Goal: Task Accomplishment & Management: Manage account settings

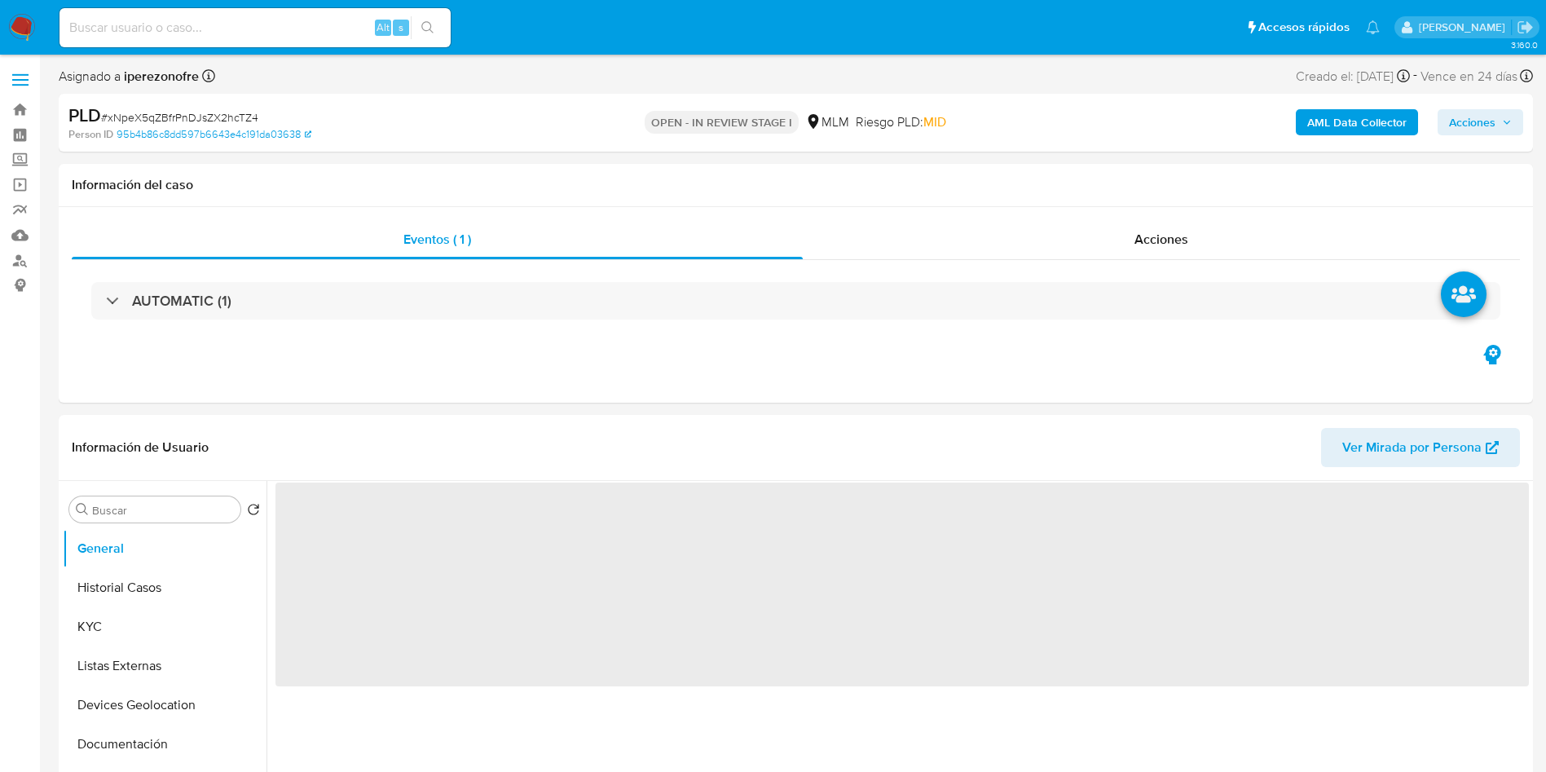
select select "10"
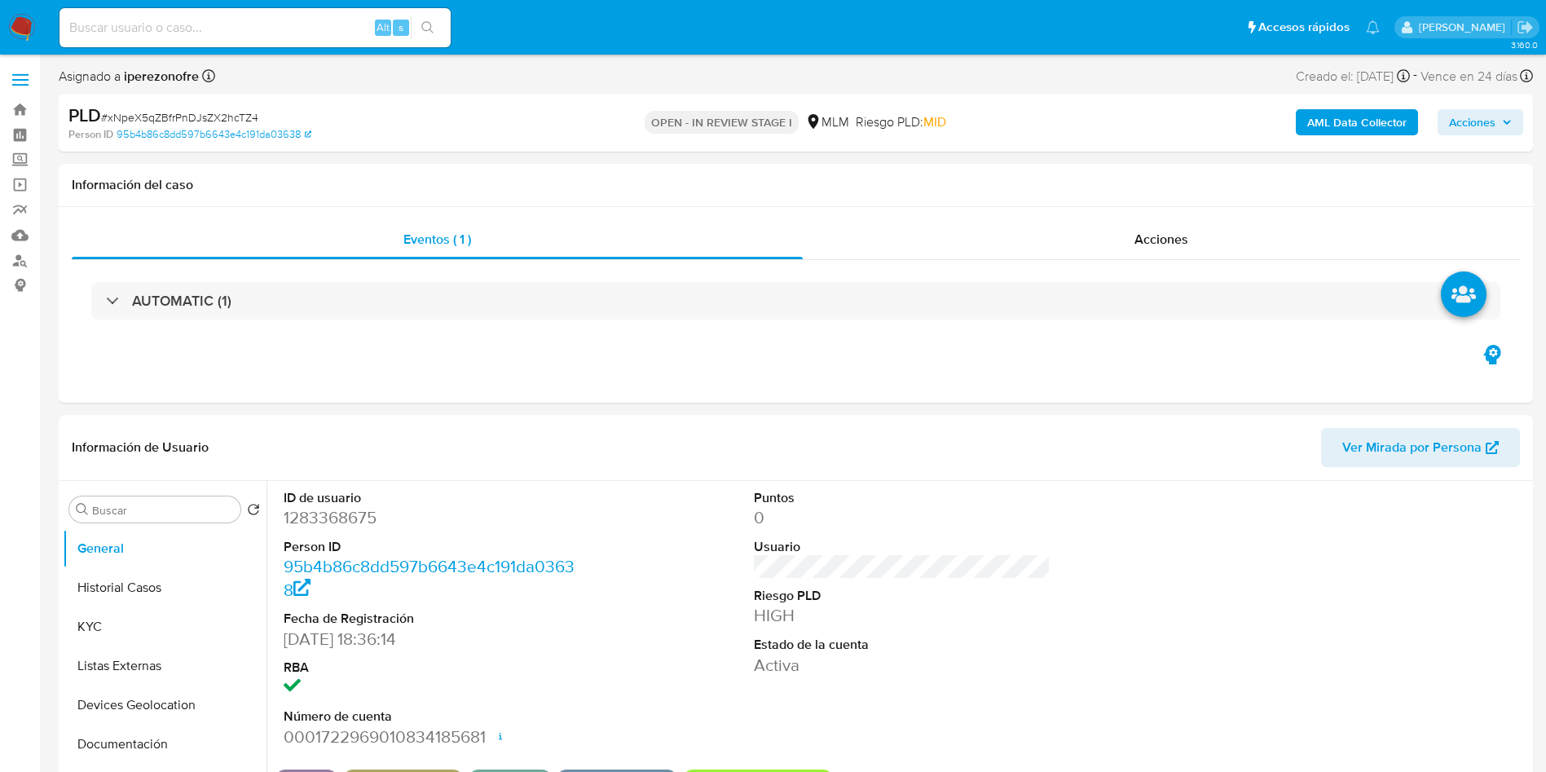
click at [24, 14] on img at bounding box center [22, 28] width 28 height 28
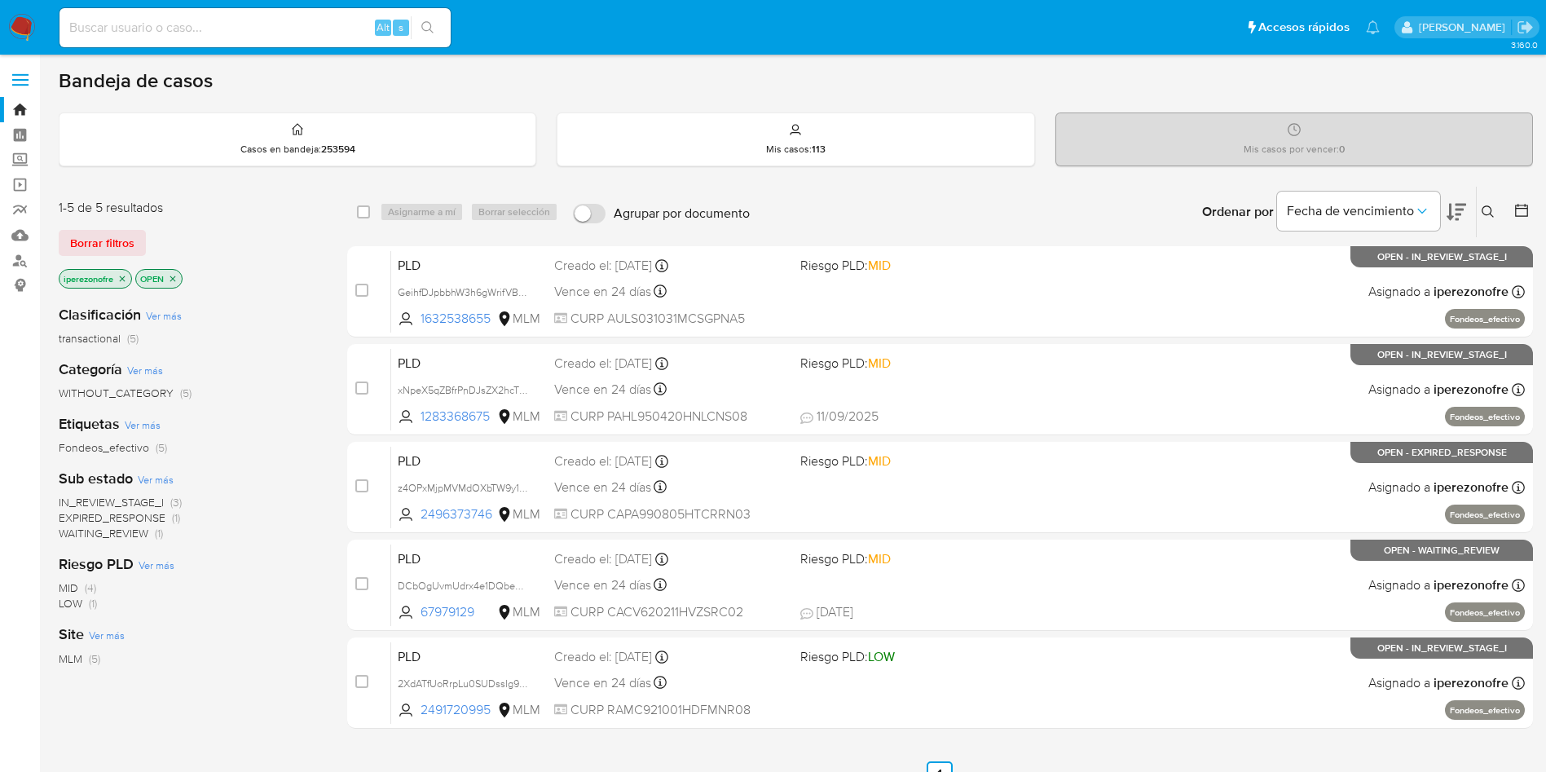
click at [1489, 206] on icon at bounding box center [1488, 211] width 12 height 12
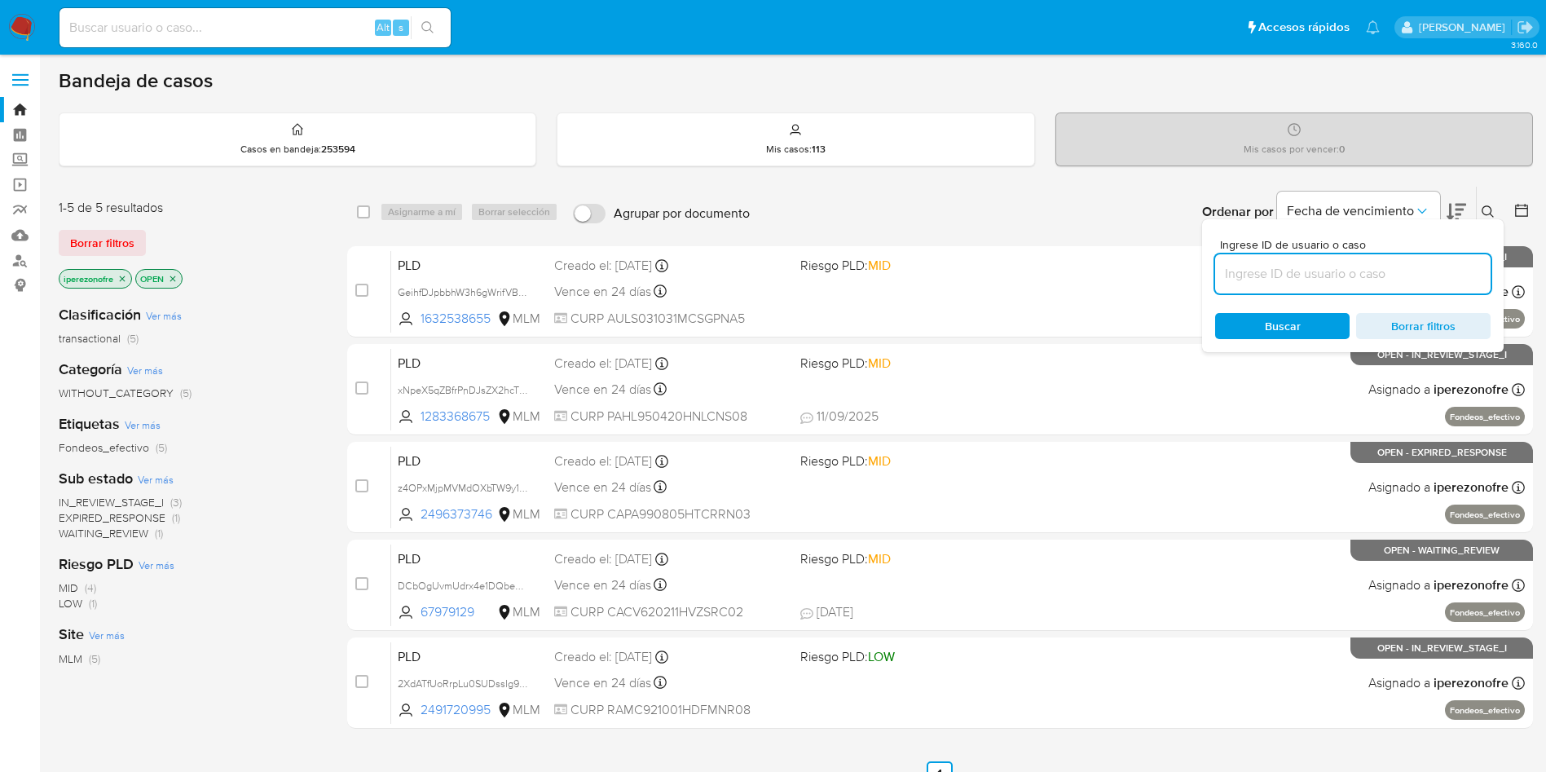
click at [1314, 275] on input at bounding box center [1352, 273] width 275 height 21
type input "2491720995"
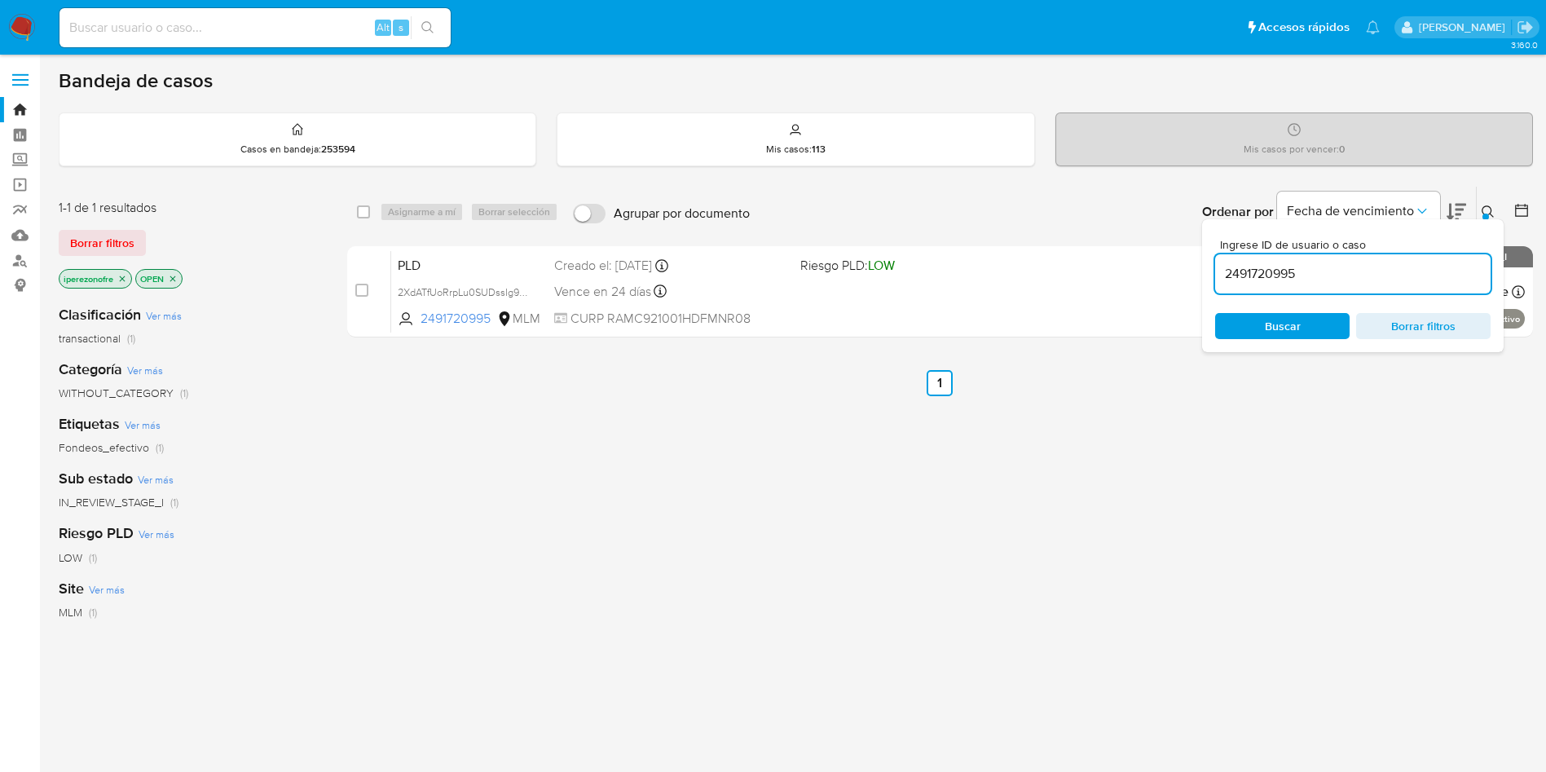
click at [1290, 328] on span "Buscar" at bounding box center [1283, 326] width 36 height 26
click at [724, 299] on div "Vence en 24 días Vence el 11/10/2025 02:05:00" at bounding box center [670, 291] width 233 height 22
click at [693, 499] on div "select-all-cases-checkbox Asignarme a mí Borrar selección Agrupar por documento…" at bounding box center [940, 555] width 1186 height 738
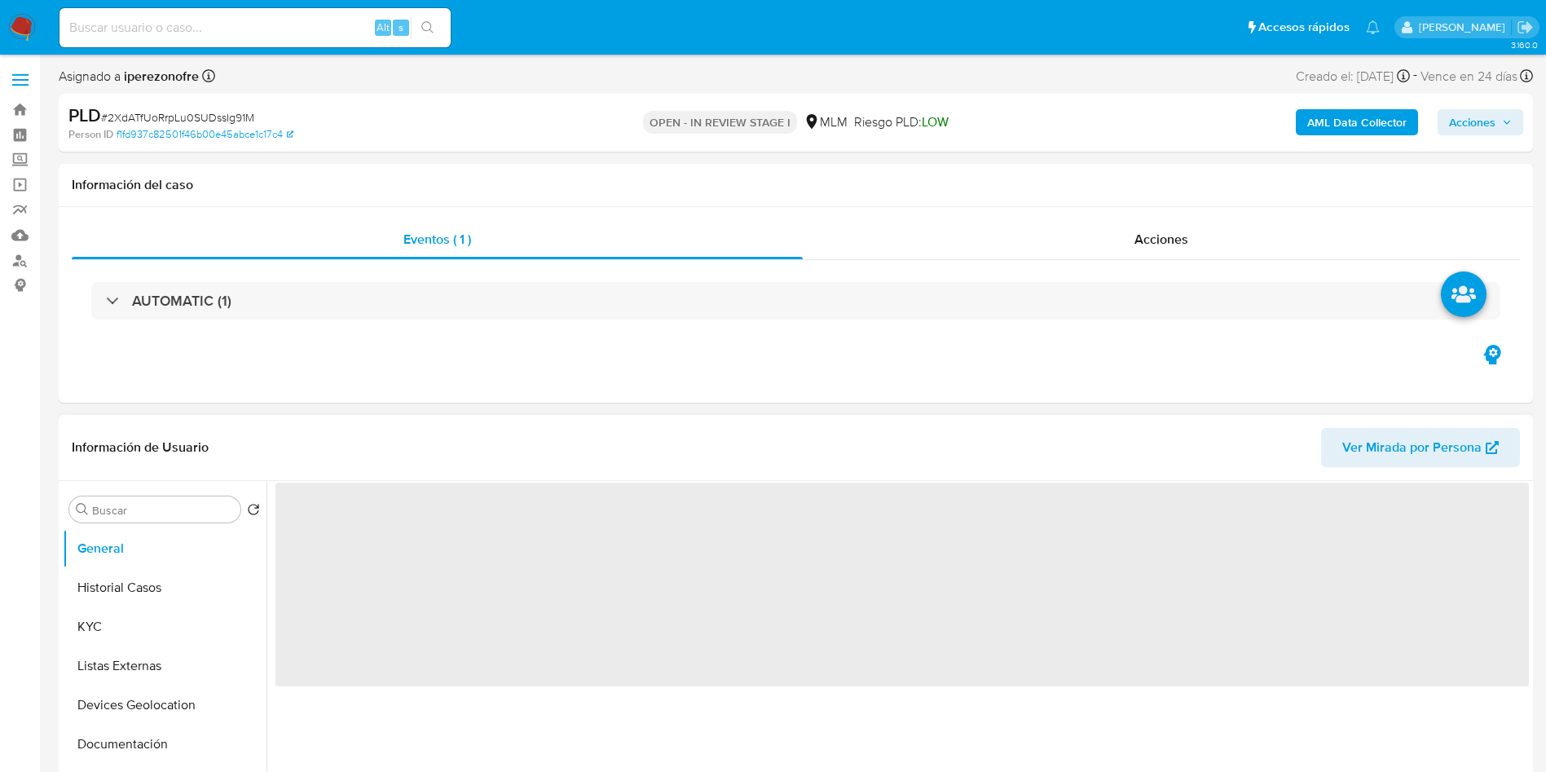
select select "10"
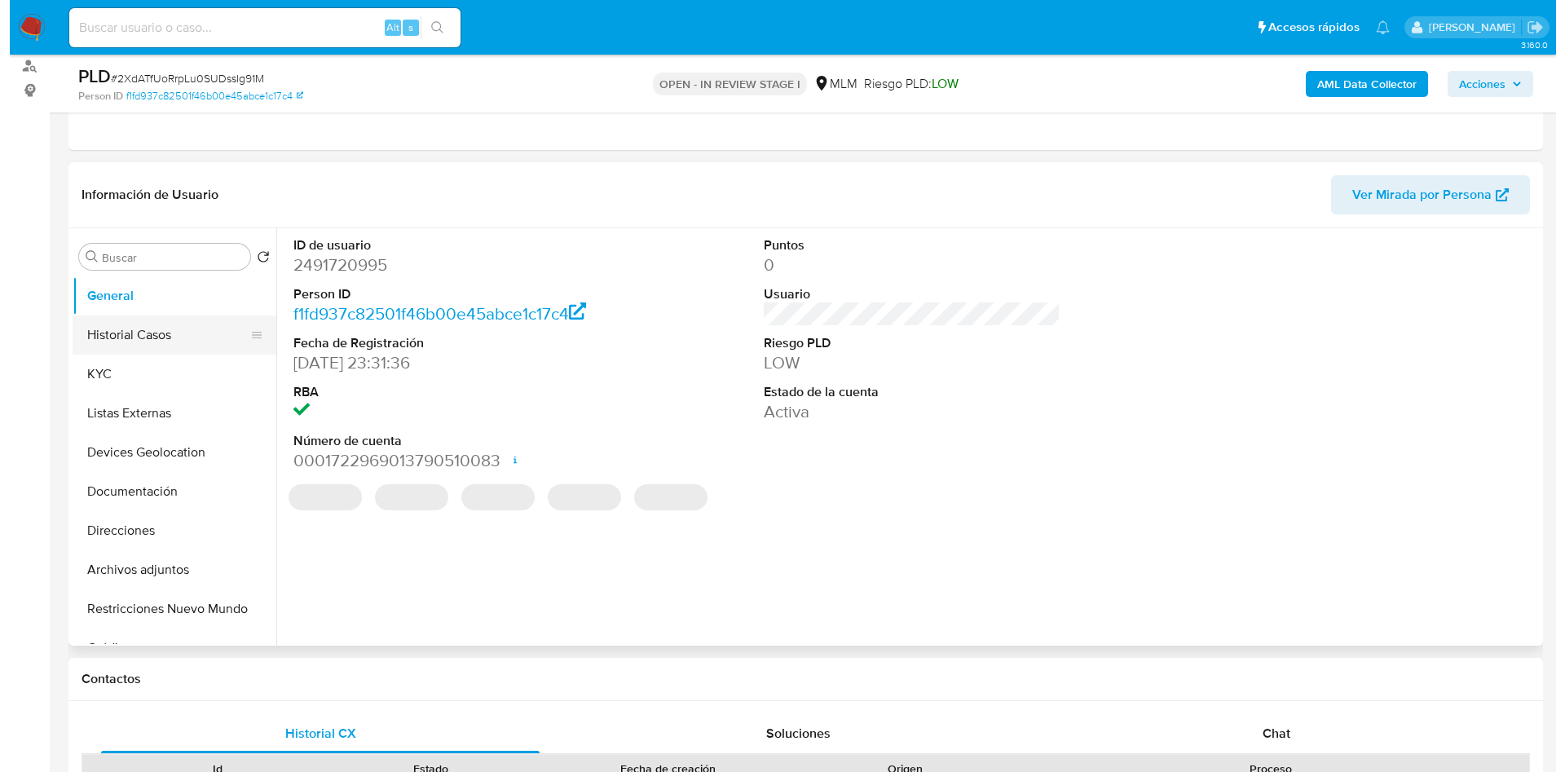
scroll to position [244, 0]
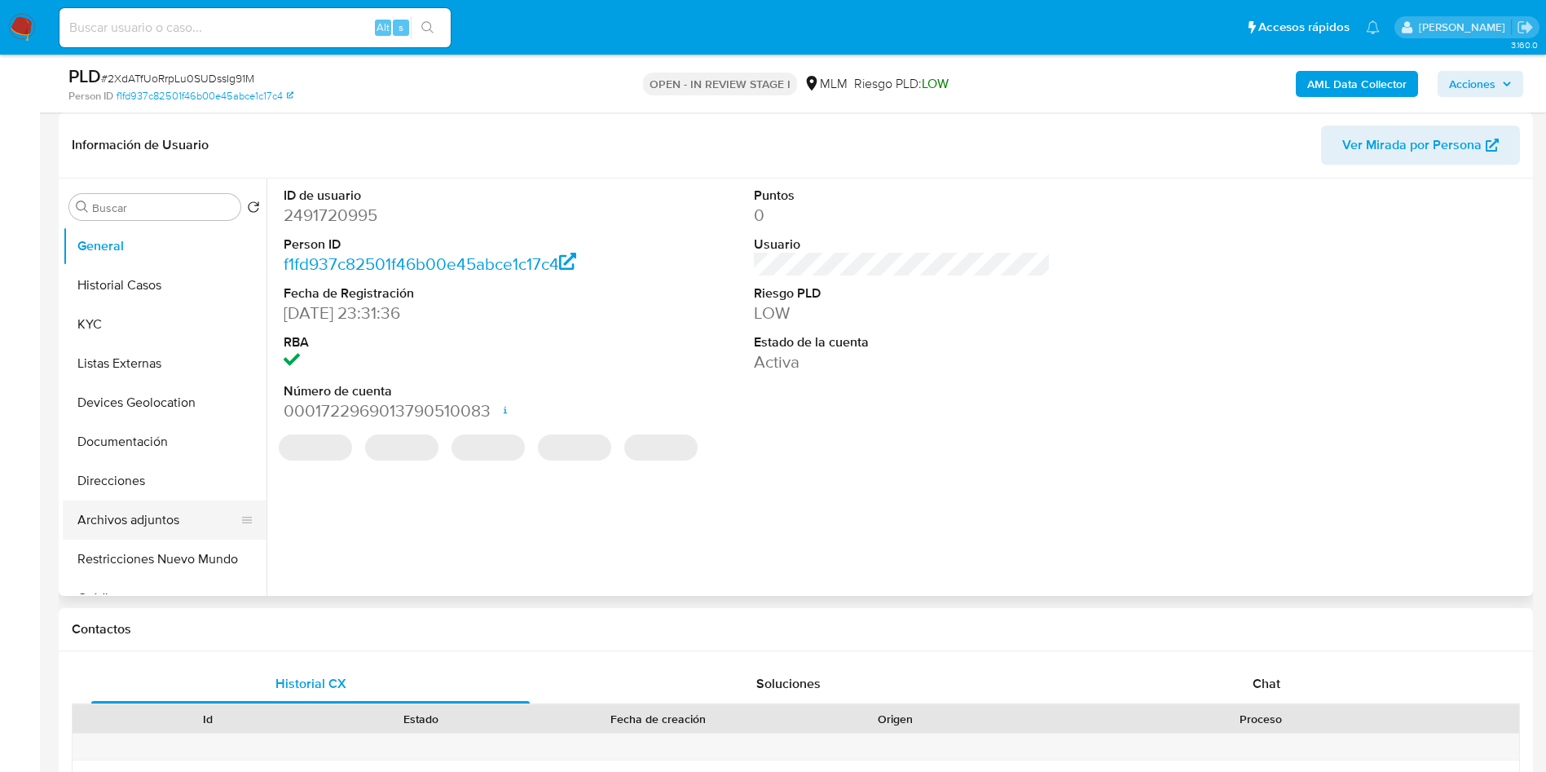
click at [161, 518] on button "Archivos adjuntos" at bounding box center [158, 519] width 191 height 39
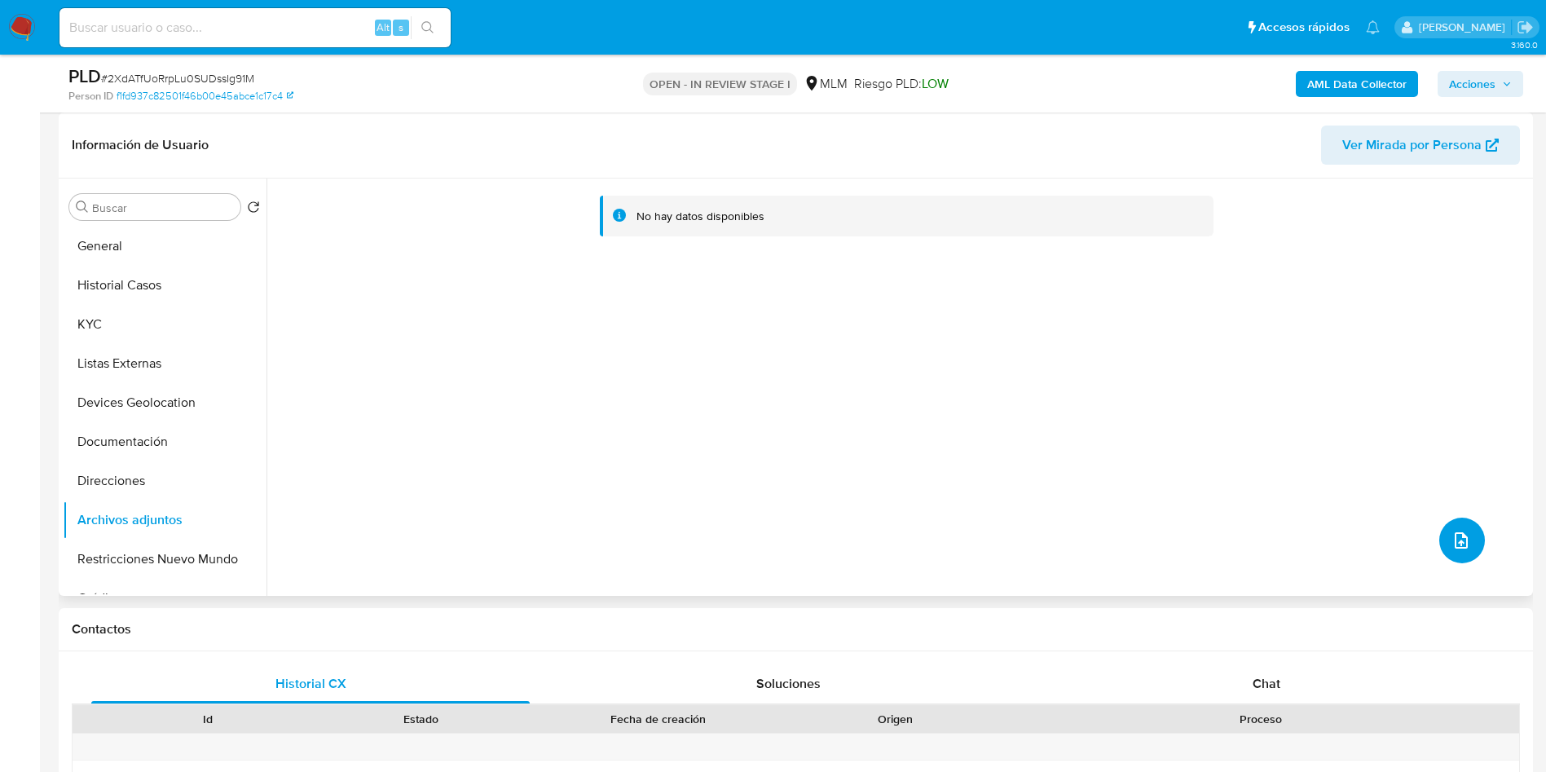
click at [1440, 529] on button "upload-file" at bounding box center [1462, 540] width 46 height 46
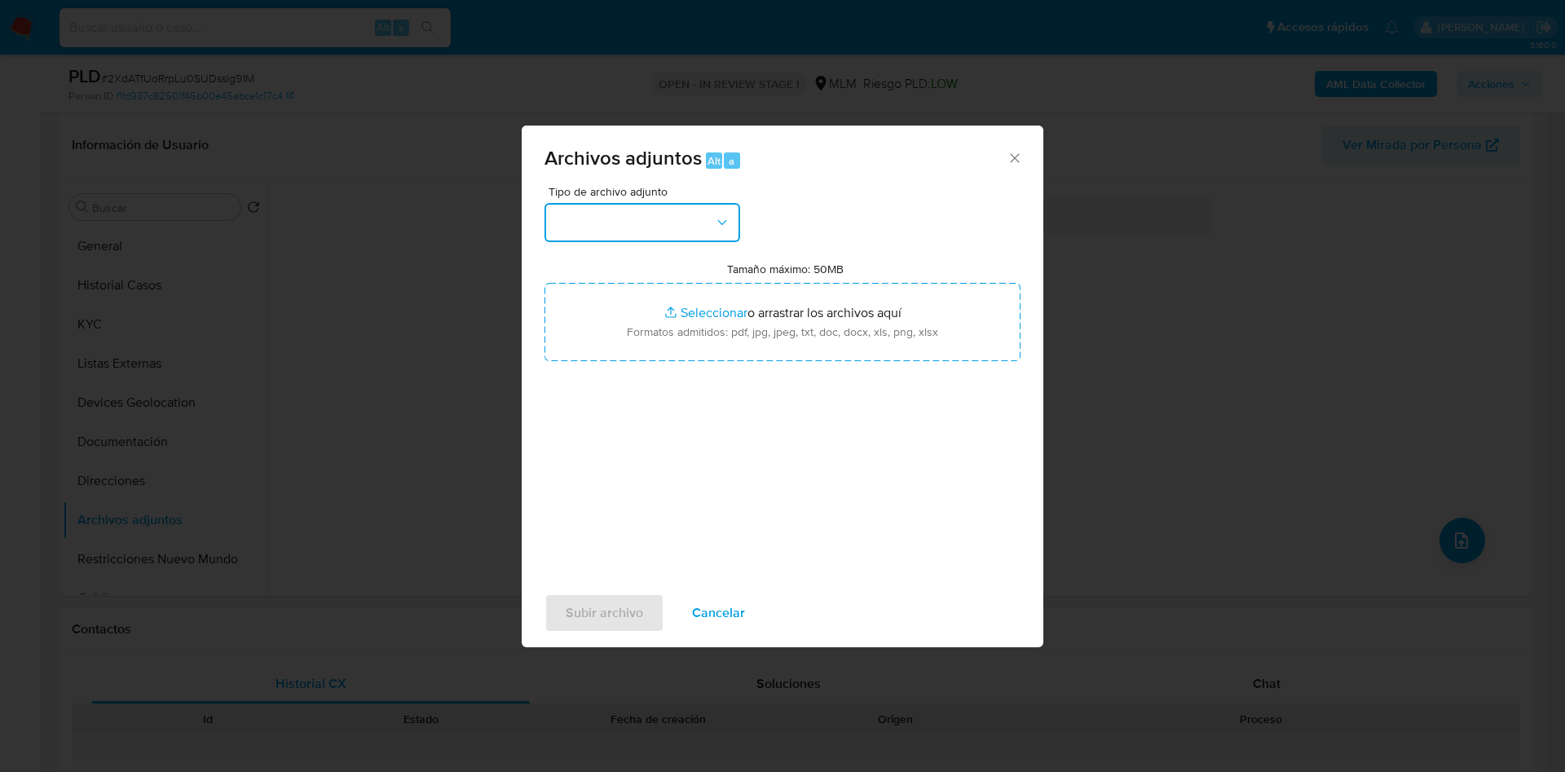
click at [668, 220] on button "button" at bounding box center [642, 222] width 196 height 39
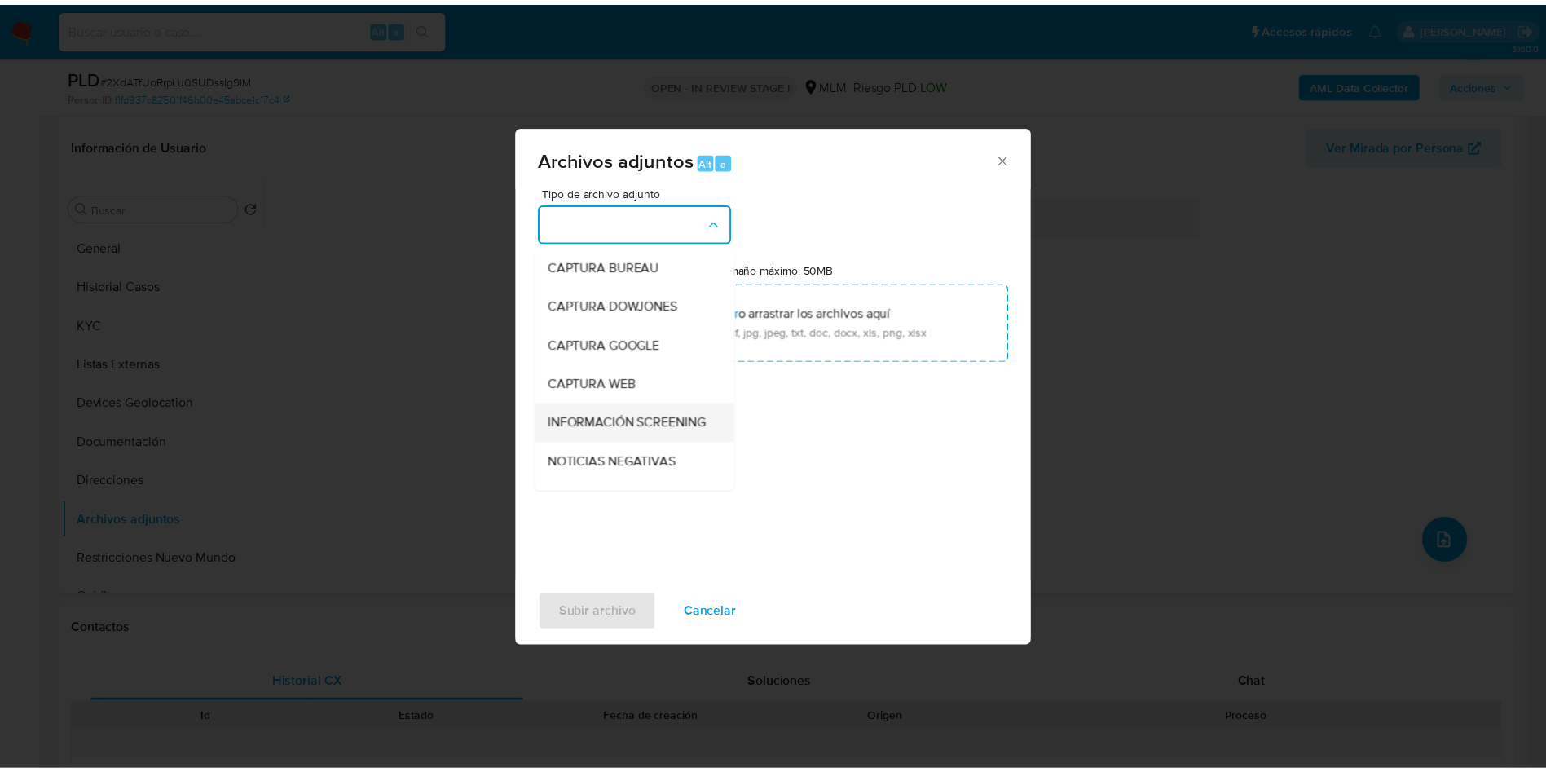
scroll to position [122, 0]
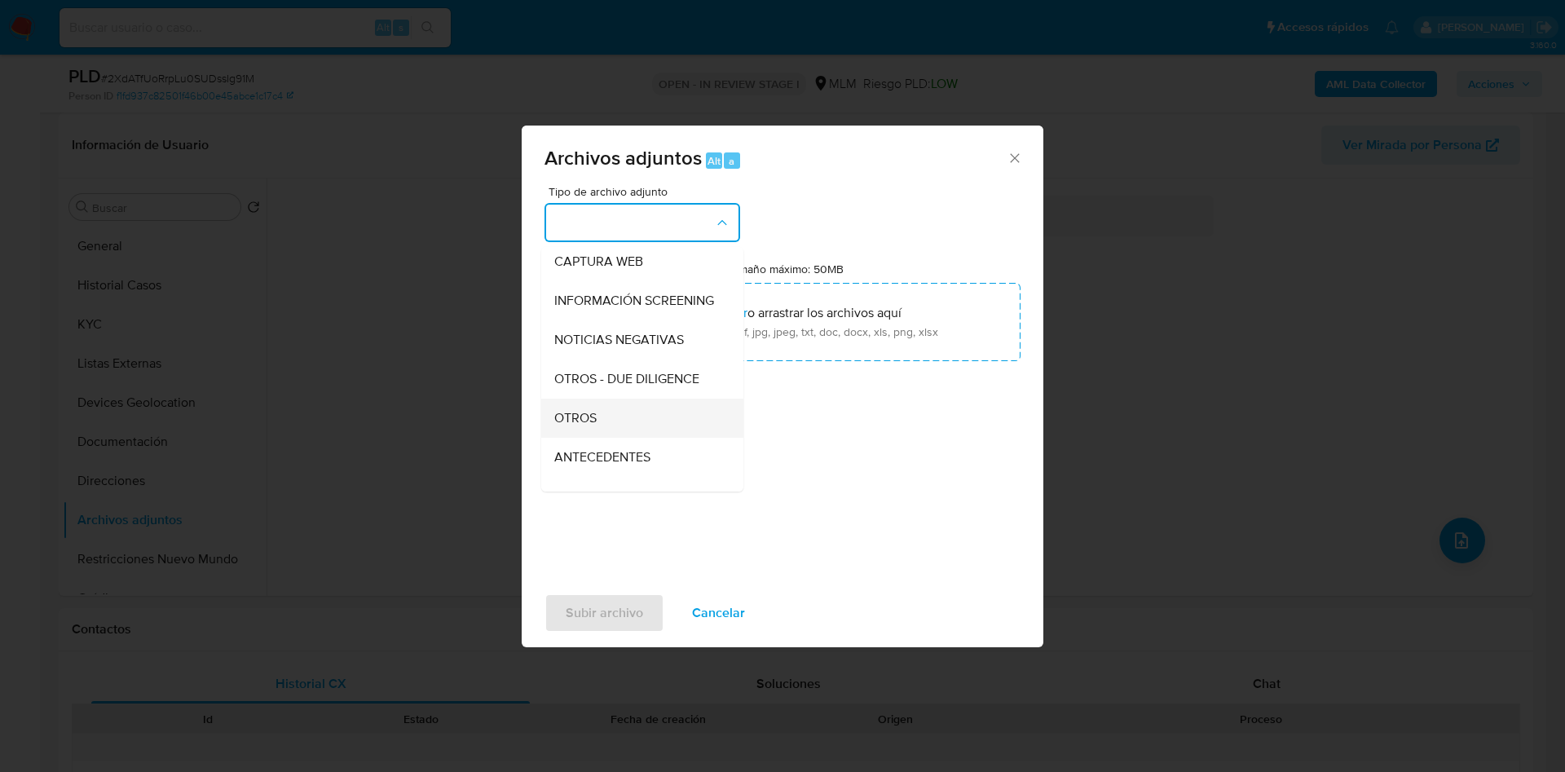
click at [641, 432] on div "OTROS" at bounding box center [637, 417] width 166 height 39
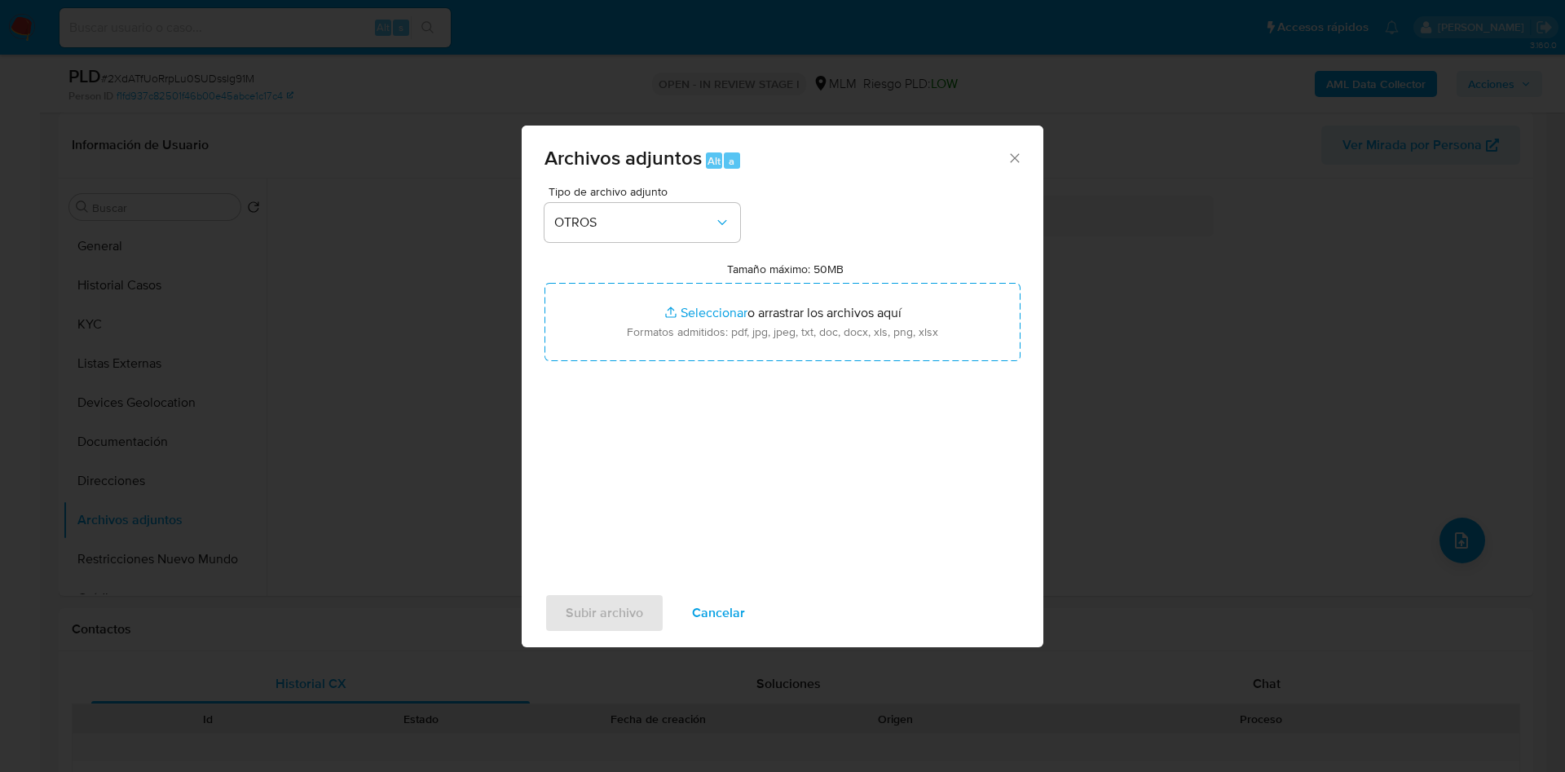
click at [910, 476] on div "Tipo de archivo adjunto OTROS Tamaño máximo: 50MB Seleccionar archivos Seleccio…" at bounding box center [782, 378] width 476 height 385
click at [588, 617] on span "Subir archivo" at bounding box center [604, 613] width 77 height 36
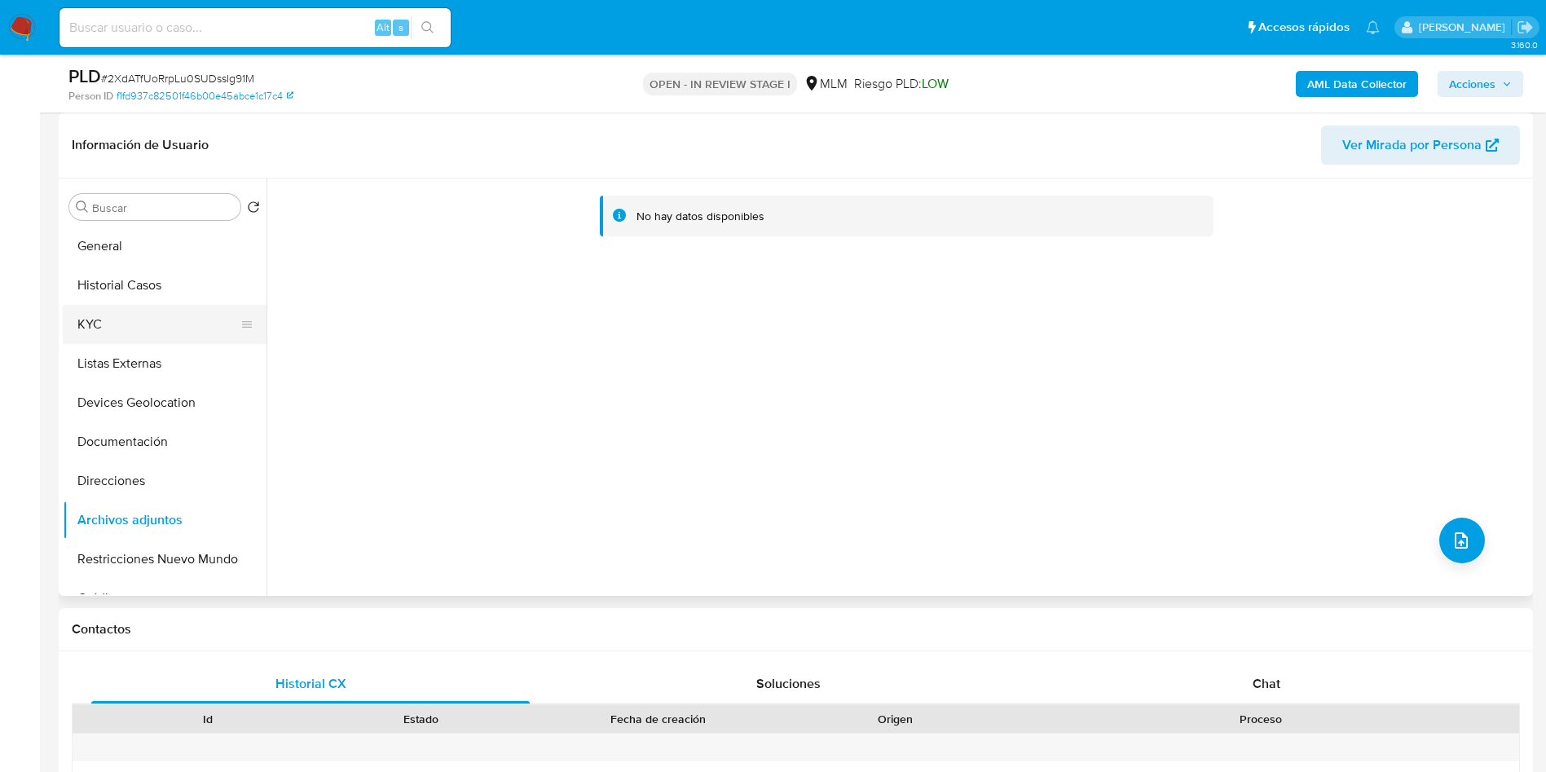
click at [165, 320] on button "KYC" at bounding box center [158, 324] width 191 height 39
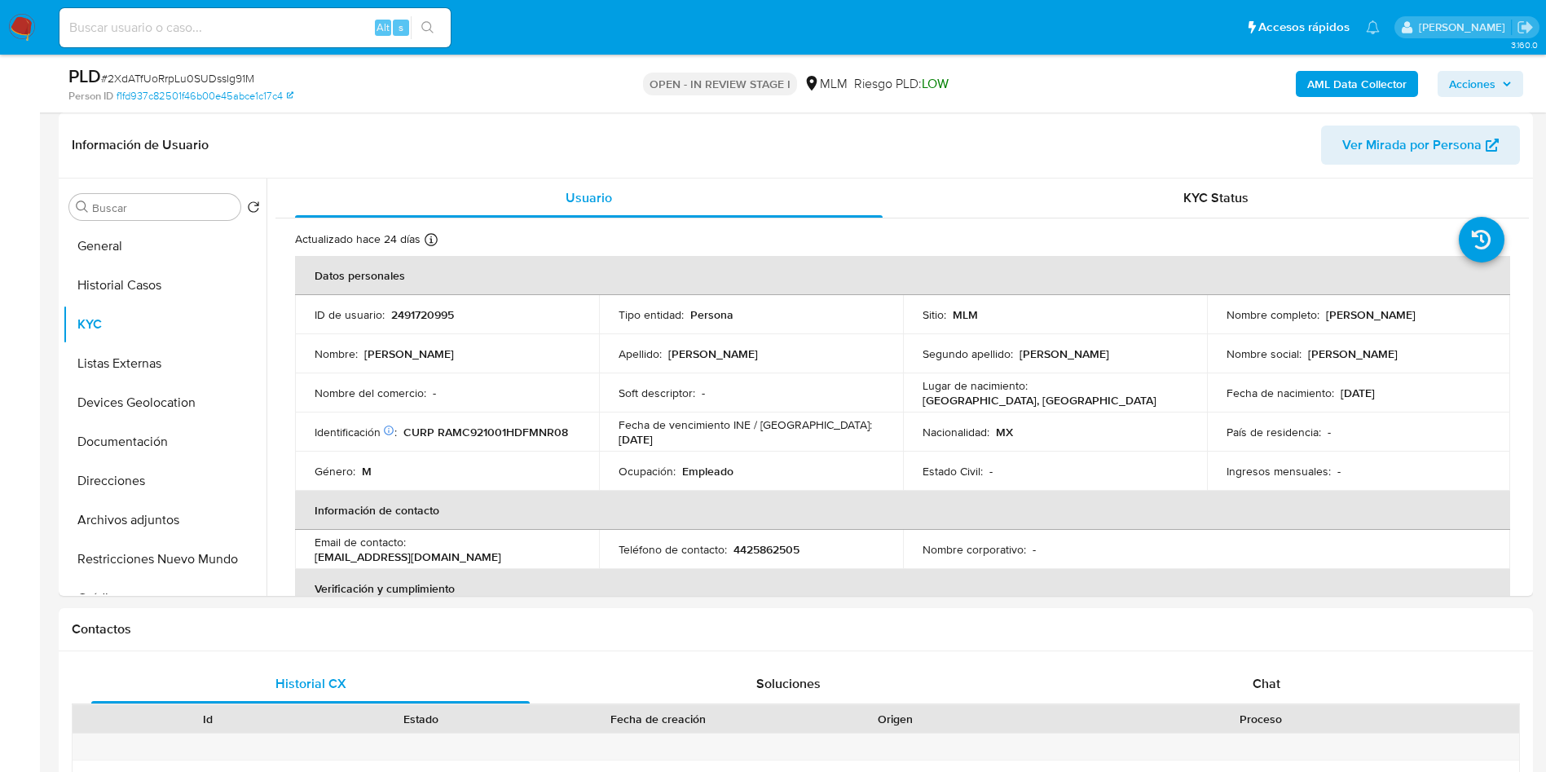
click at [1503, 87] on icon "button" at bounding box center [1507, 84] width 10 height 10
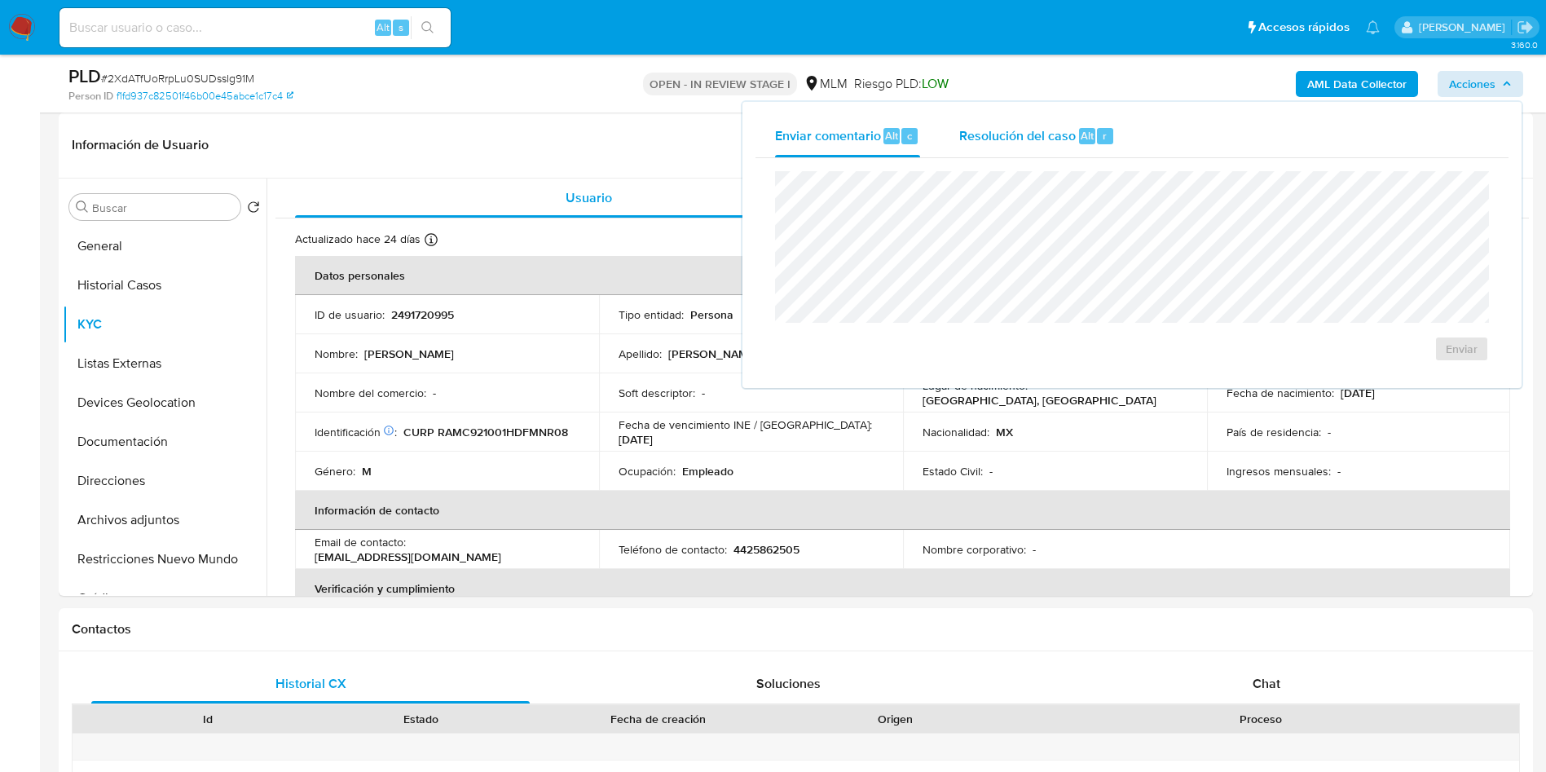
click at [1000, 134] on span "Resolución del caso" at bounding box center [1017, 134] width 117 height 19
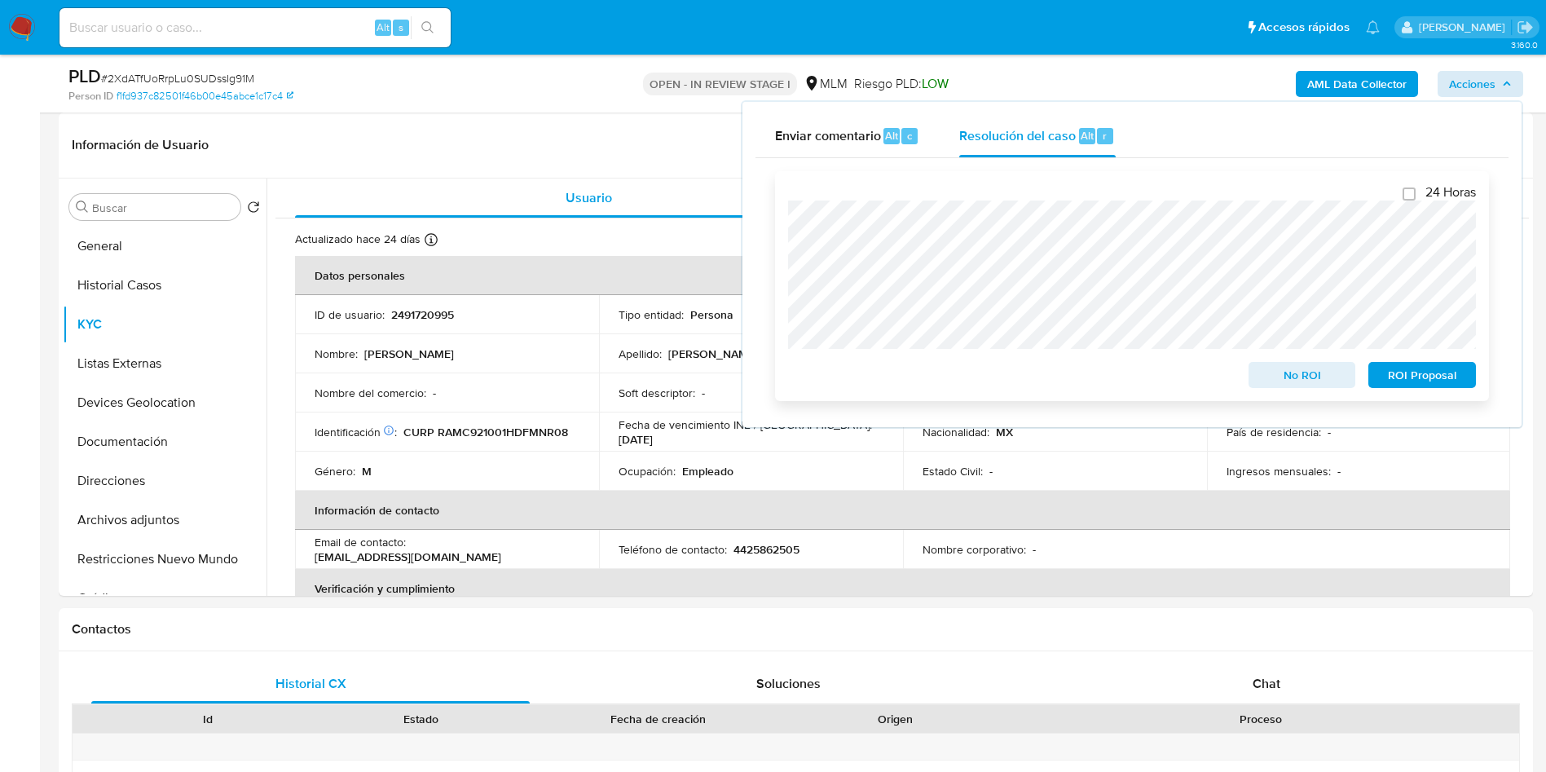
click at [1425, 376] on span "ROI Proposal" at bounding box center [1422, 374] width 85 height 23
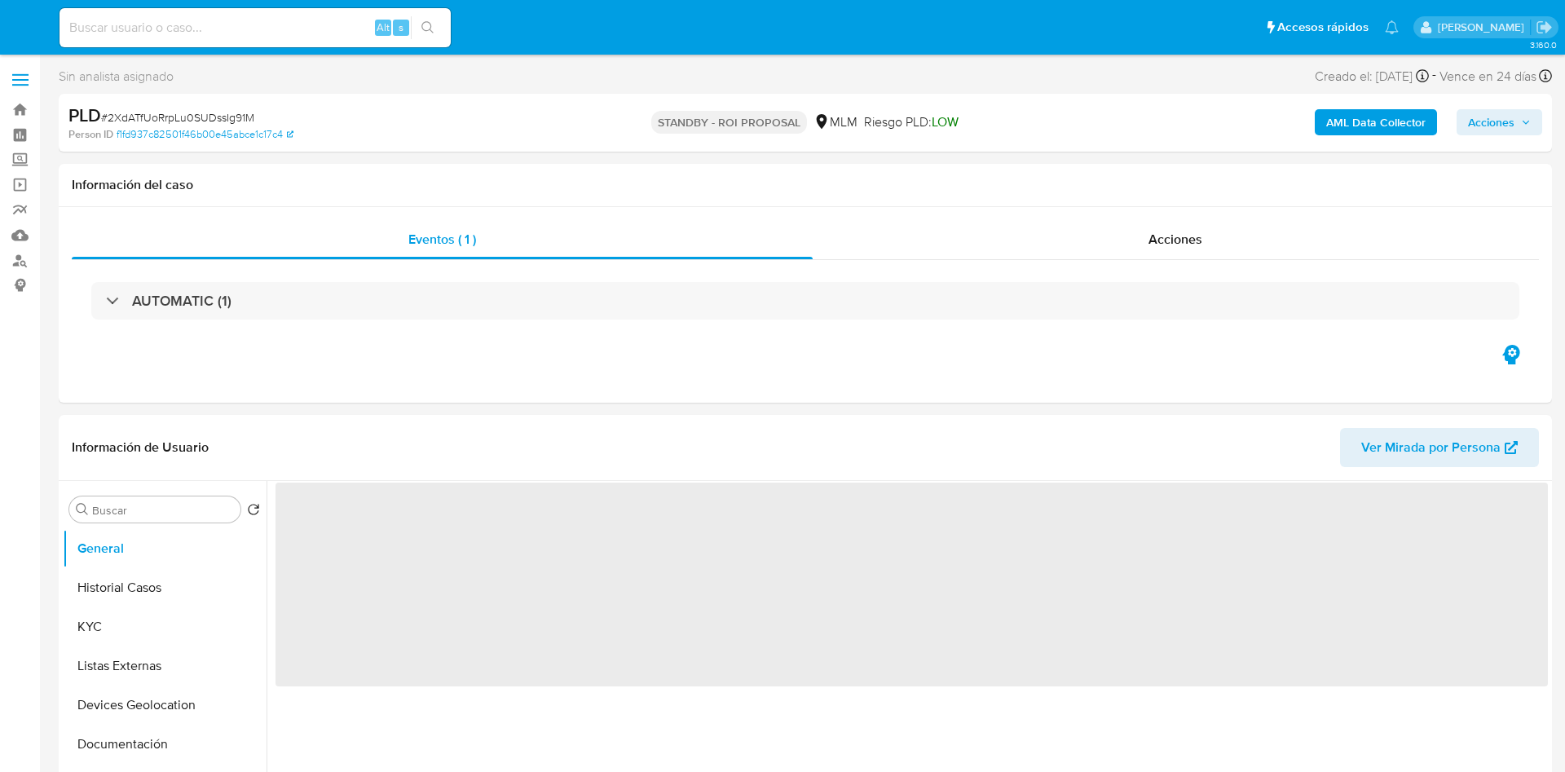
select select "10"
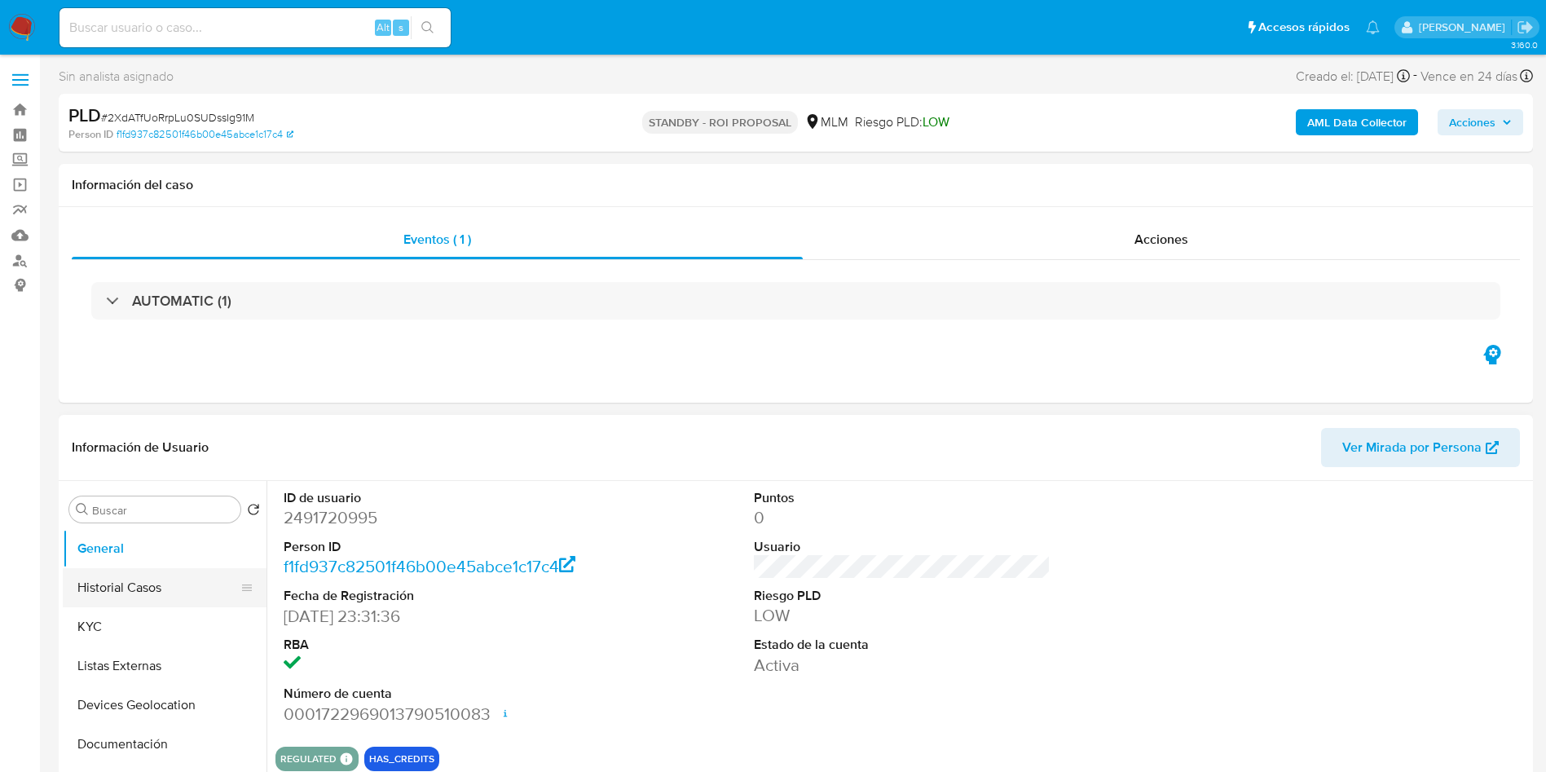
click at [98, 579] on button "Historial Casos" at bounding box center [158, 587] width 191 height 39
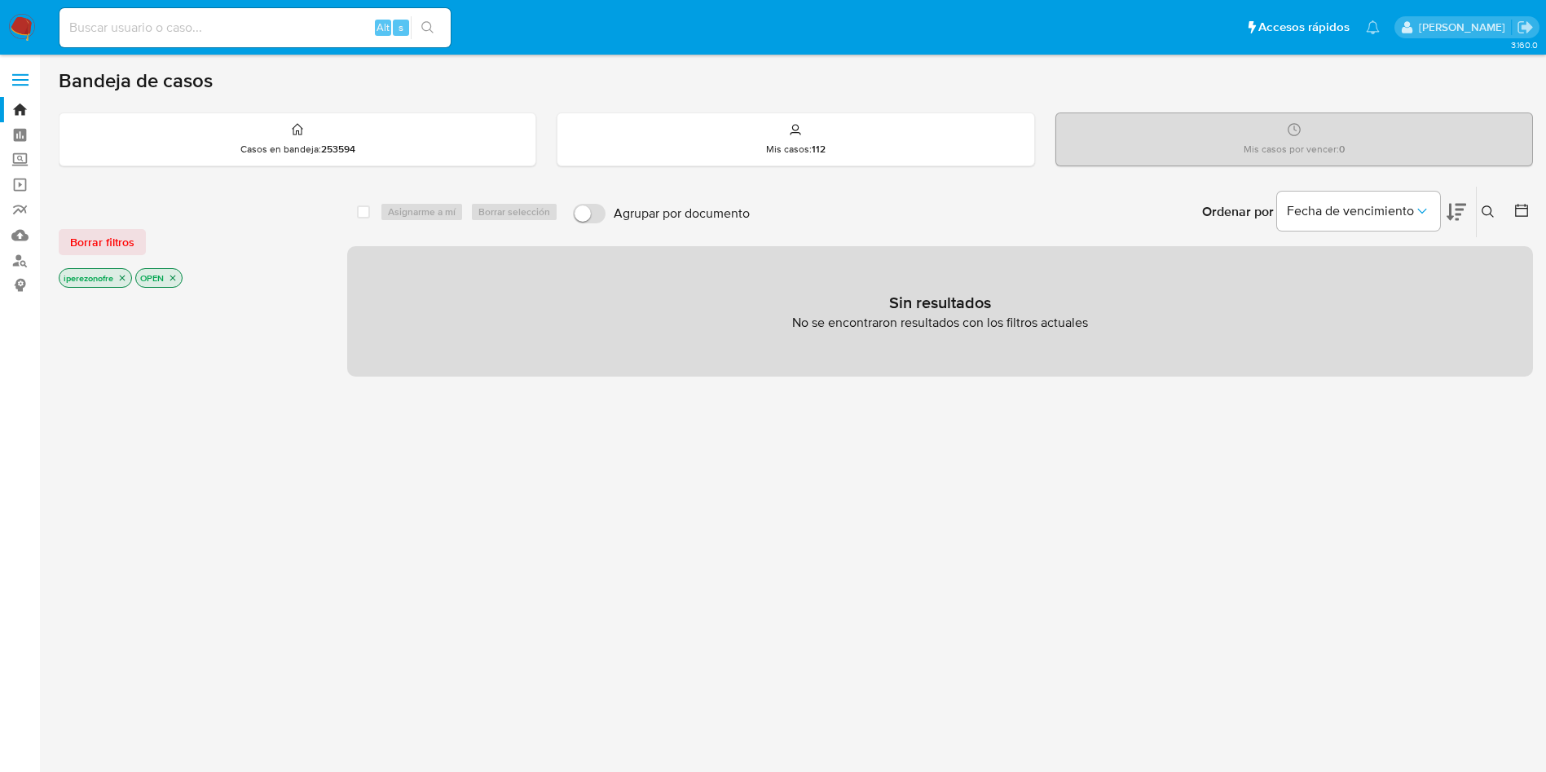
click at [231, 10] on div "Alt s" at bounding box center [254, 27] width 391 height 39
click at [227, 17] on input at bounding box center [254, 27] width 391 height 21
paste input "2496373746"
type input "2496373746"
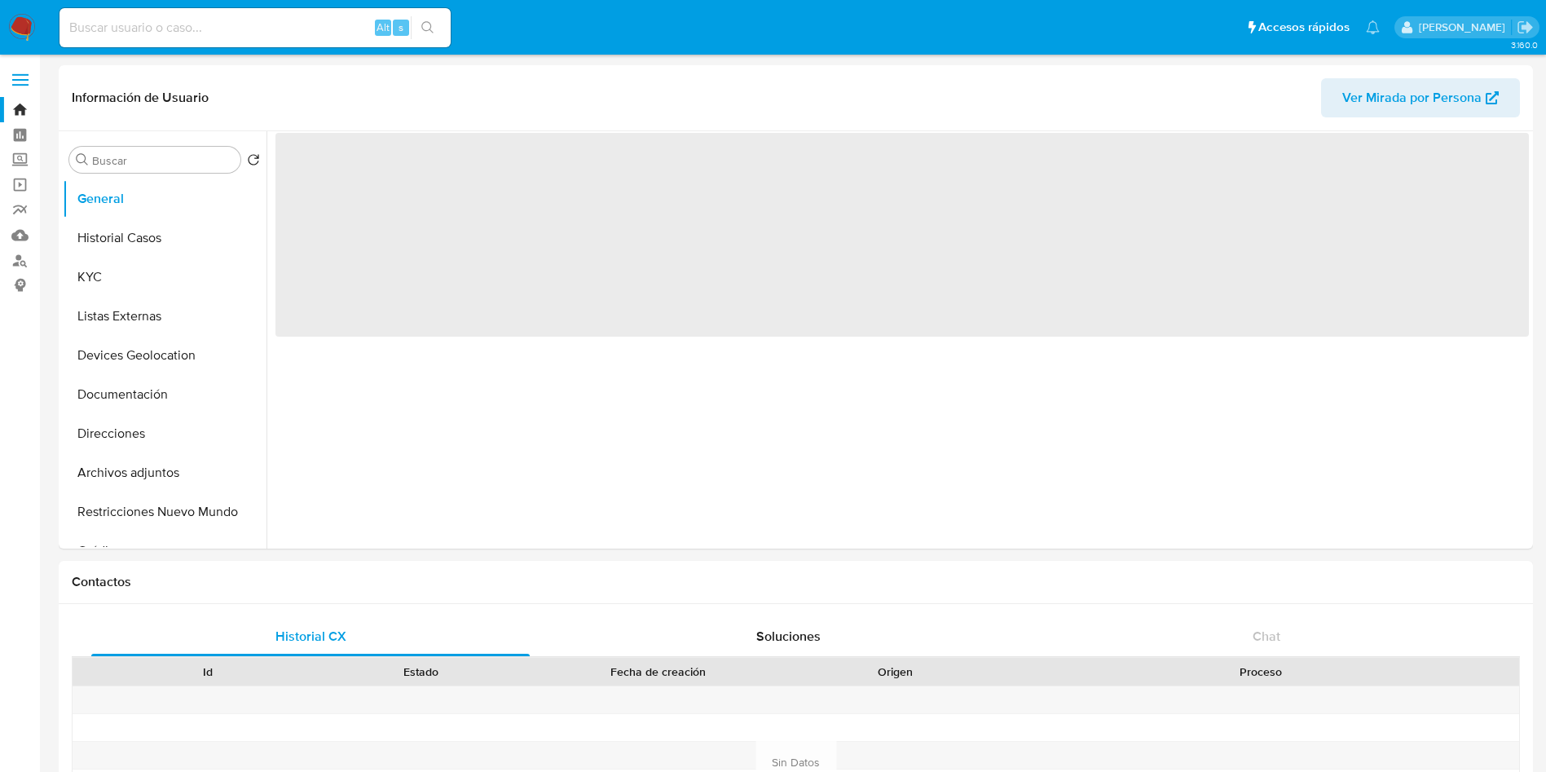
select select "10"
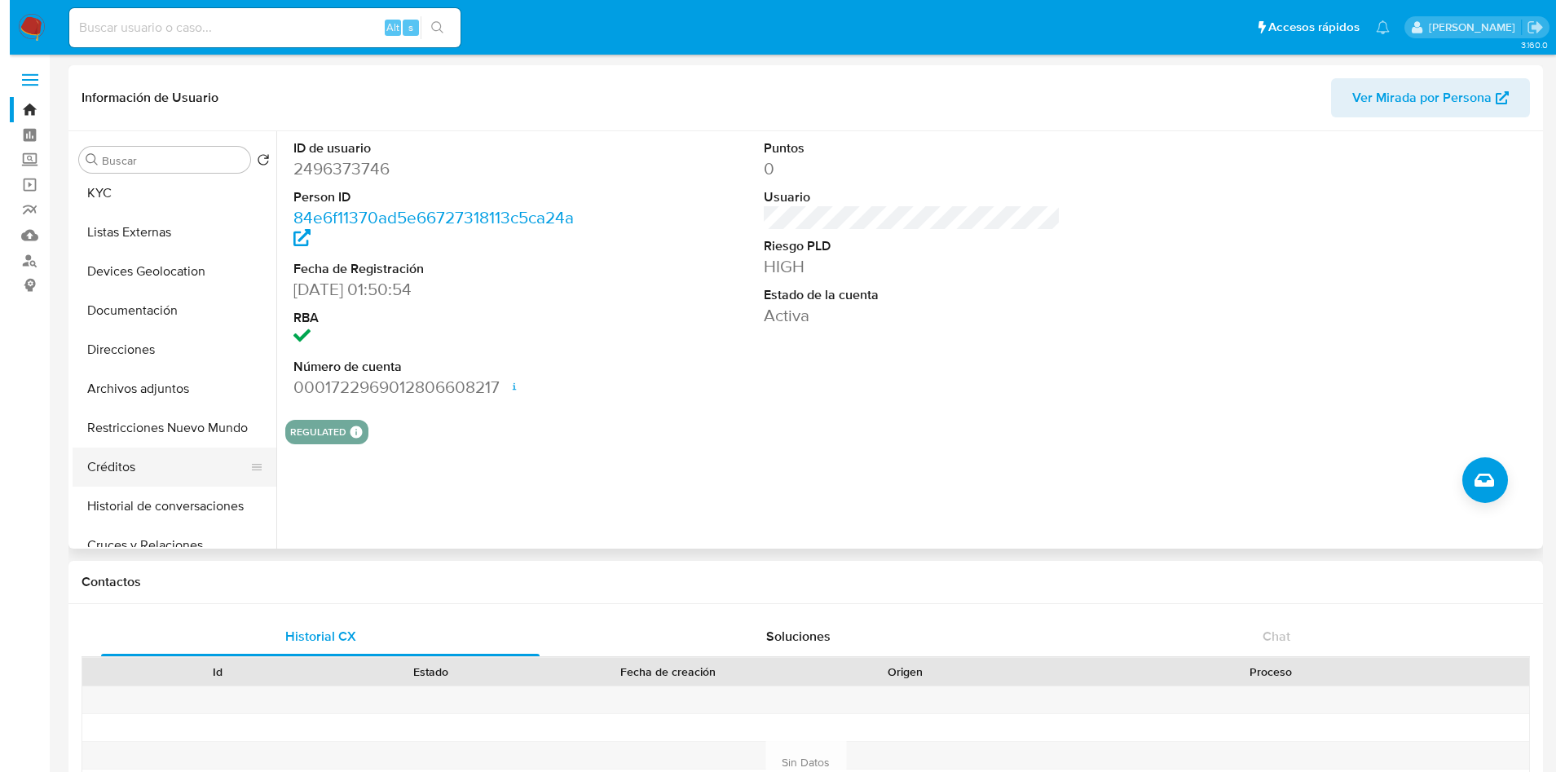
scroll to position [122, 0]
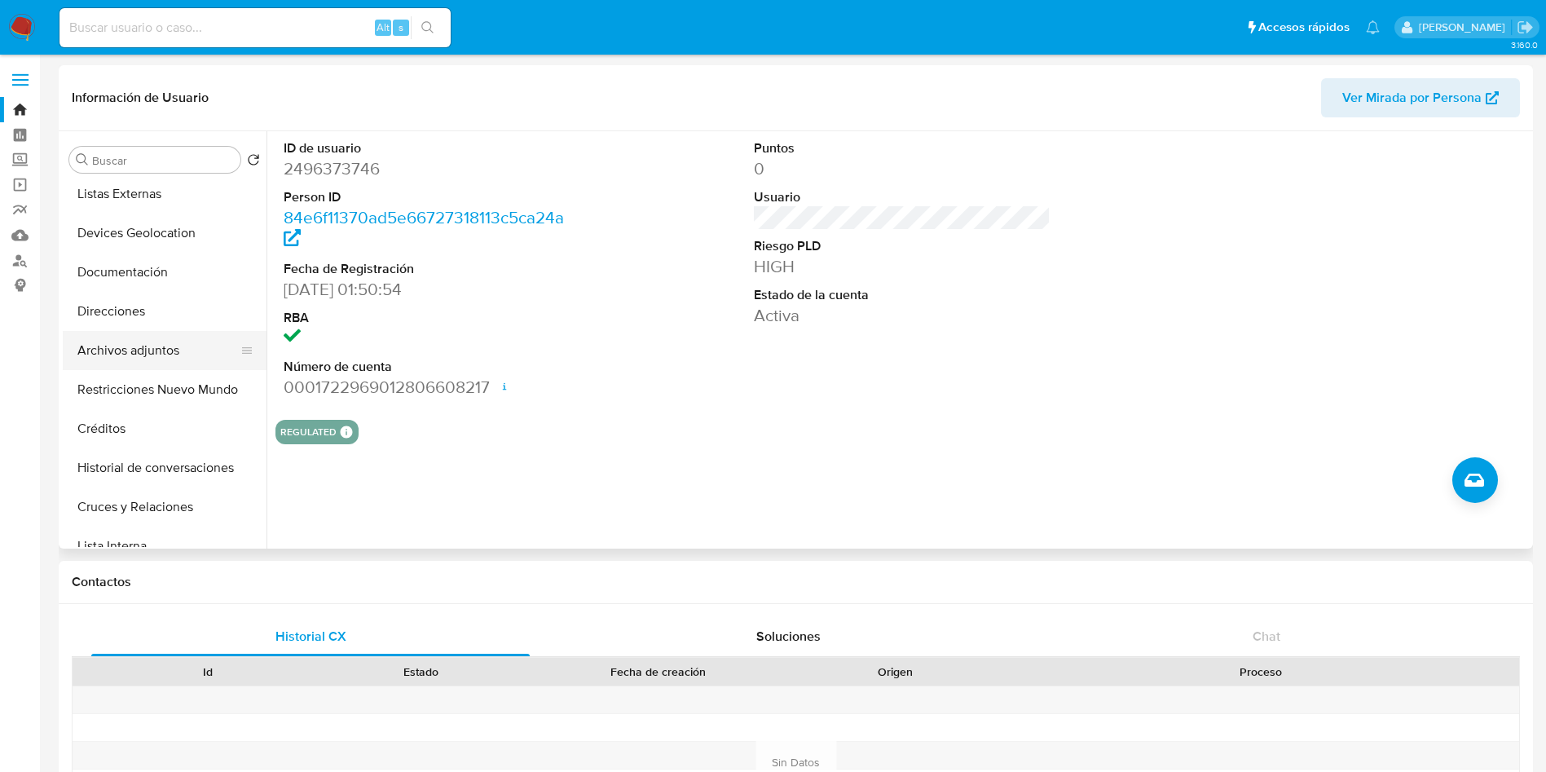
click at [173, 354] on button "Archivos adjuntos" at bounding box center [158, 350] width 191 height 39
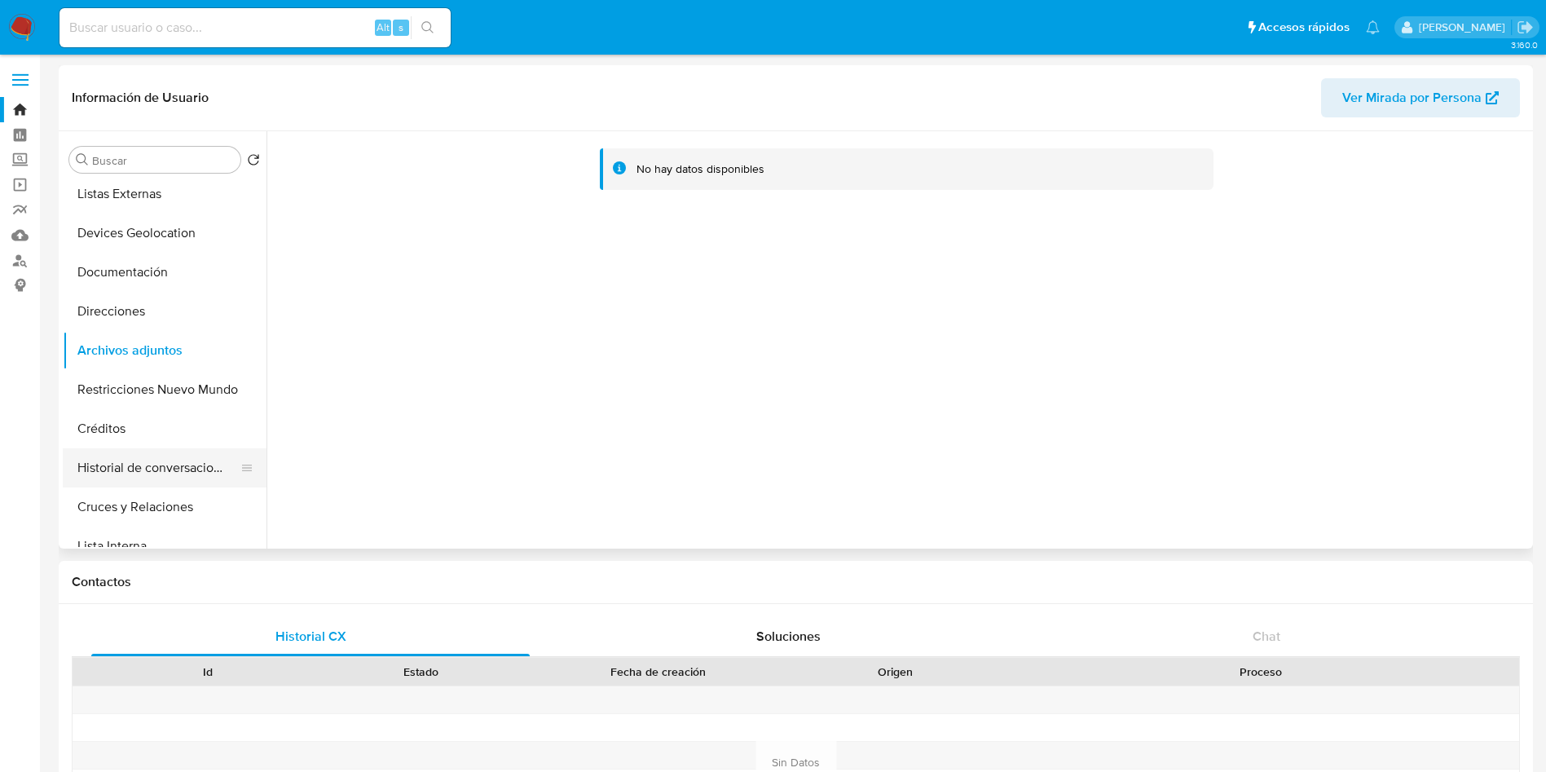
click at [151, 478] on button "Historial de conversaciones" at bounding box center [158, 467] width 191 height 39
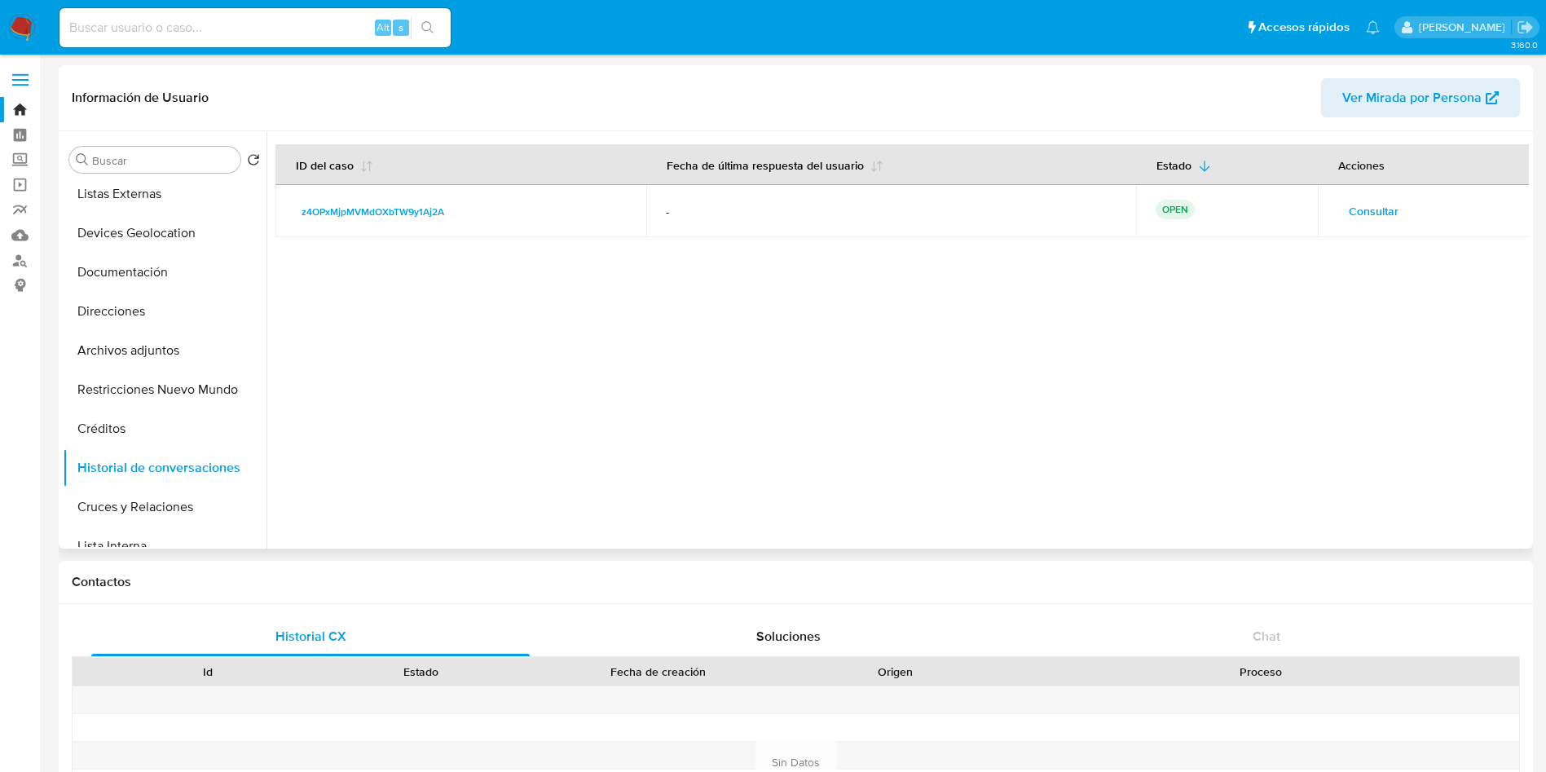
click at [1368, 202] on span "Consultar" at bounding box center [1374, 211] width 50 height 23
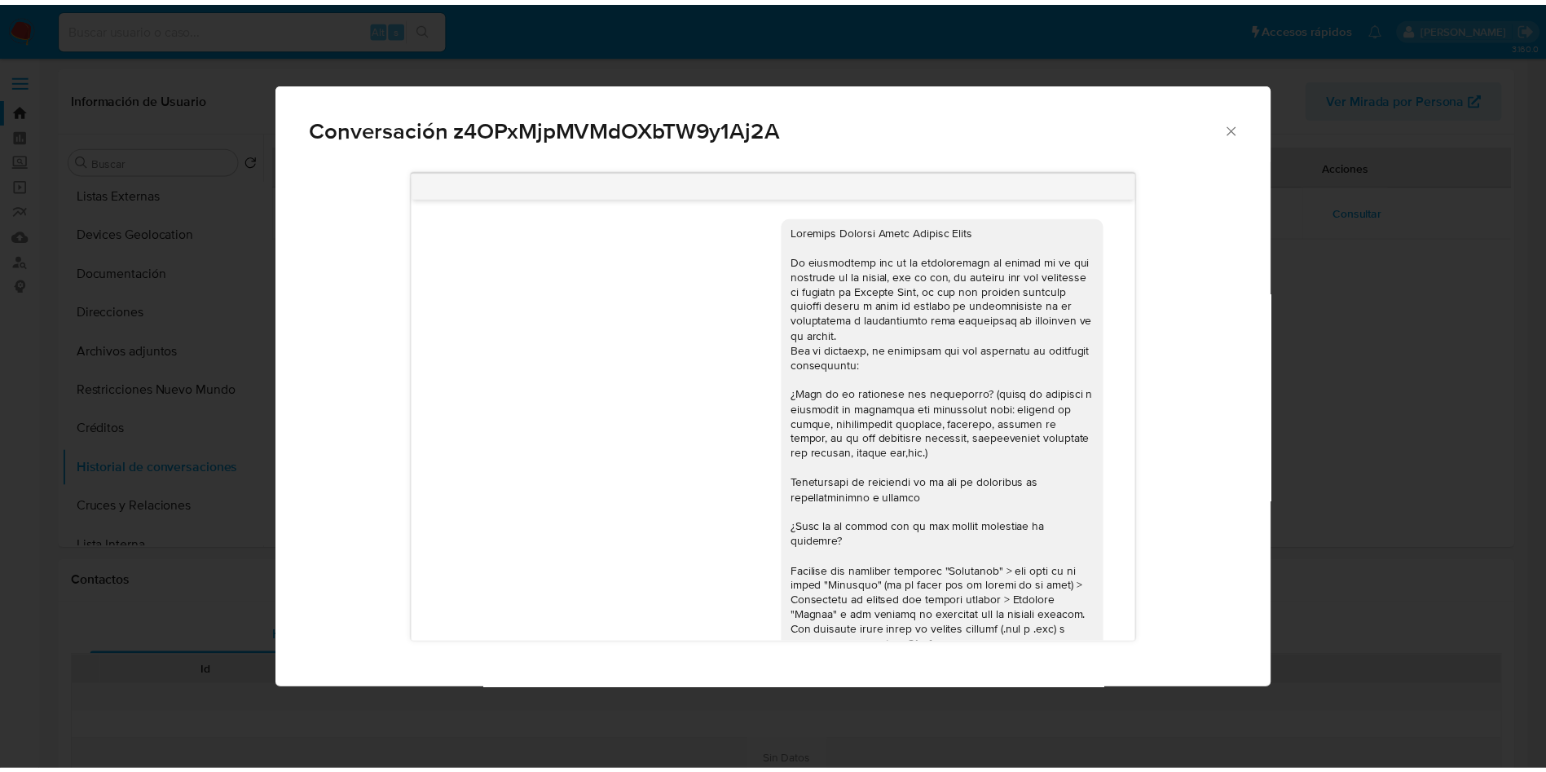
scroll to position [182, 0]
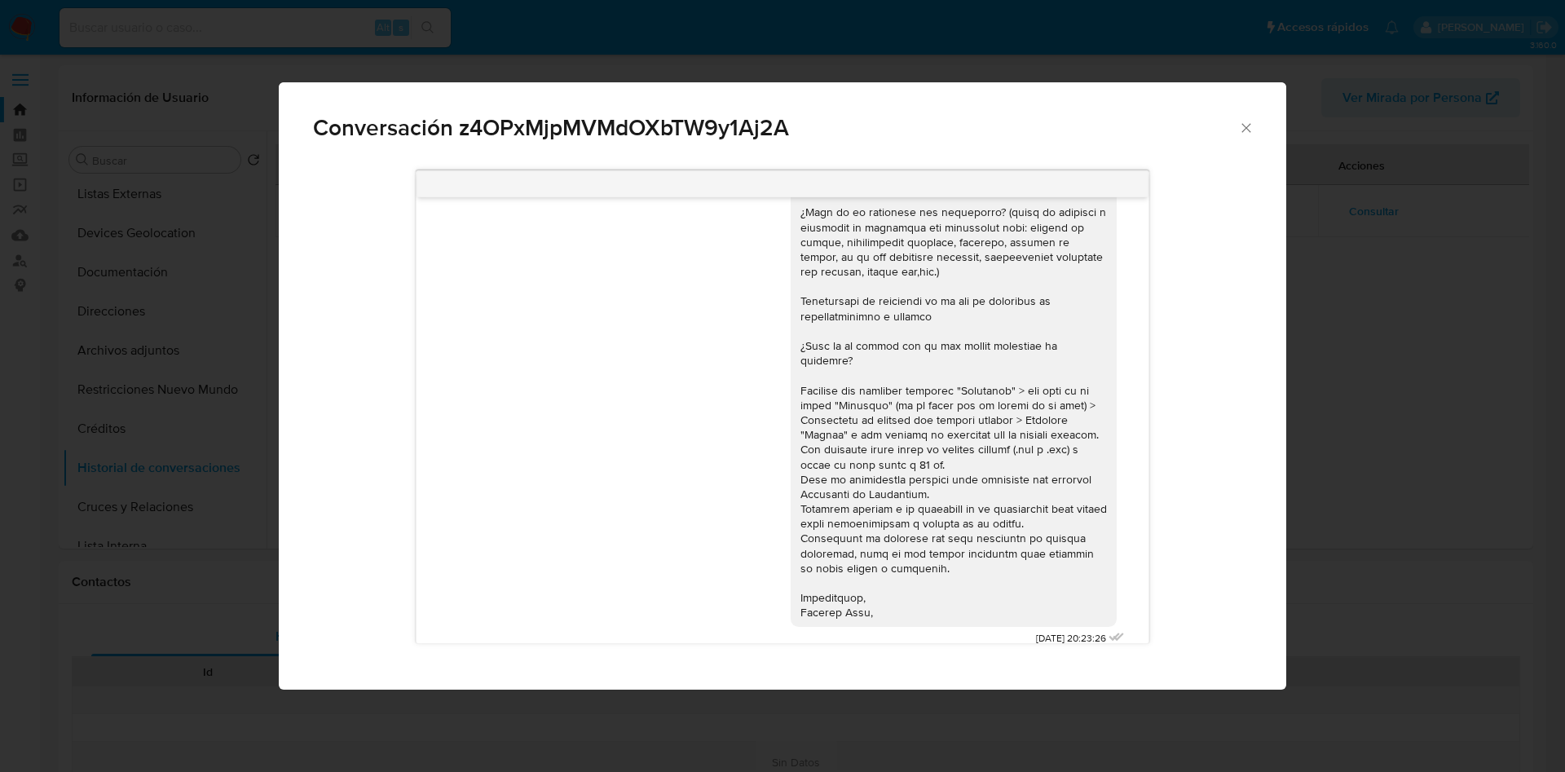
click at [1246, 117] on div "Conversación z4OPxMjpMVMdOXbTW9y1Aj2A" at bounding box center [782, 120] width 1007 height 77
click at [1247, 131] on icon "Cerrar" at bounding box center [1246, 128] width 16 height 16
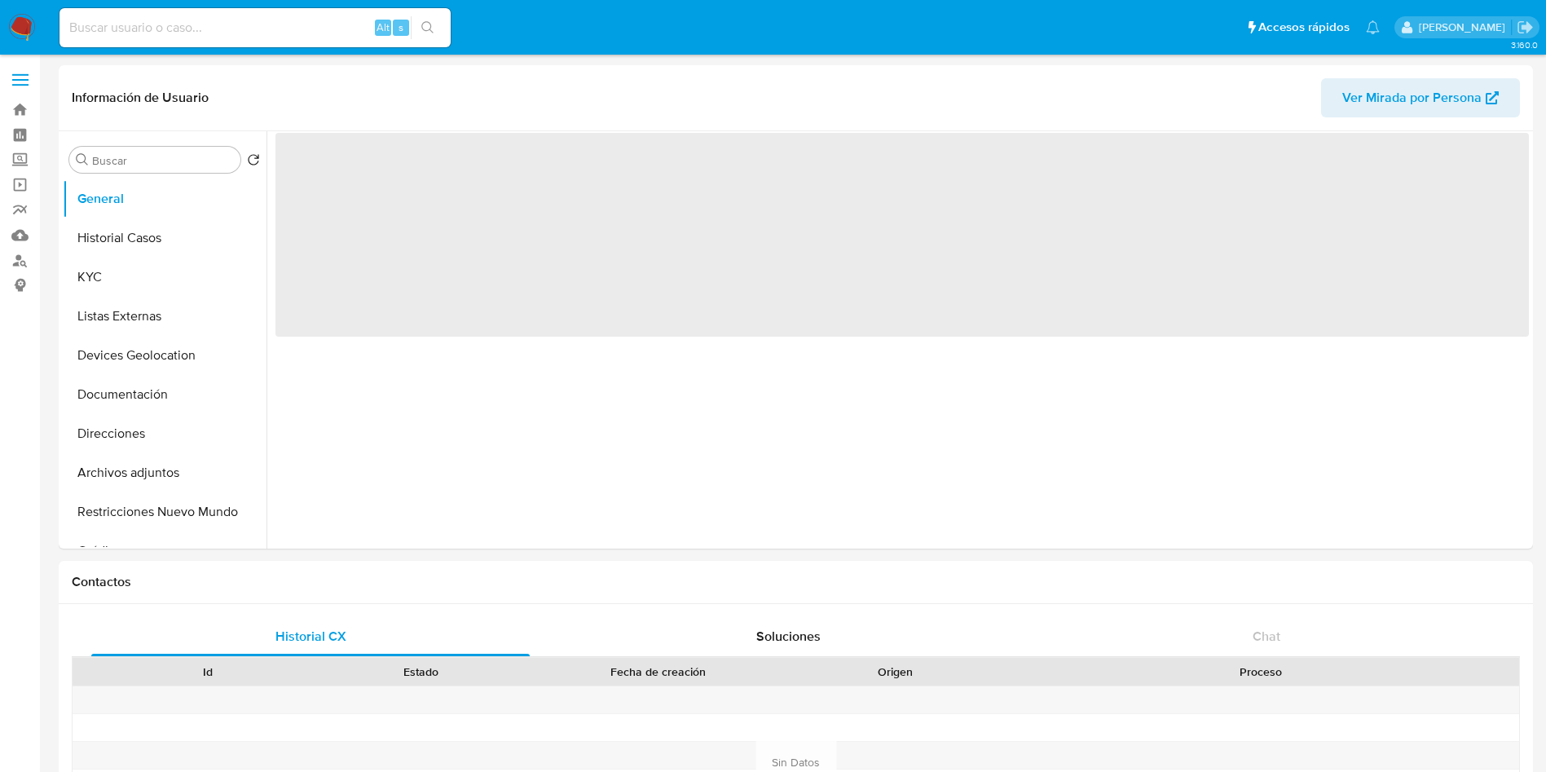
select select "10"
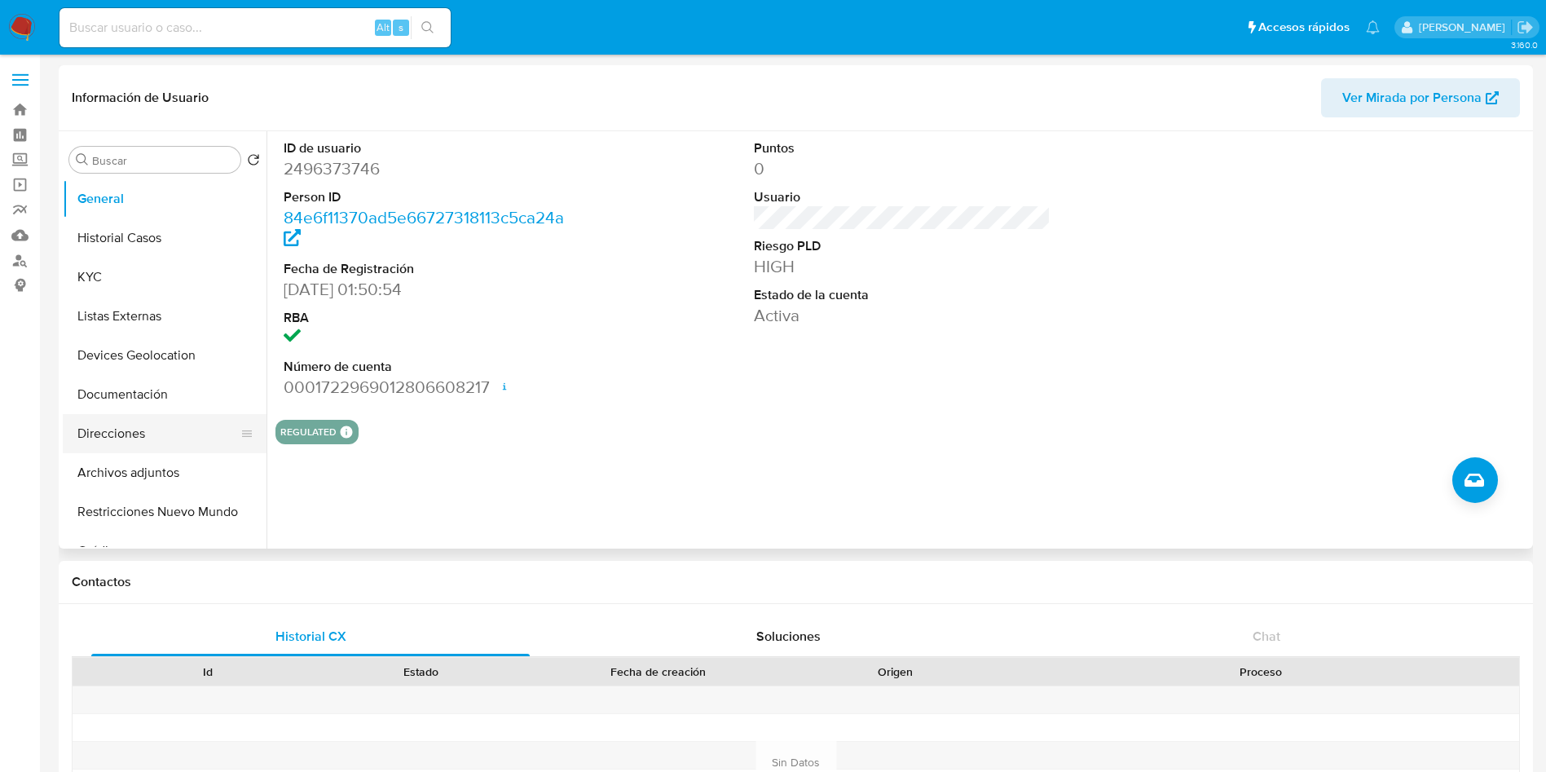
click at [125, 449] on button "Direcciones" at bounding box center [158, 433] width 191 height 39
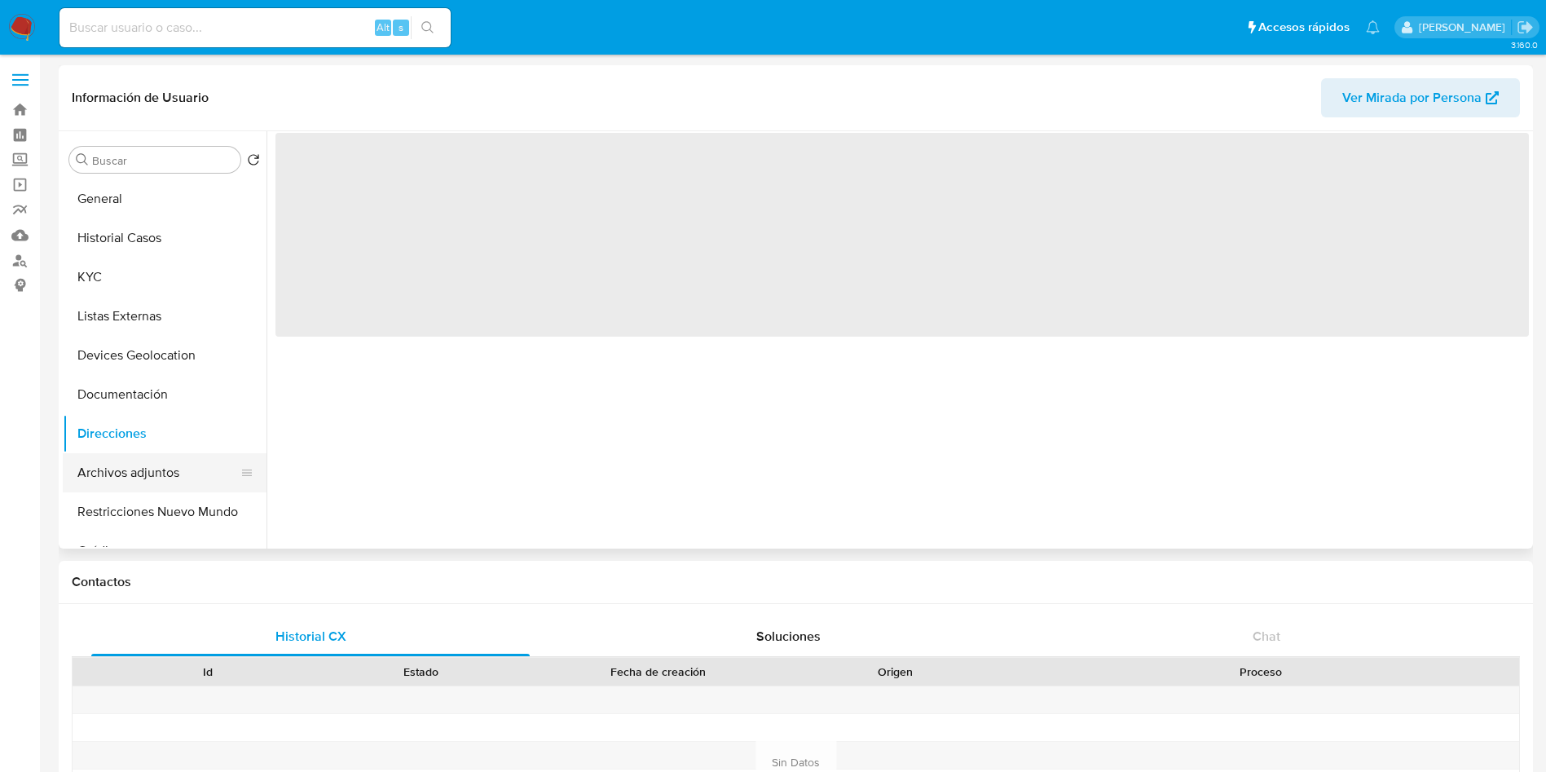
click at [111, 468] on button "Archivos adjuntos" at bounding box center [158, 472] width 191 height 39
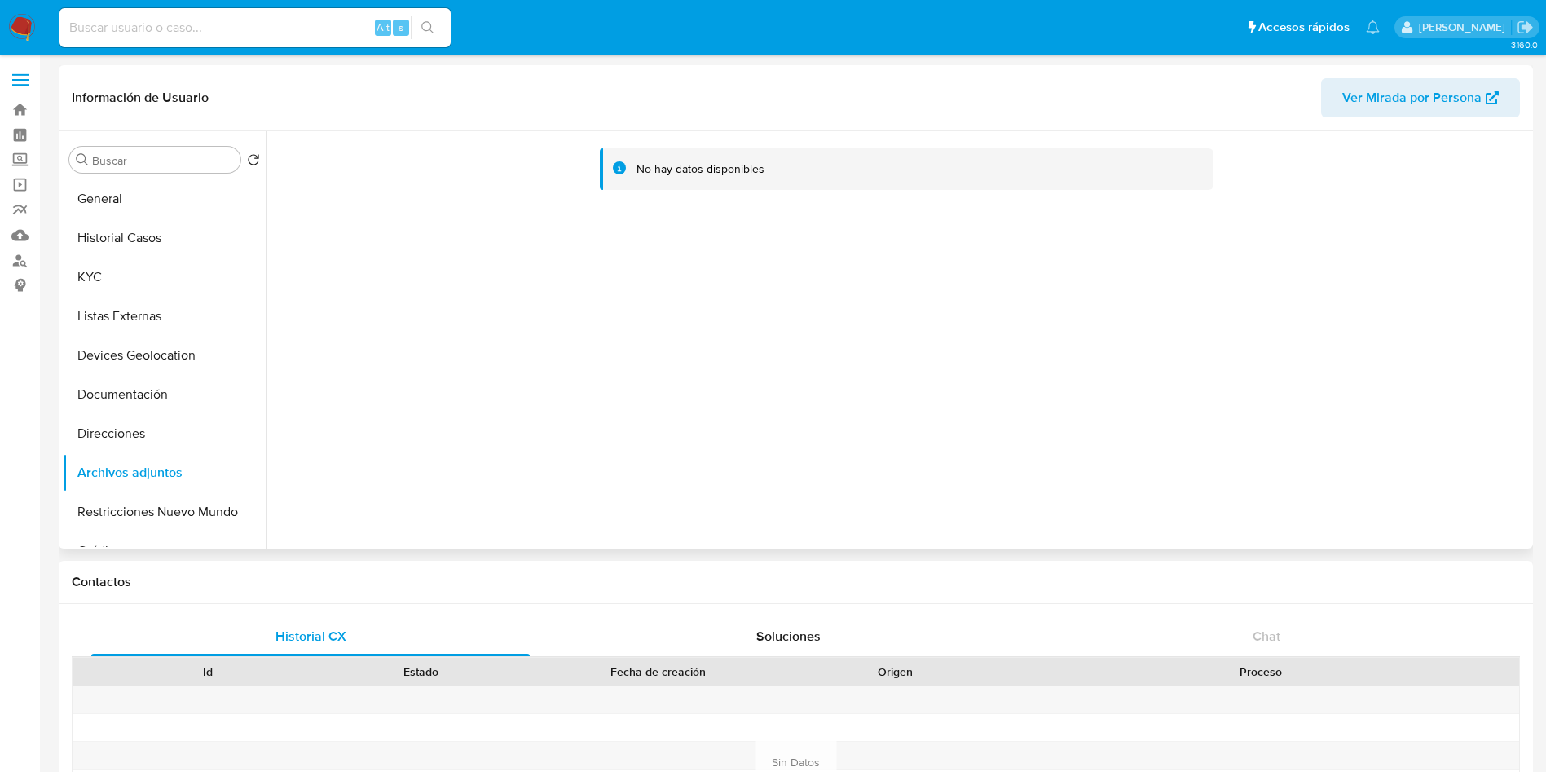
click at [884, 394] on div "No hay datos disponibles" at bounding box center [897, 339] width 1262 height 417
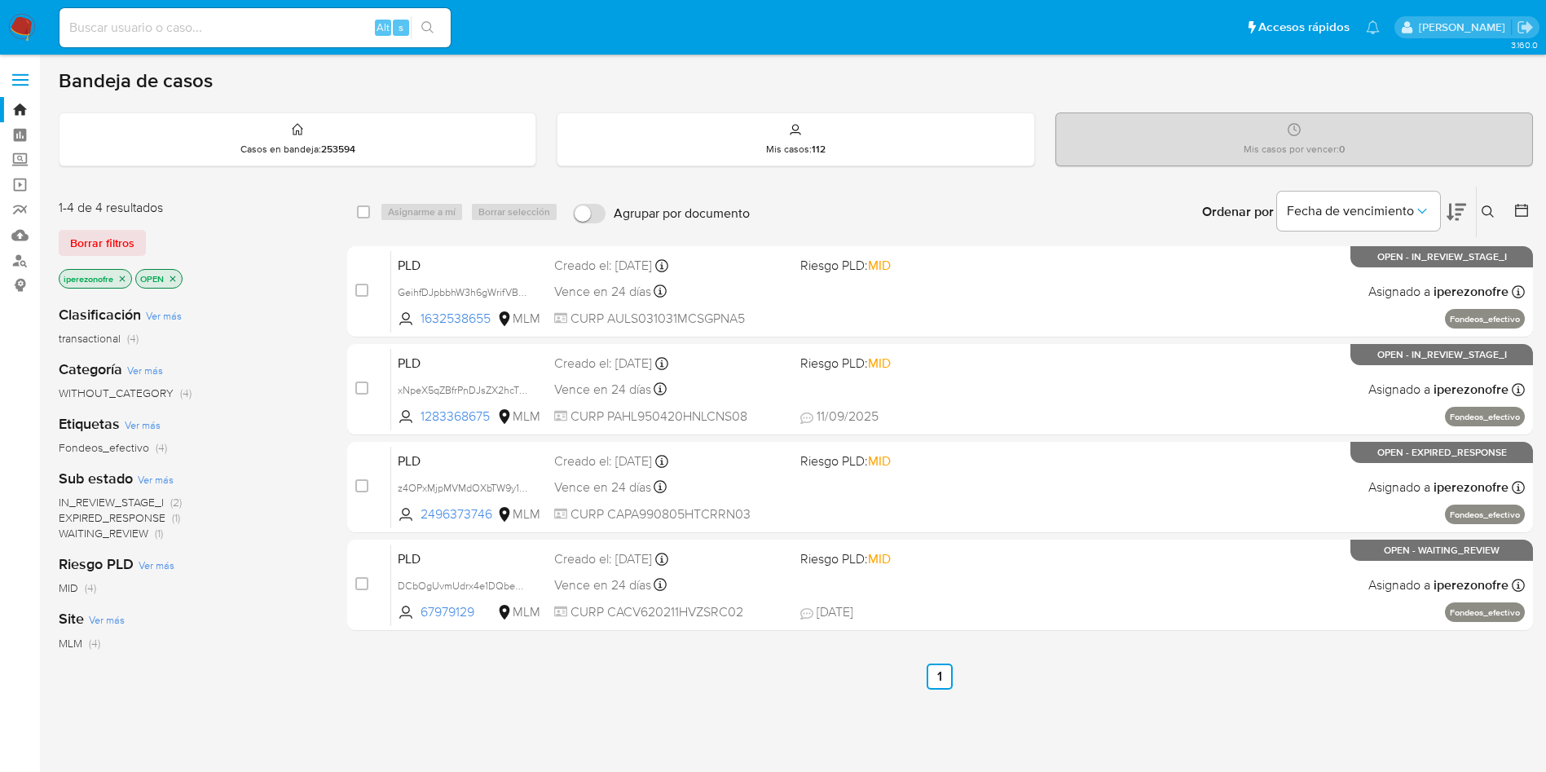
click at [15, 26] on img at bounding box center [22, 28] width 28 height 28
click at [1487, 206] on icon at bounding box center [1488, 211] width 13 height 13
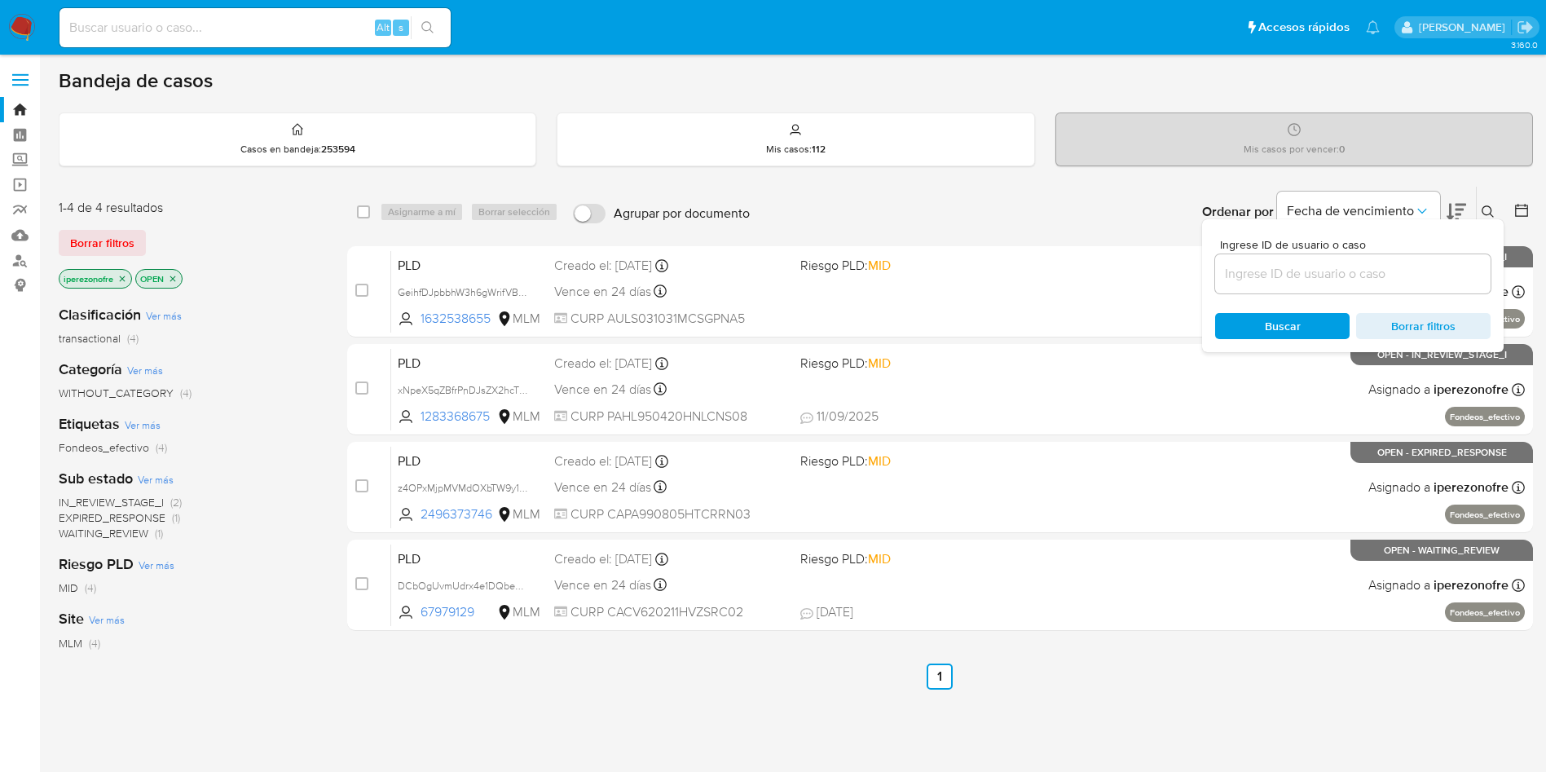
click at [1257, 273] on input at bounding box center [1352, 273] width 275 height 21
type input "2496373746"
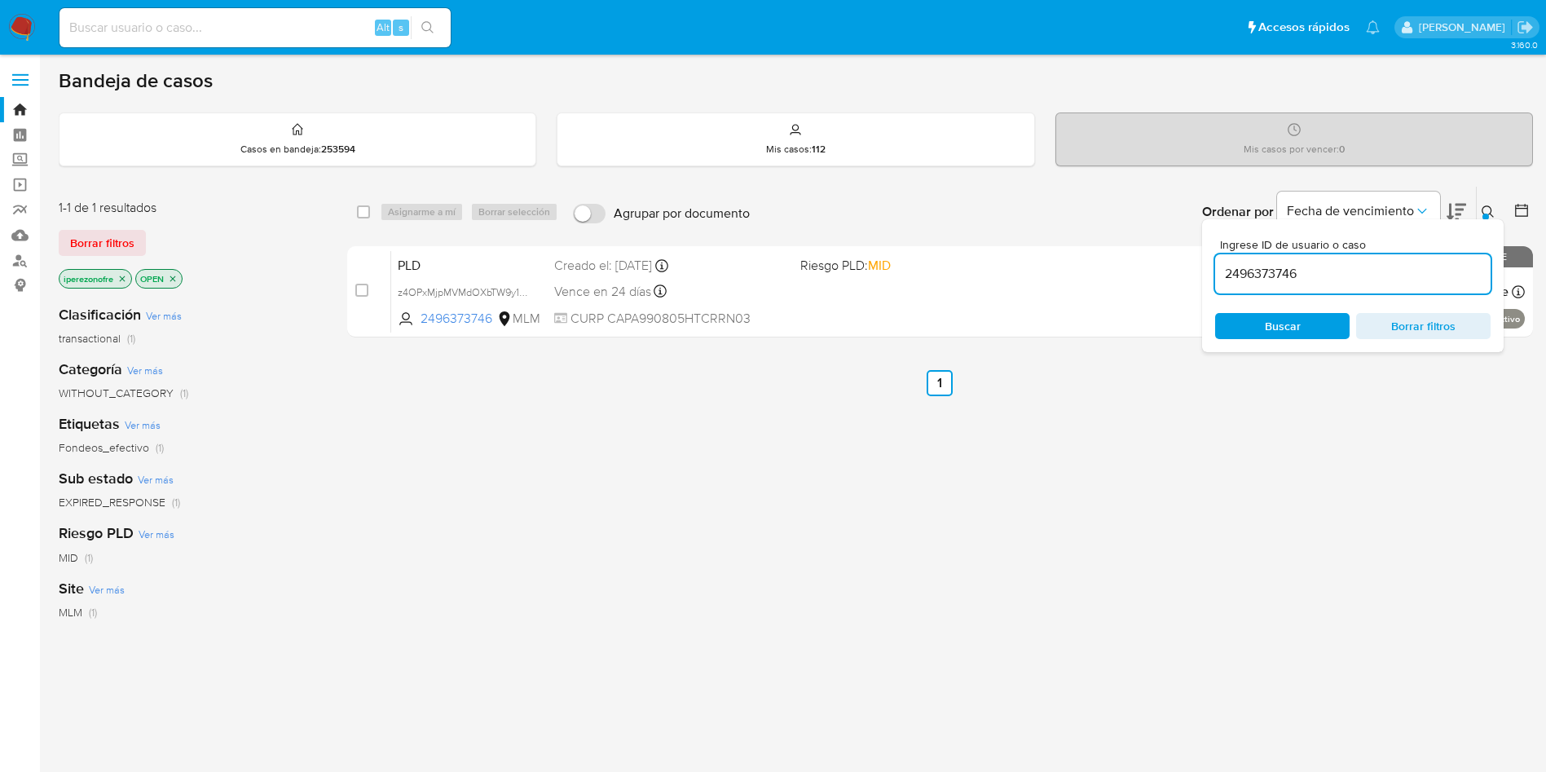
click at [1257, 324] on span "Buscar" at bounding box center [1282, 326] width 112 height 23
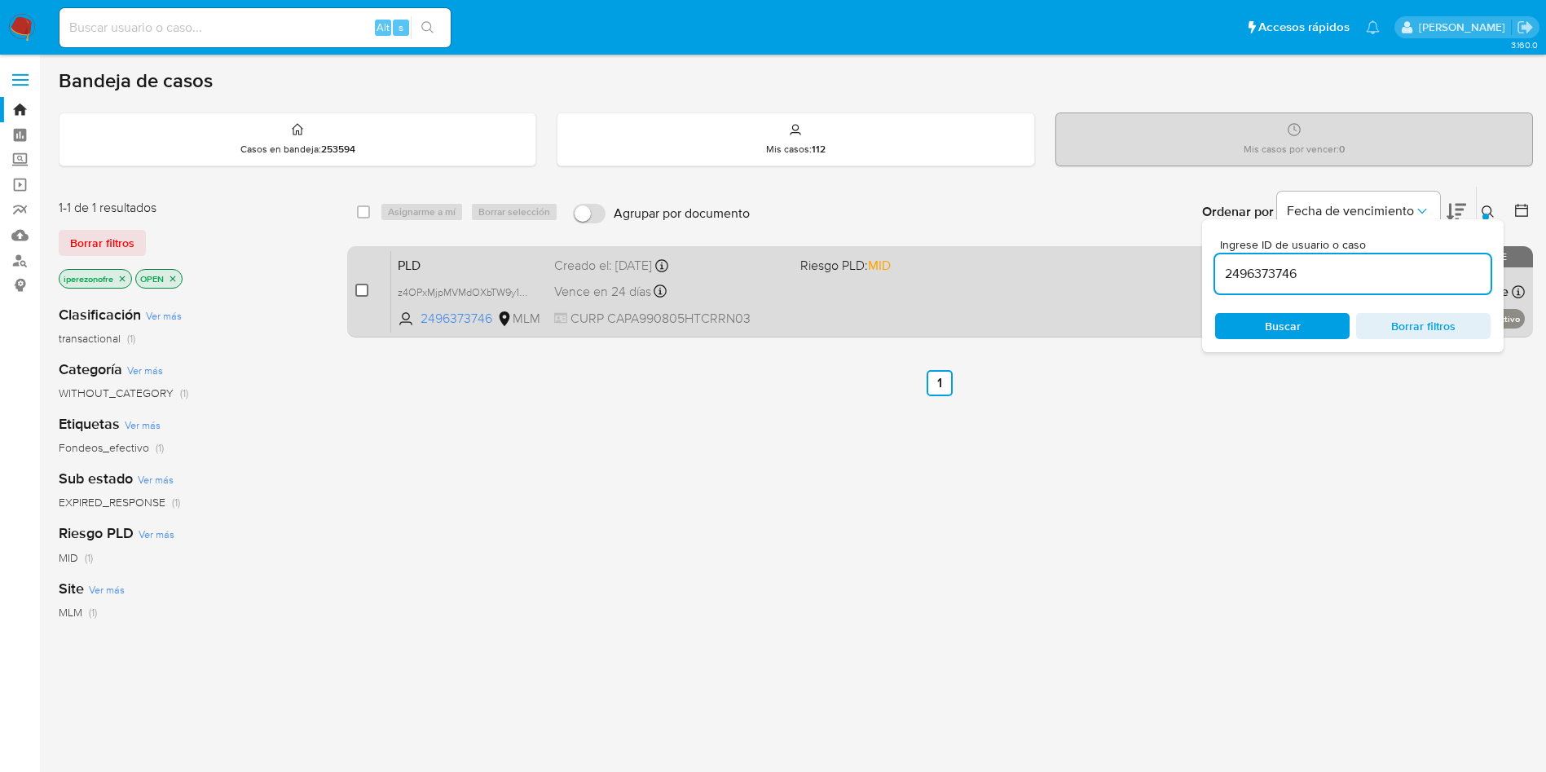
click at [356, 290] on input "checkbox" at bounding box center [361, 290] width 13 height 13
checkbox input "true"
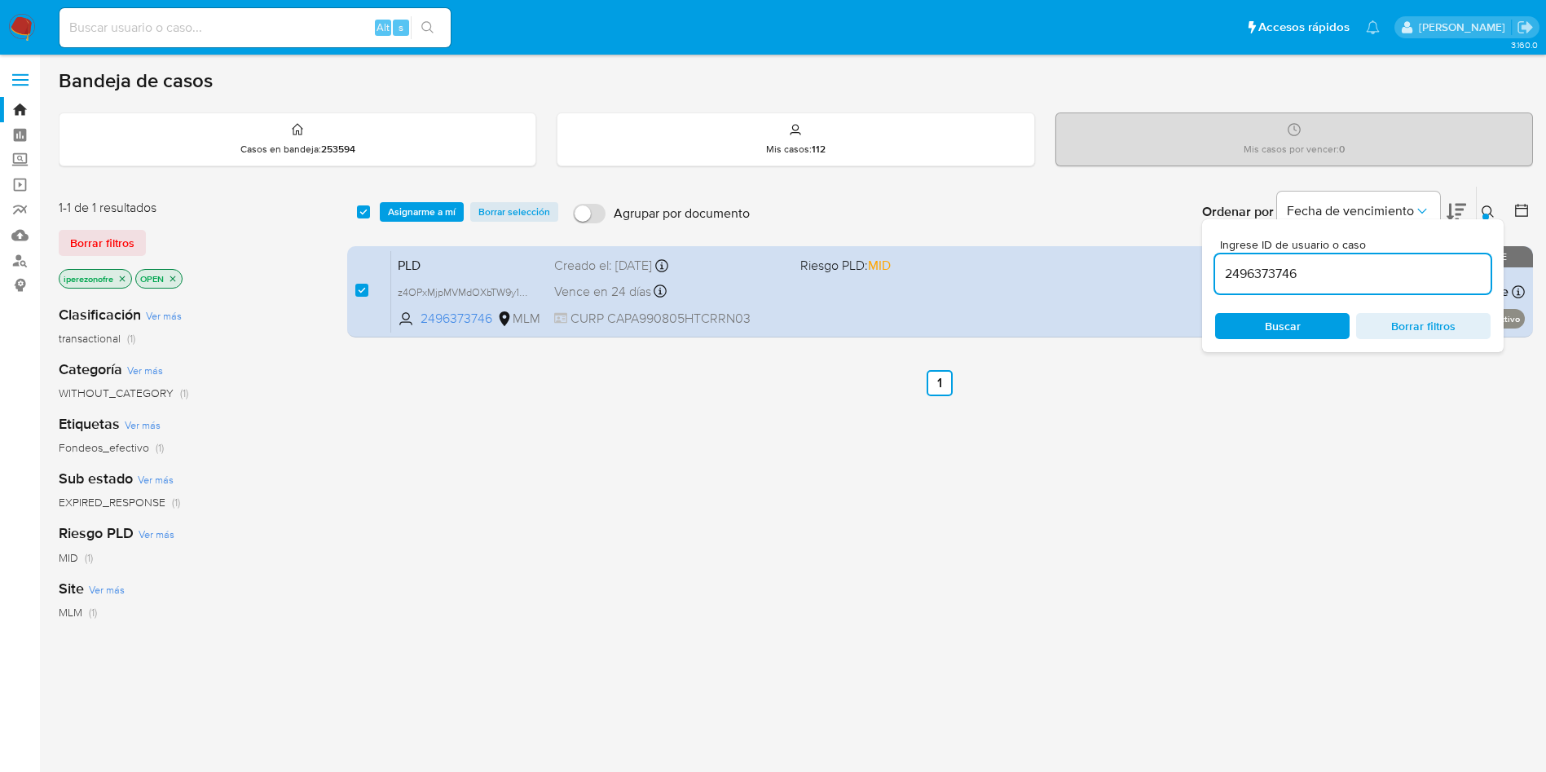
click at [414, 198] on div "select-all-cases-checkbox Asignarme a mí Borrar selección Agrupar por documento…" at bounding box center [940, 212] width 1186 height 51
click at [414, 208] on span "Asignarme a mí" at bounding box center [422, 212] width 68 height 16
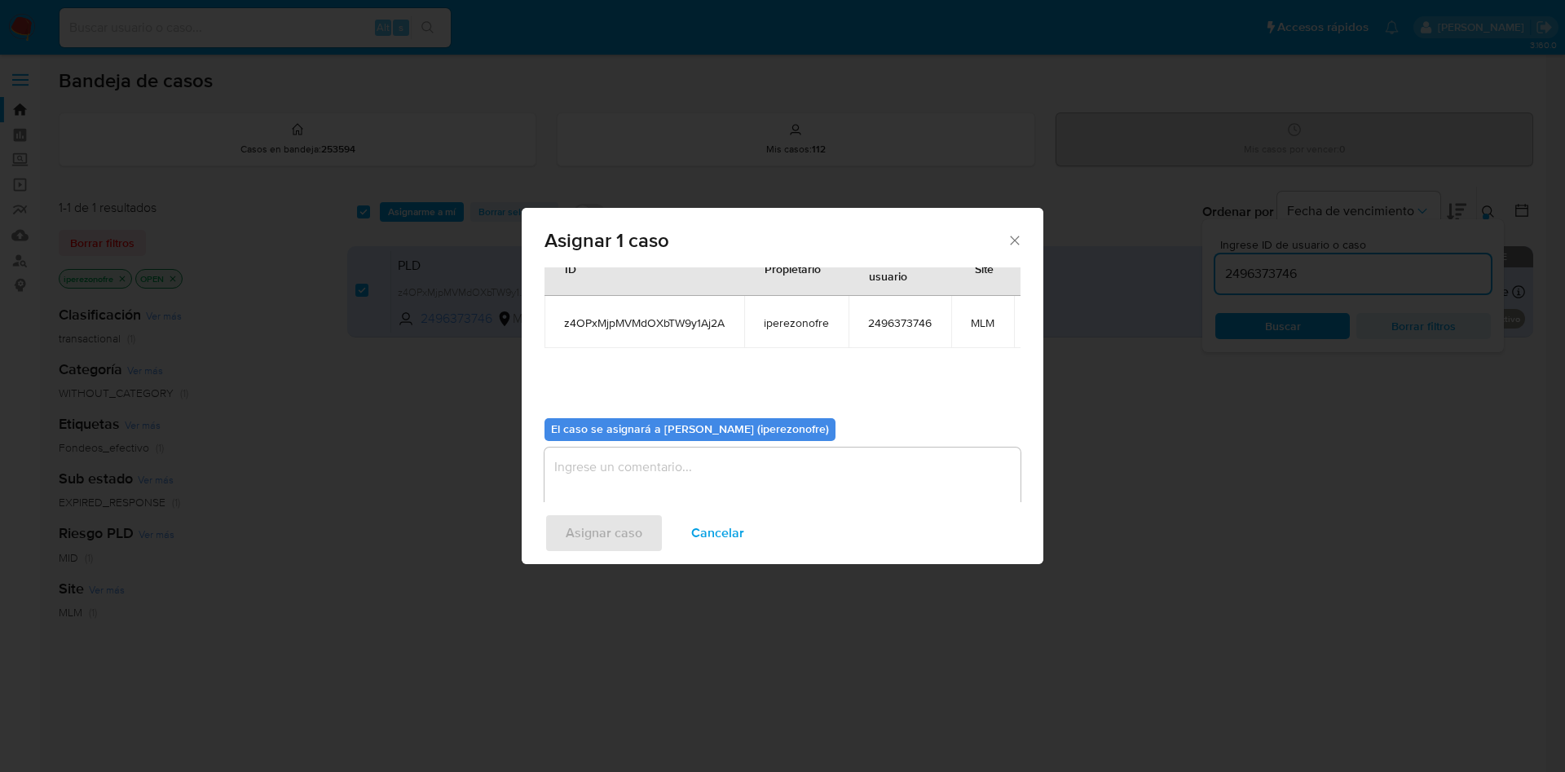
scroll to position [103, 0]
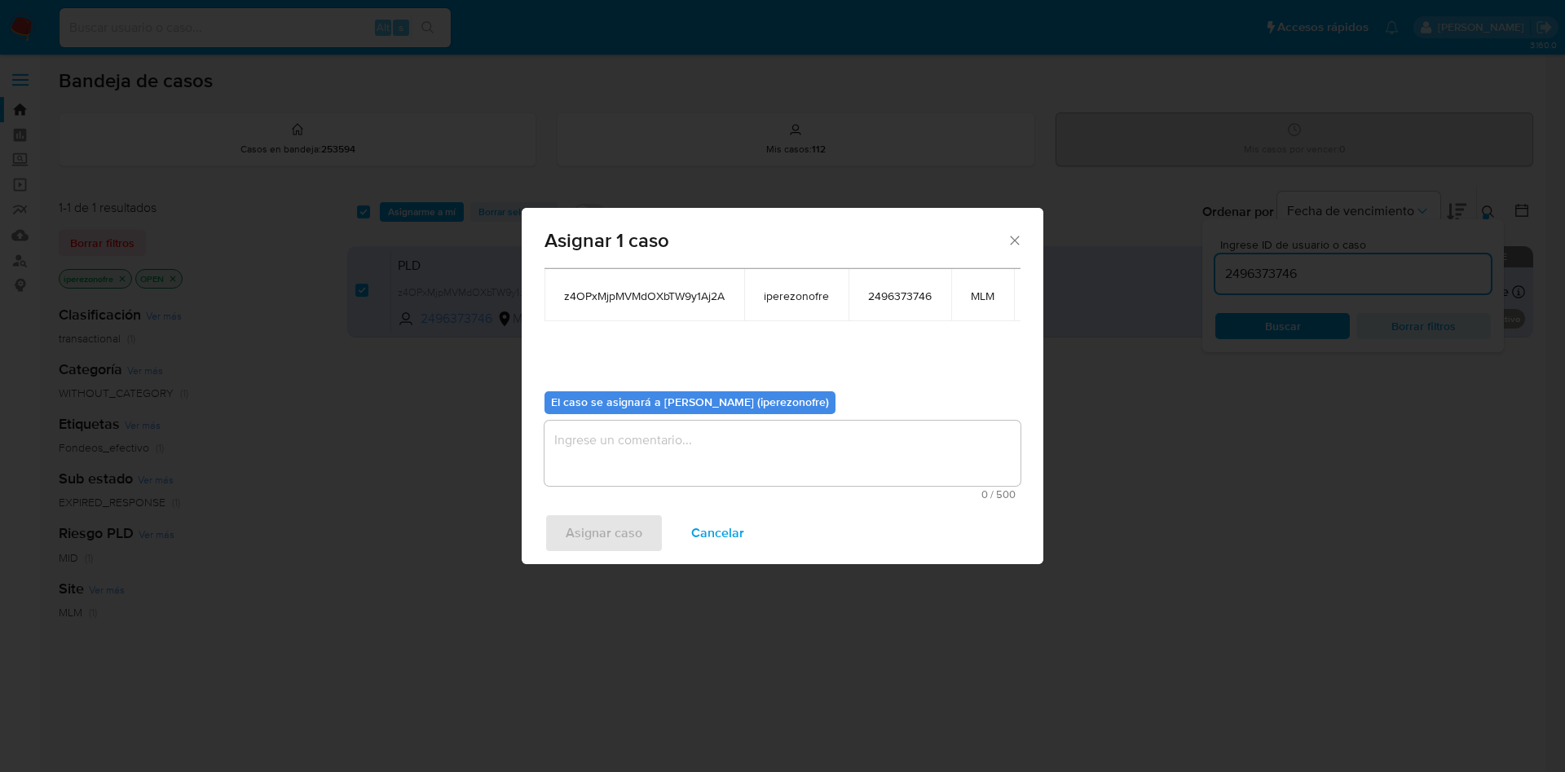
click at [803, 451] on textarea "assign-modal" at bounding box center [782, 453] width 476 height 65
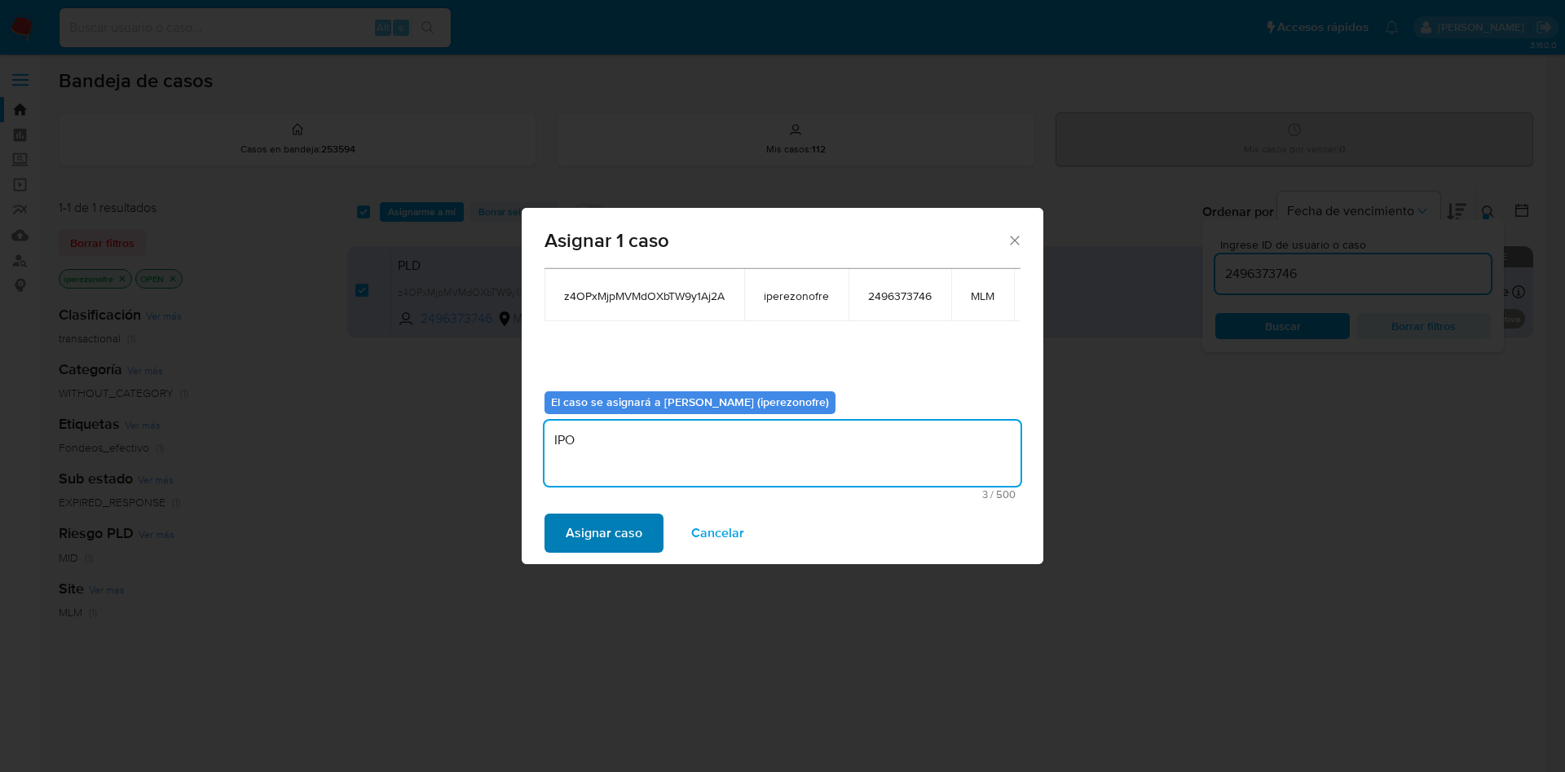
type textarea "IPO"
click at [638, 529] on span "Asignar caso" at bounding box center [604, 533] width 77 height 36
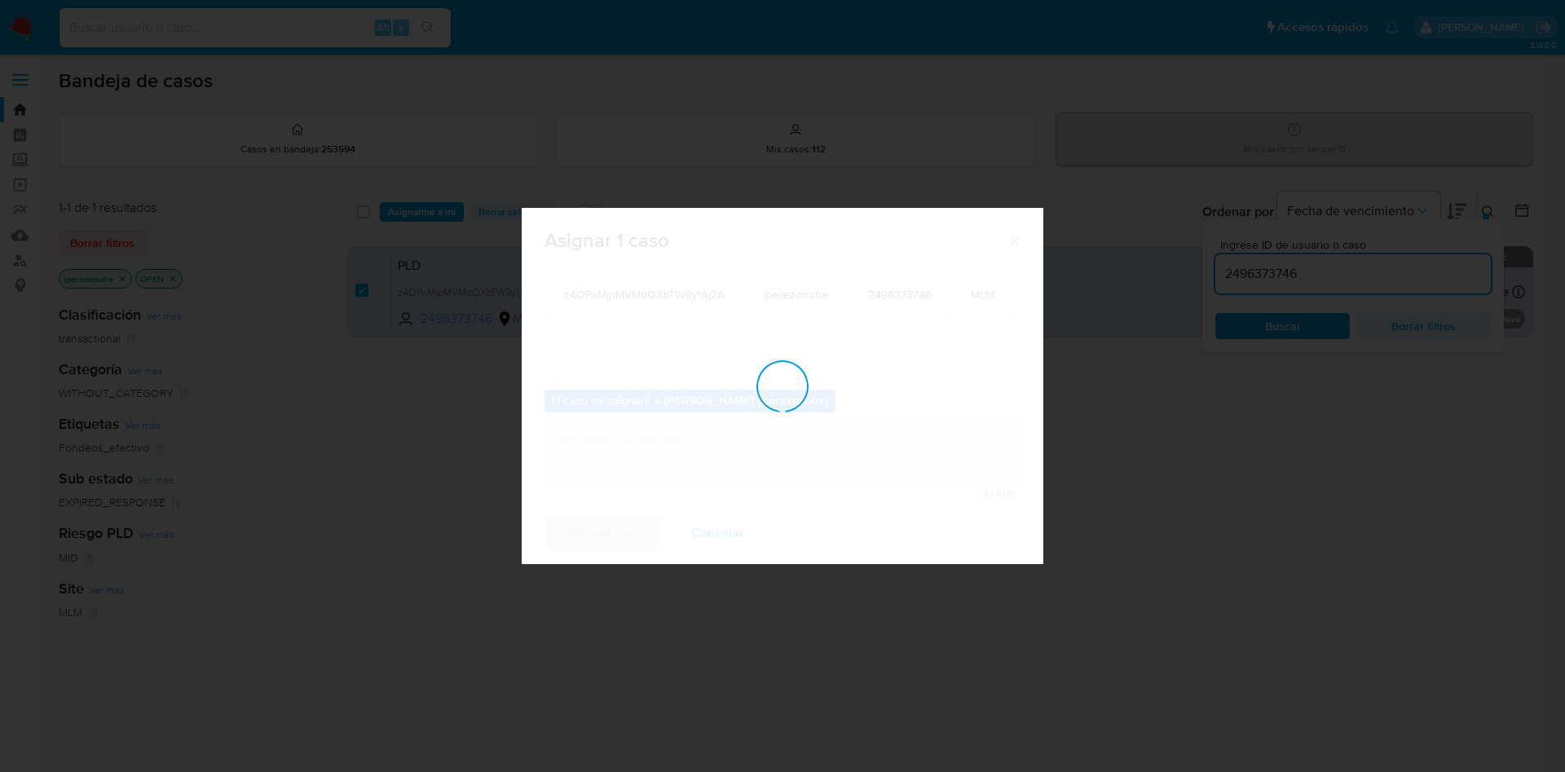
checkbox input "false"
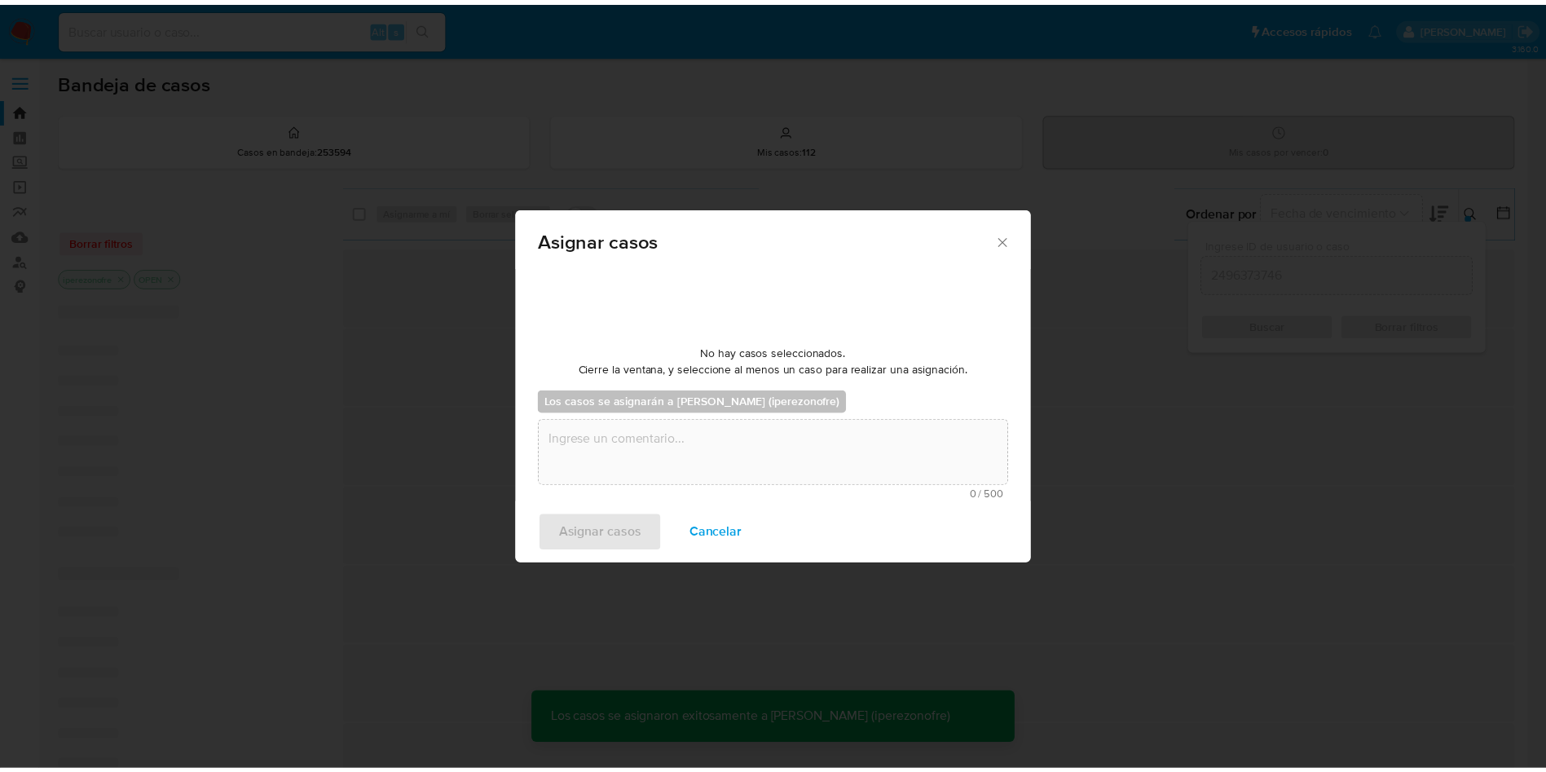
scroll to position [99, 0]
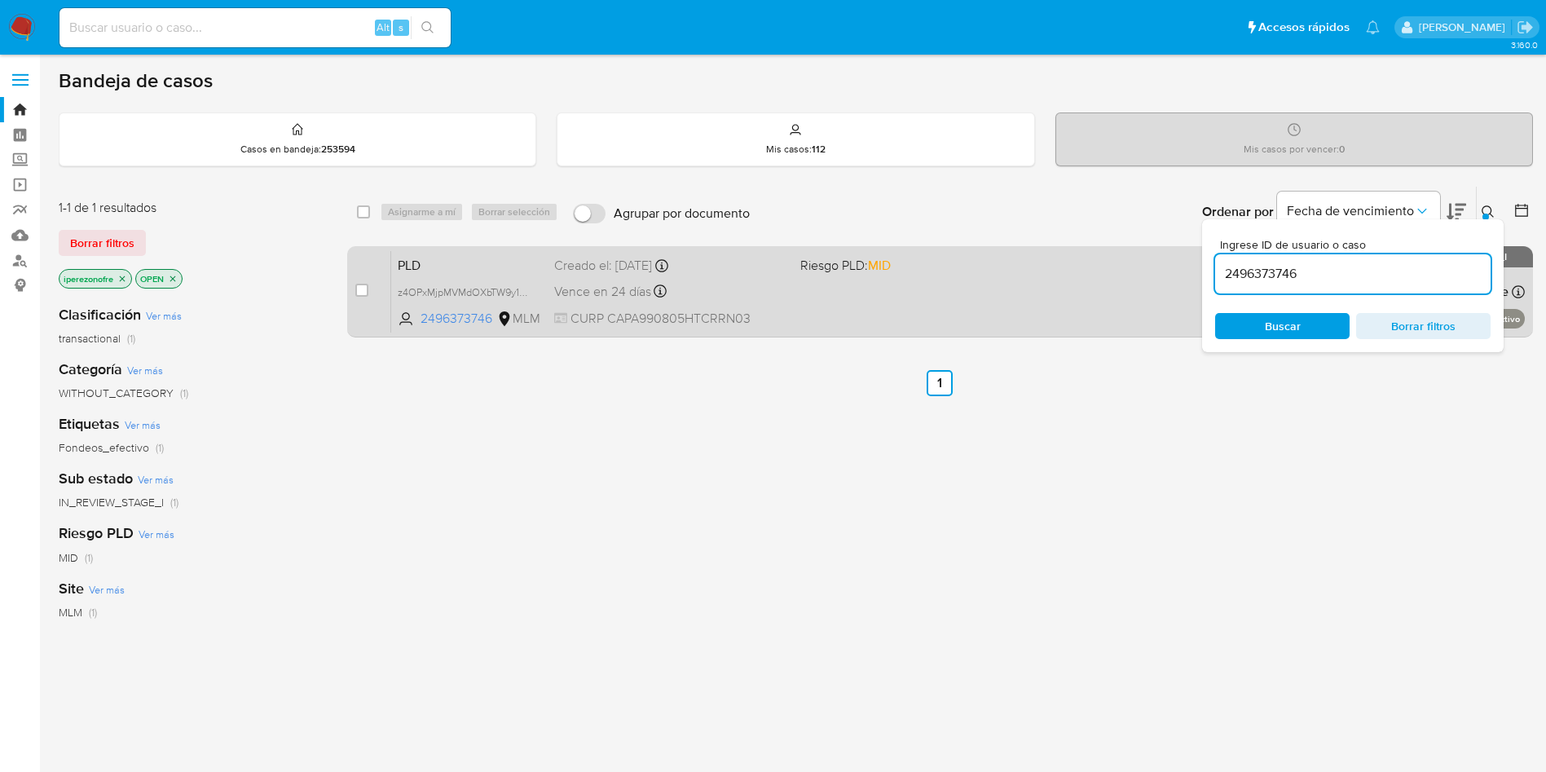
click at [790, 287] on div "PLD z4OPxMjpMVMdOXbTW9y1Aj2A 2496373746 MLM Riesgo PLD: MID Creado el: 12/08/20…" at bounding box center [958, 291] width 1134 height 82
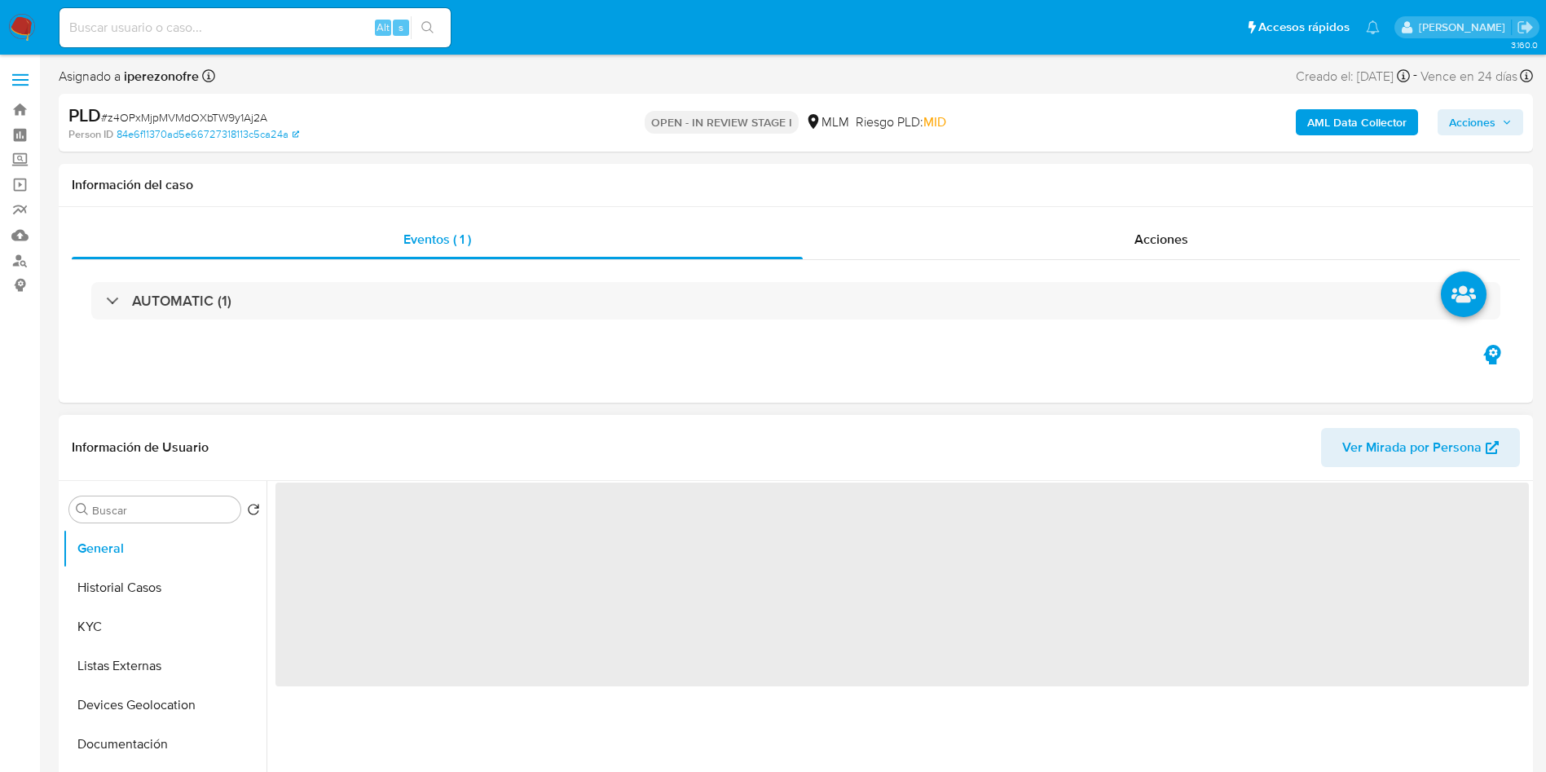
select select "10"
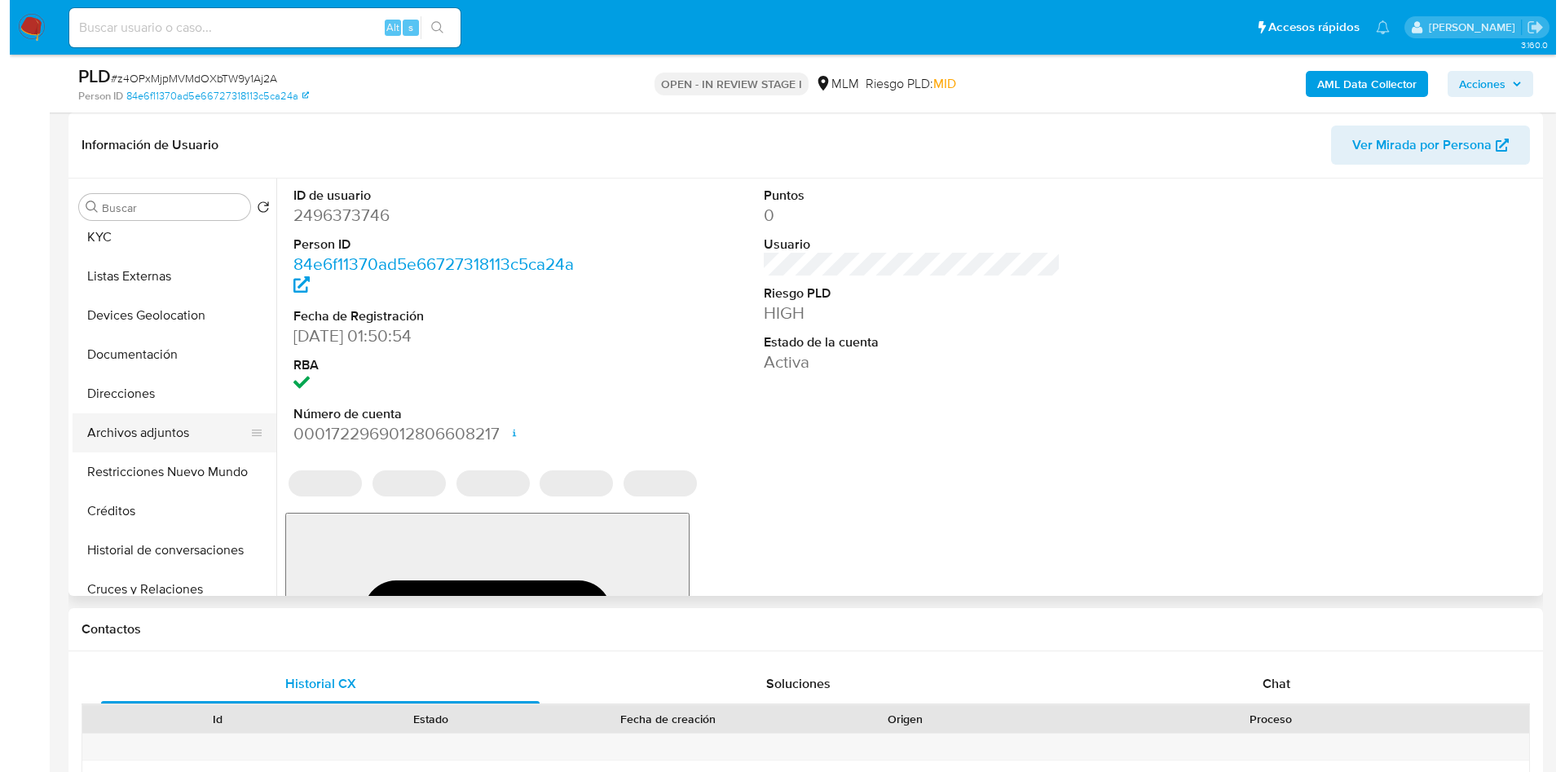
scroll to position [244, 0]
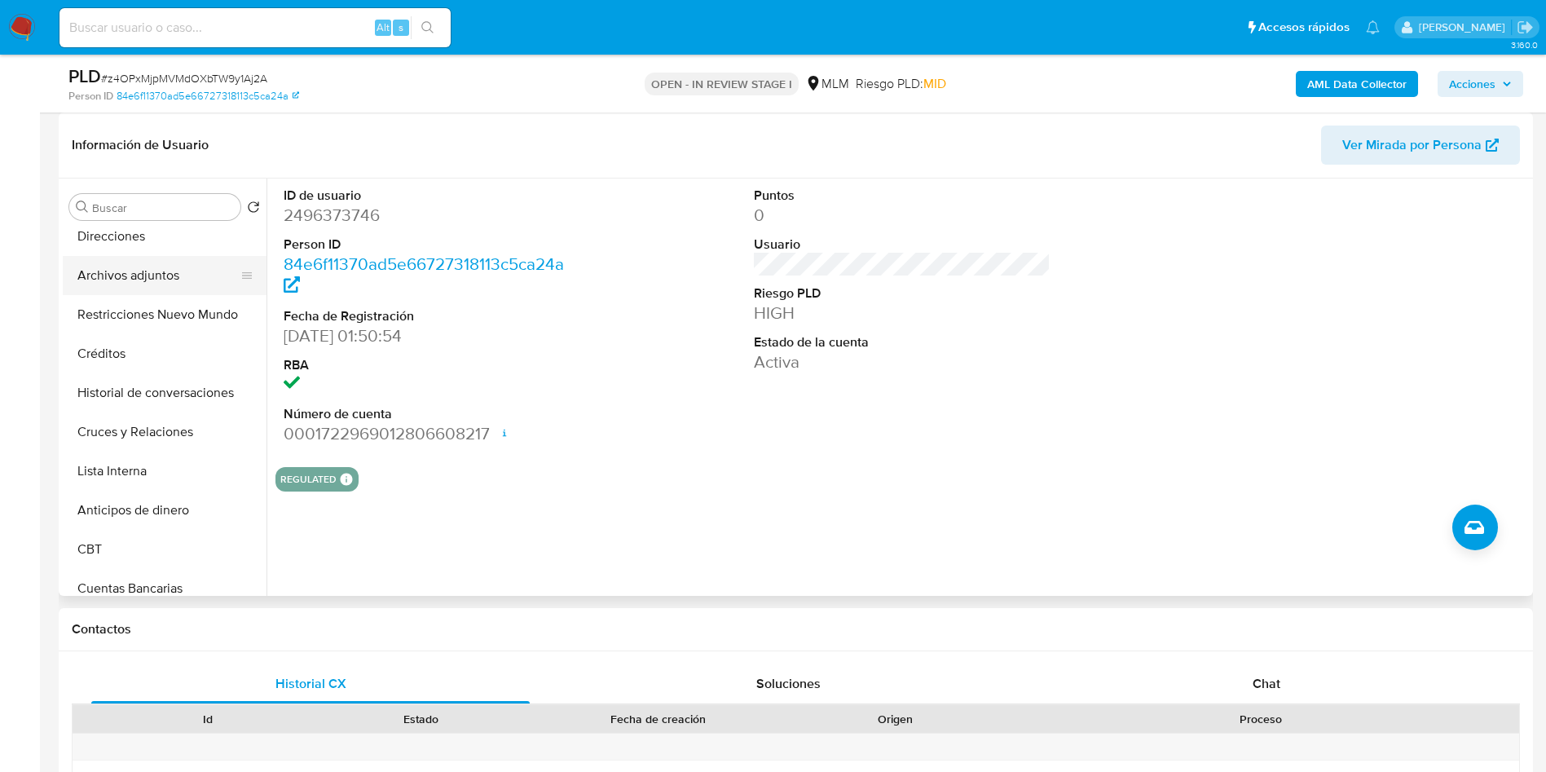
click at [152, 259] on button "Archivos adjuntos" at bounding box center [158, 275] width 191 height 39
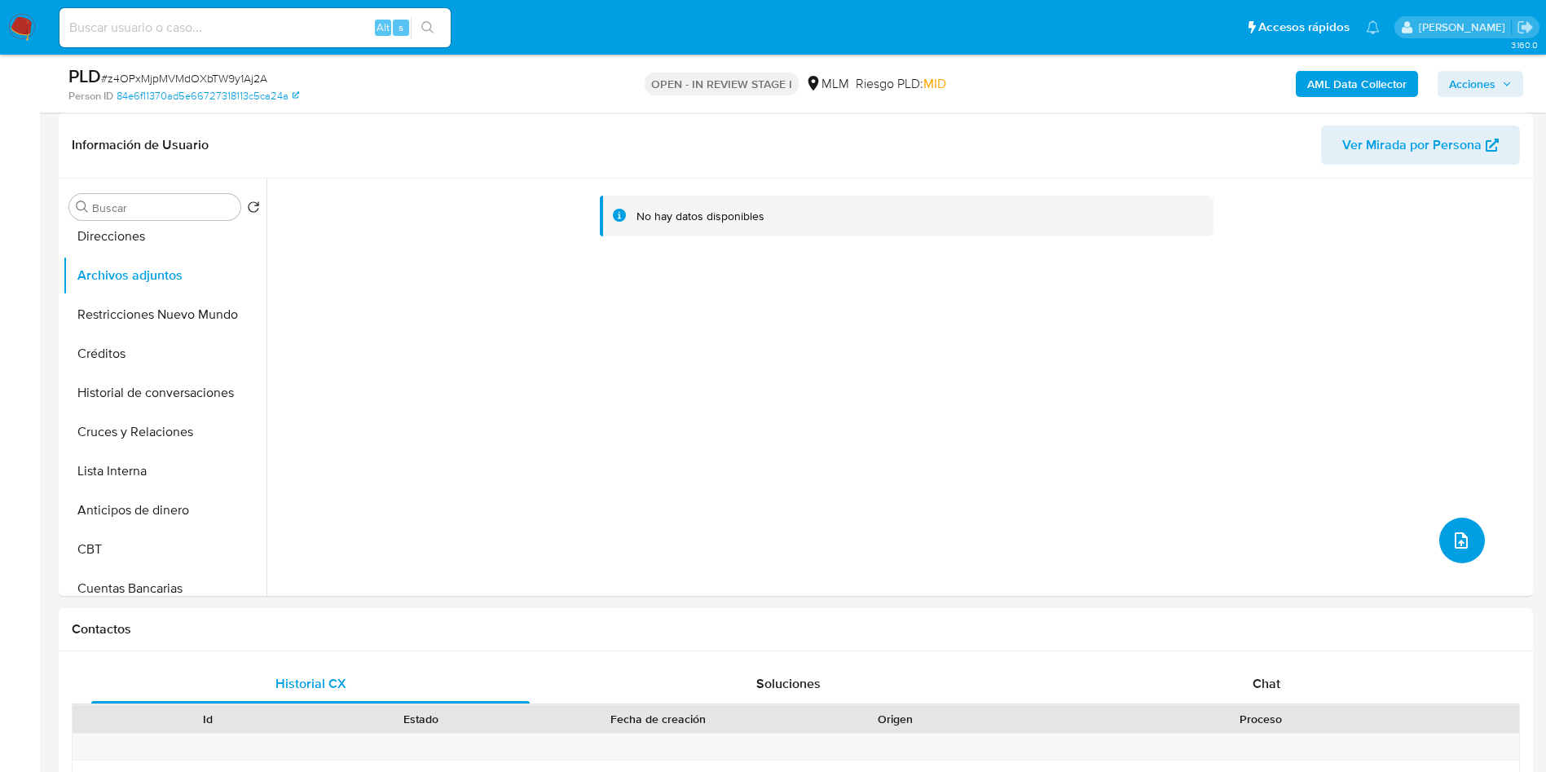
click at [1455, 532] on icon "upload-file" at bounding box center [1461, 541] width 20 height 20
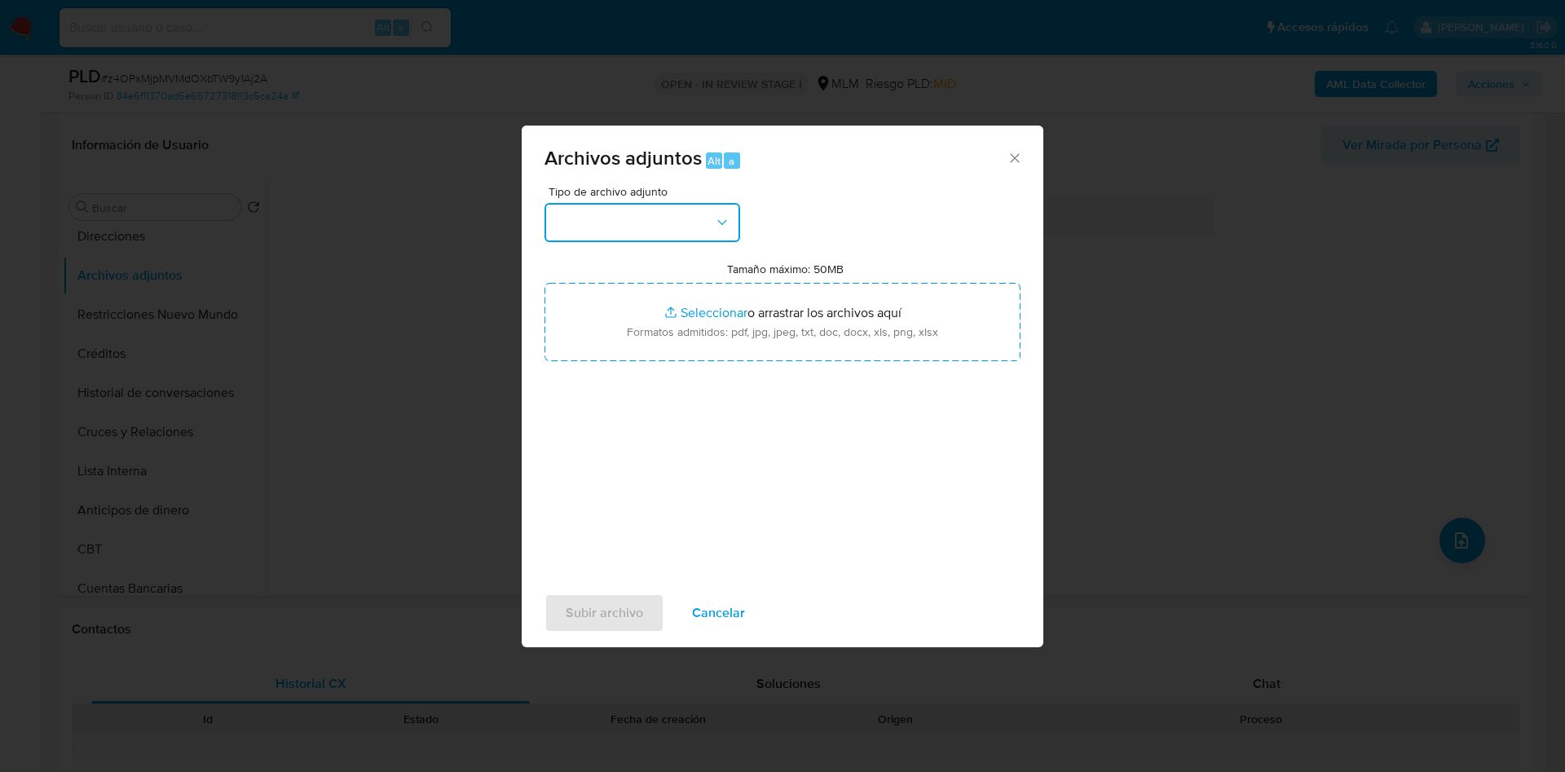
click at [681, 211] on button "button" at bounding box center [642, 222] width 196 height 39
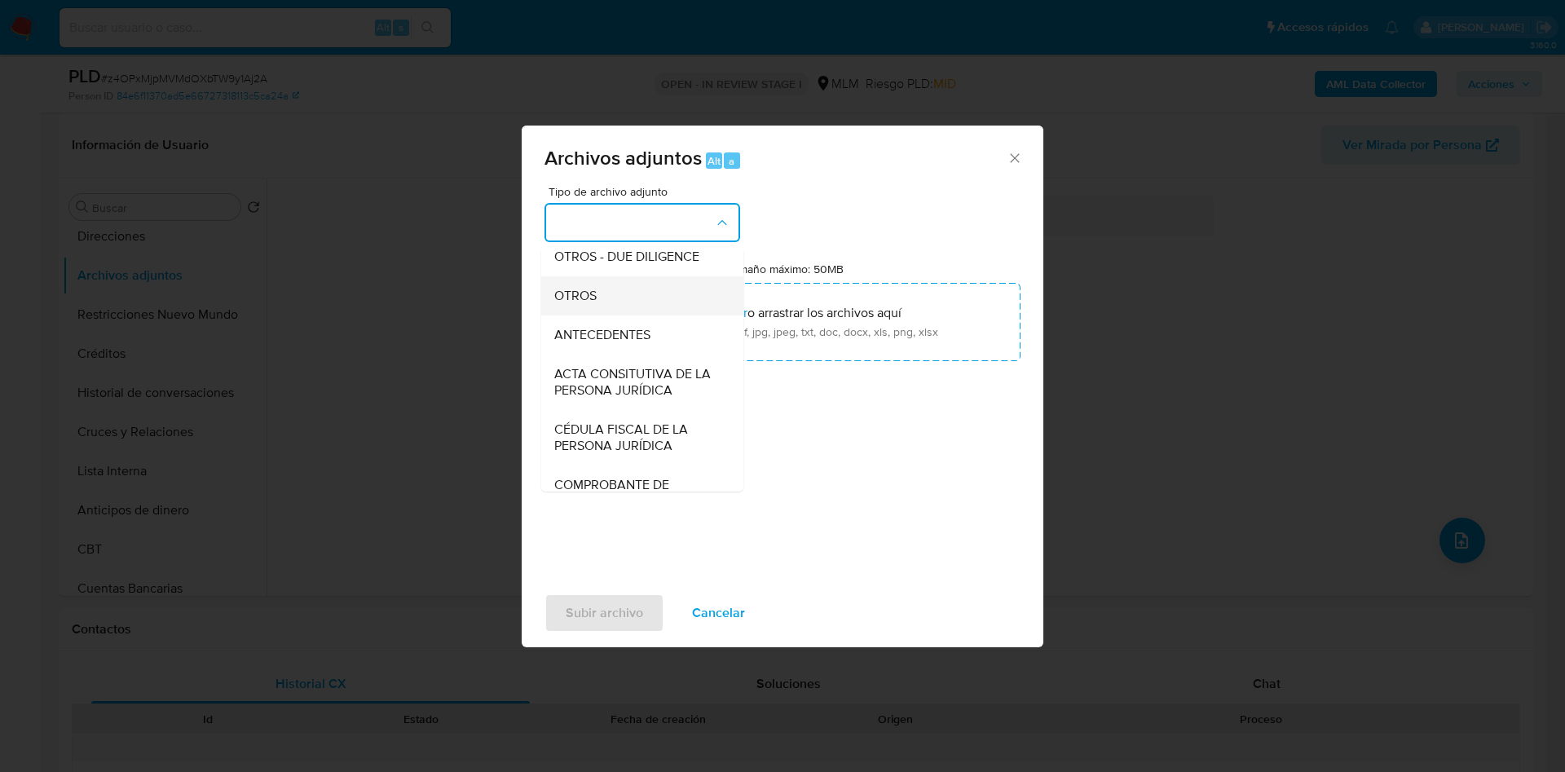
click at [626, 306] on div "OTROS" at bounding box center [637, 295] width 166 height 39
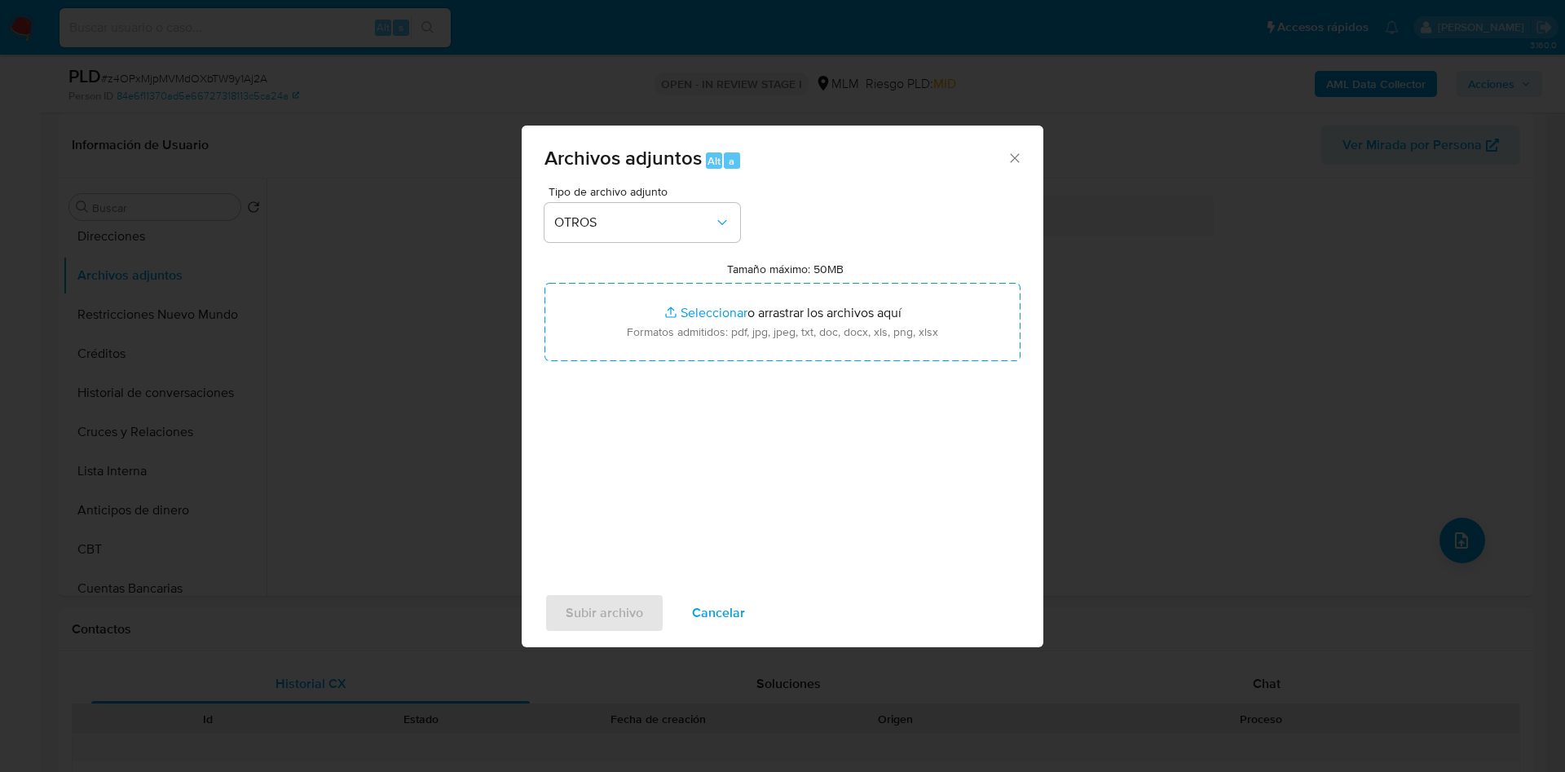
click at [961, 552] on div "Tipo de archivo adjunto OTROS Tamaño máximo: 50MB Seleccionar archivos Seleccio…" at bounding box center [782, 378] width 476 height 385
click at [588, 601] on span "Subir archivo" at bounding box center [604, 613] width 77 height 36
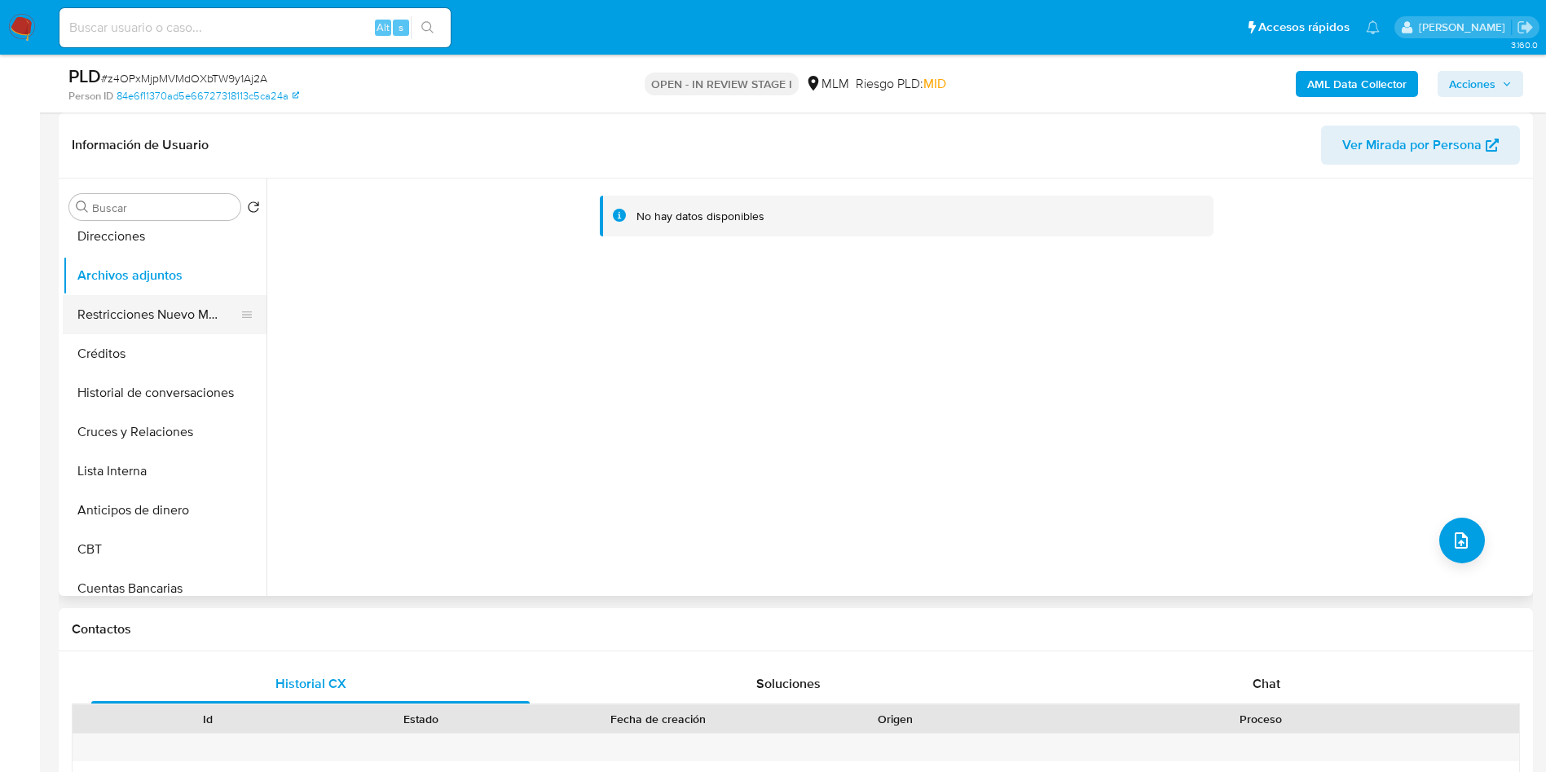
click at [144, 310] on button "Restricciones Nuevo Mundo" at bounding box center [158, 314] width 191 height 39
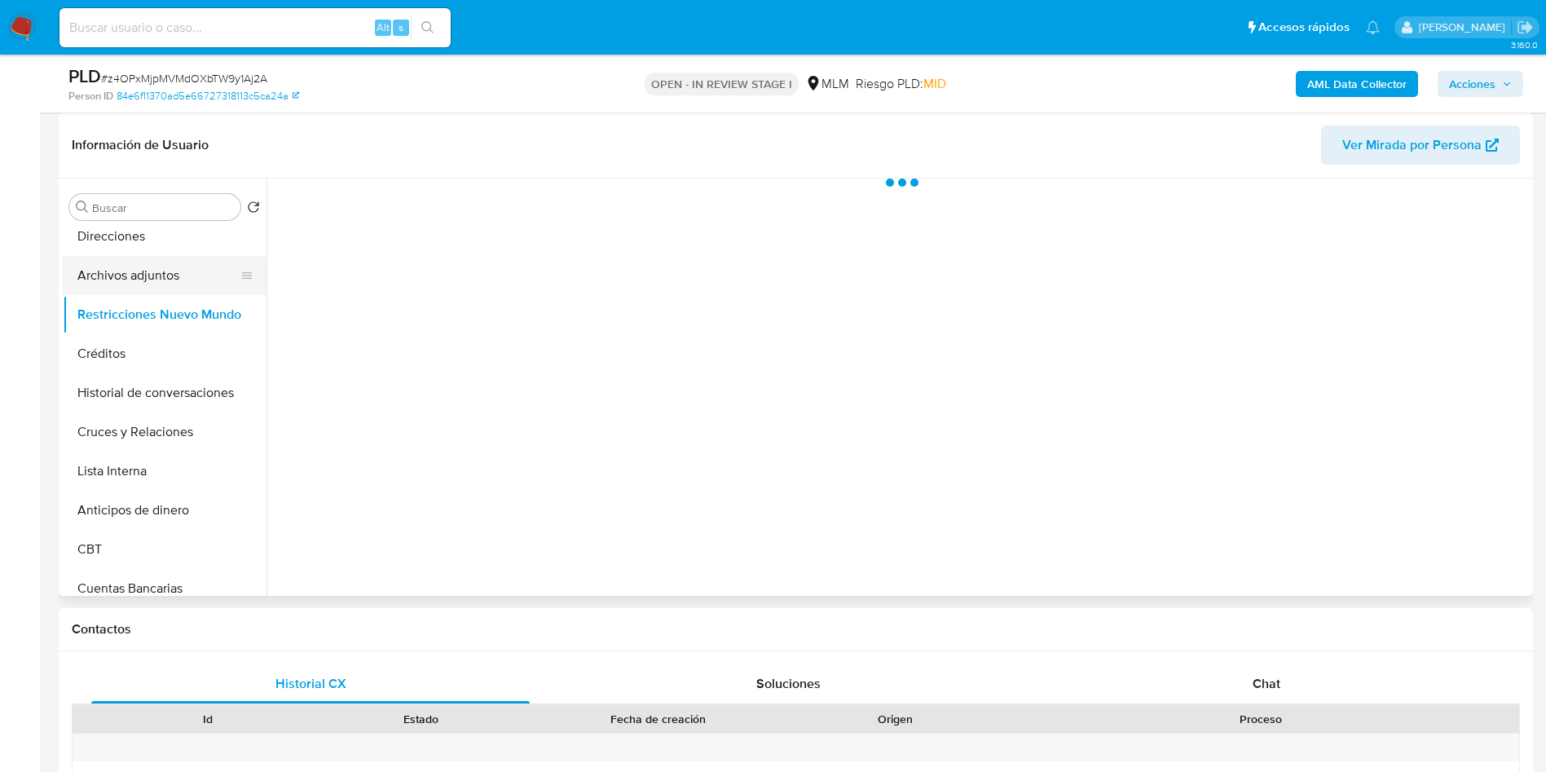
click at [150, 271] on button "Archivos adjuntos" at bounding box center [158, 275] width 191 height 39
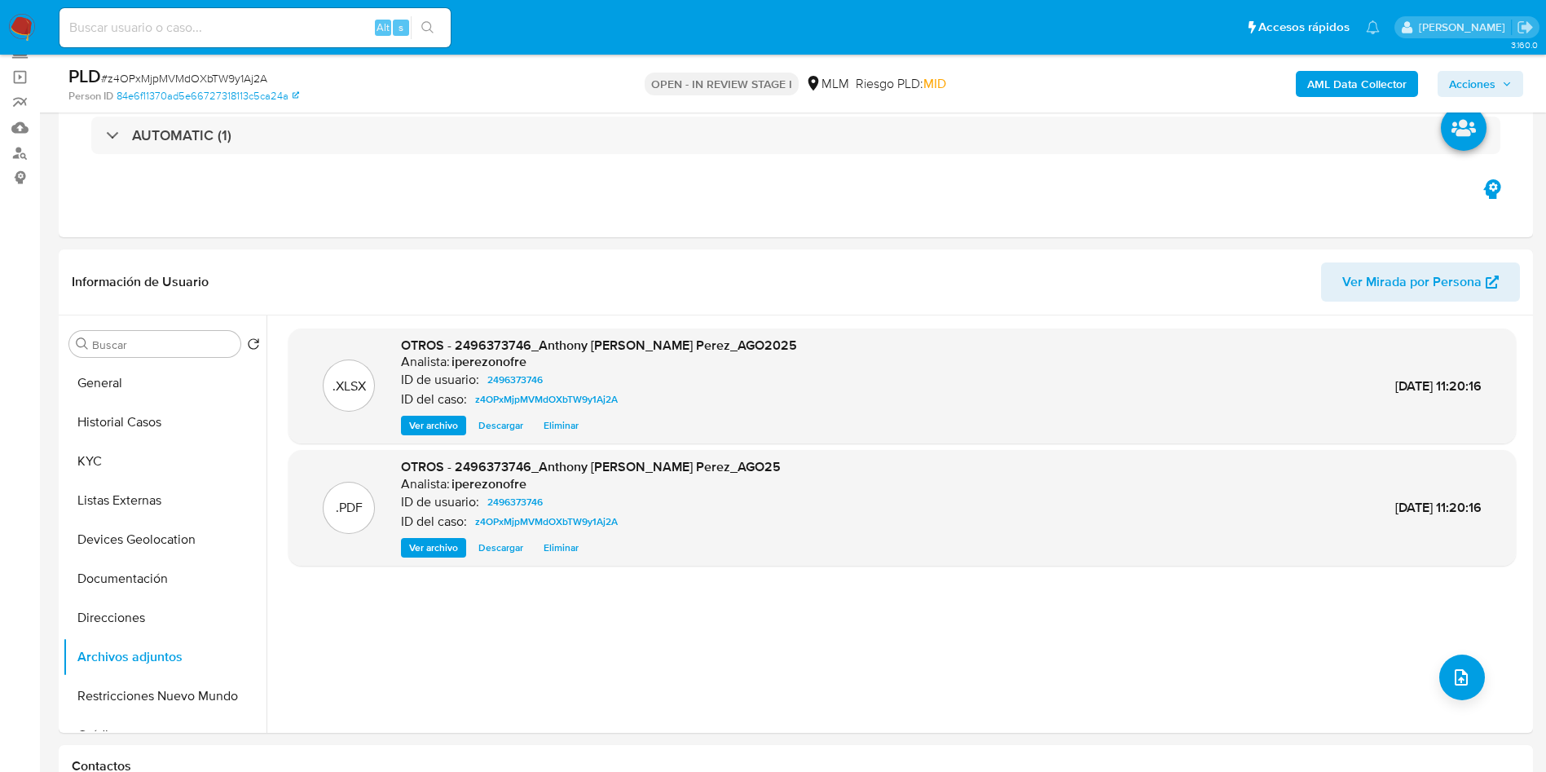
scroll to position [0, 0]
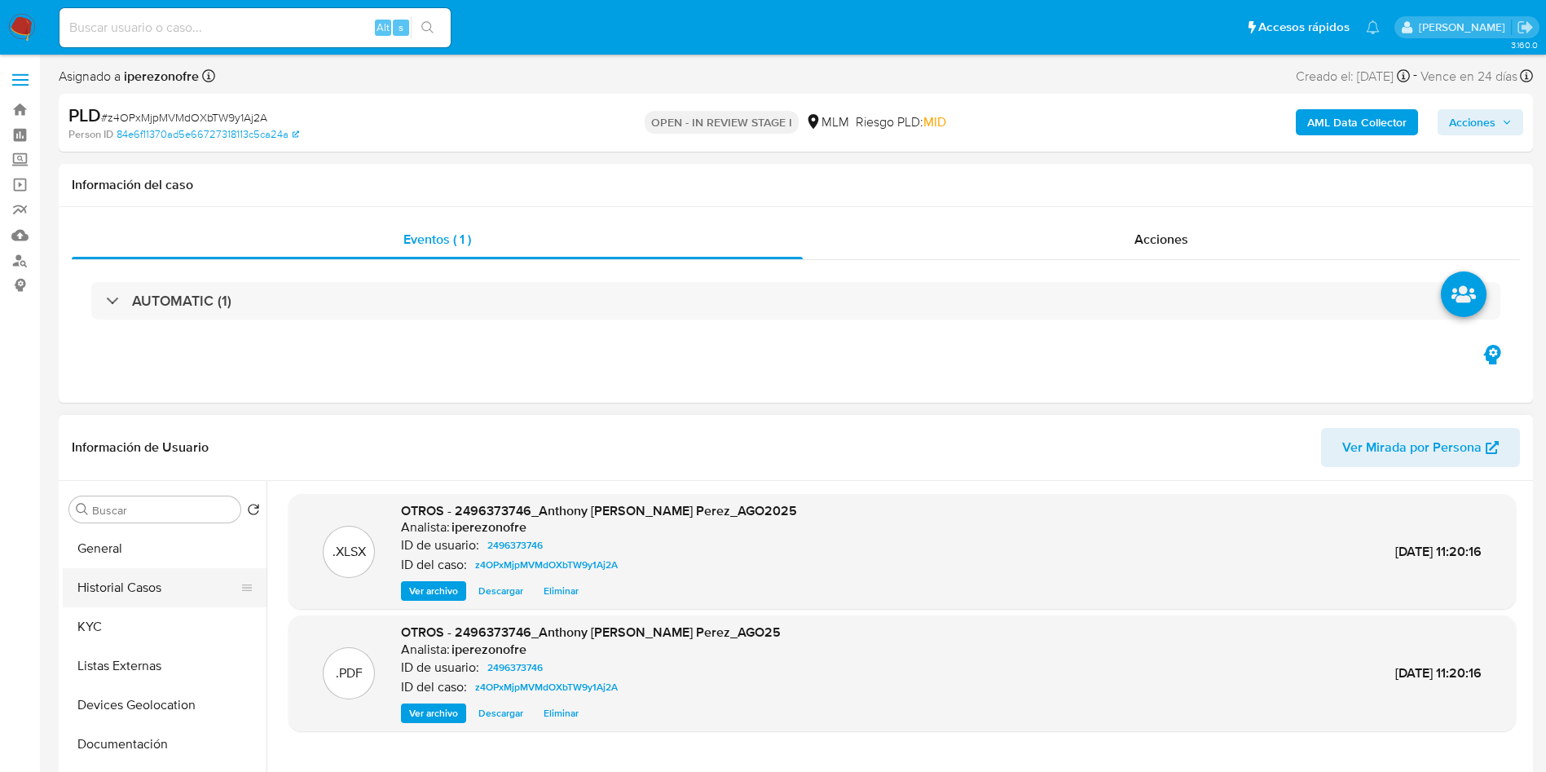
click at [118, 587] on button "Historial Casos" at bounding box center [158, 587] width 191 height 39
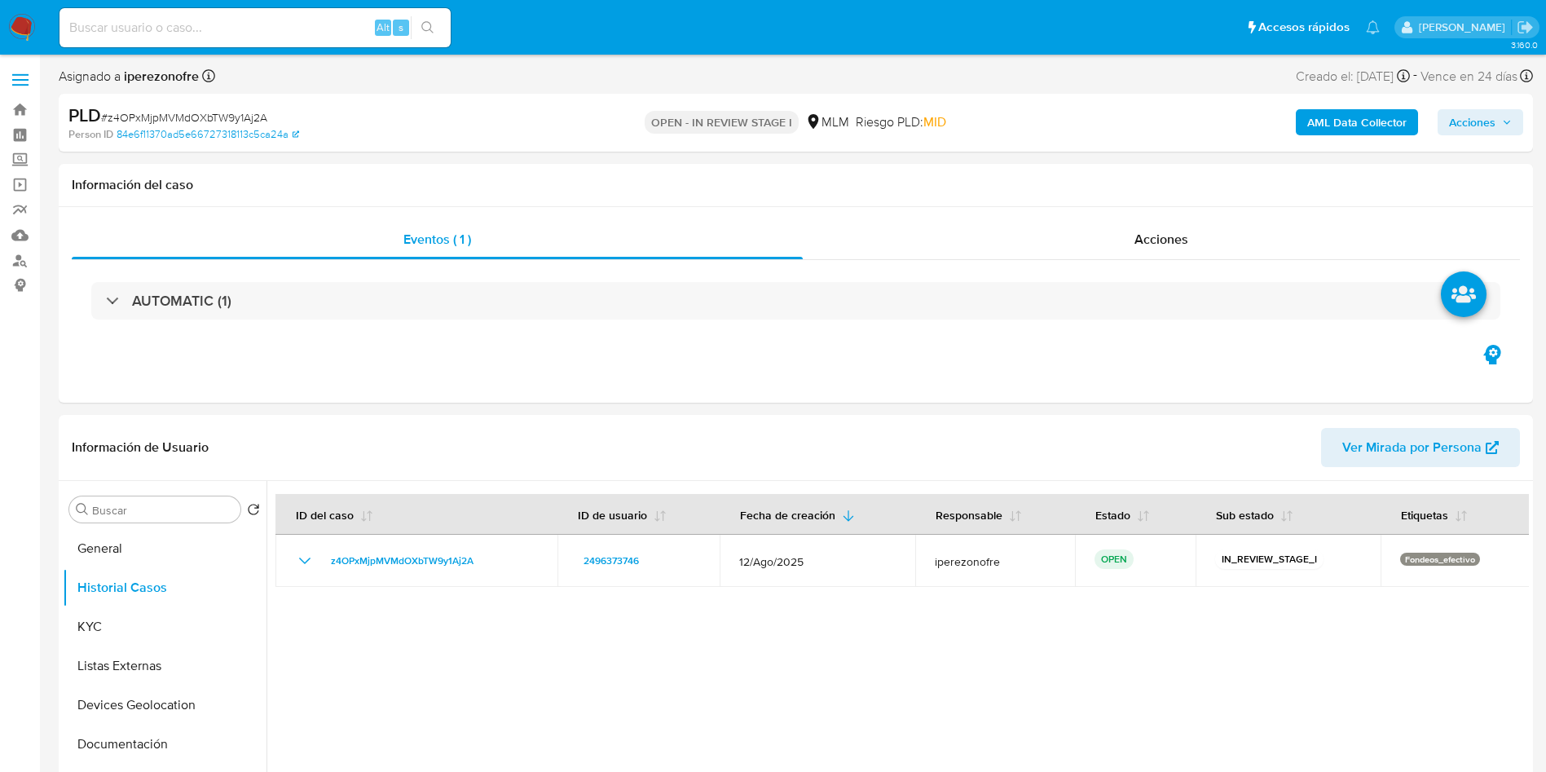
click at [1507, 121] on icon "button" at bounding box center [1507, 122] width 10 height 10
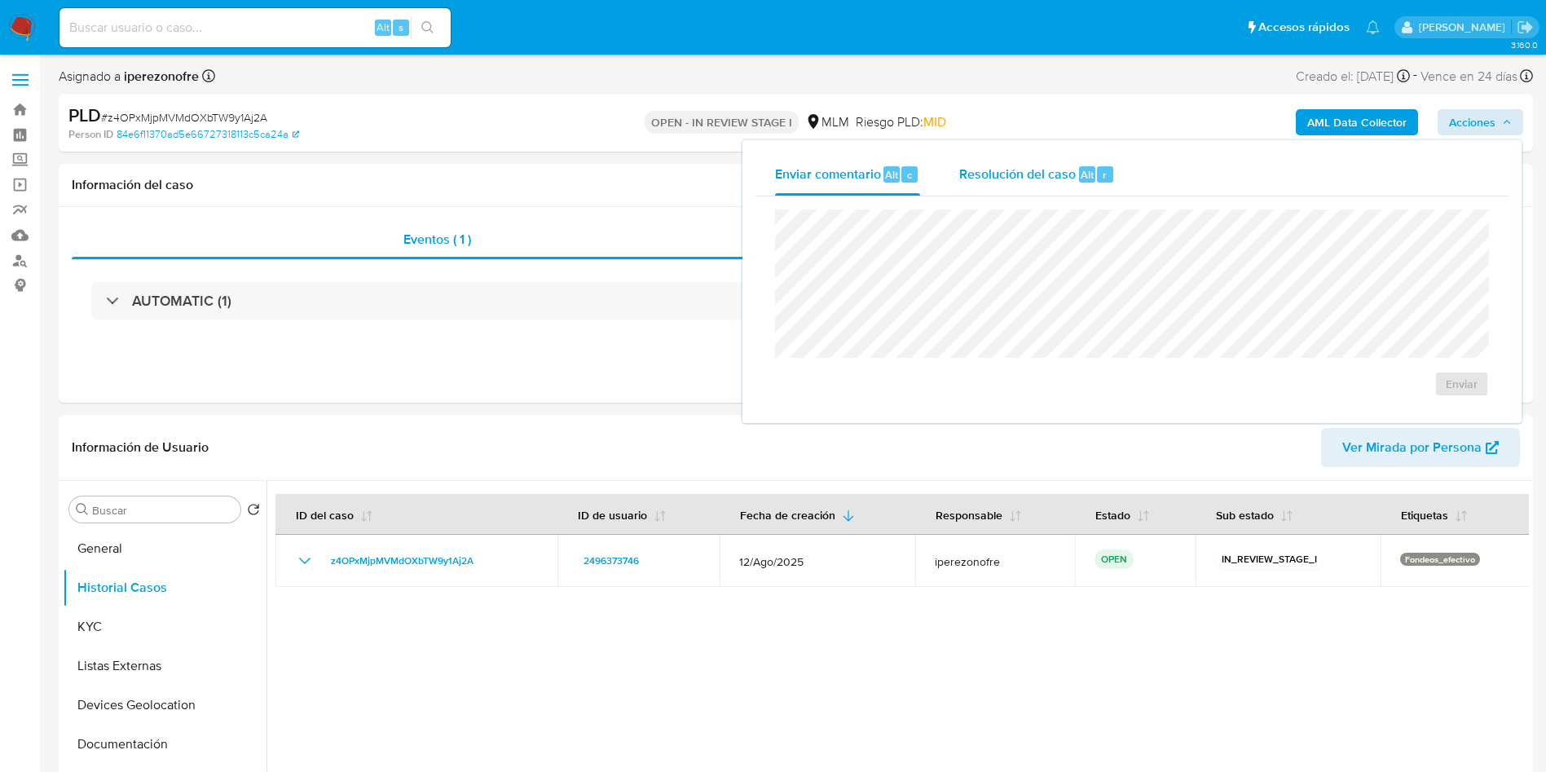
click at [989, 178] on span "Resolución del caso" at bounding box center [1017, 174] width 117 height 19
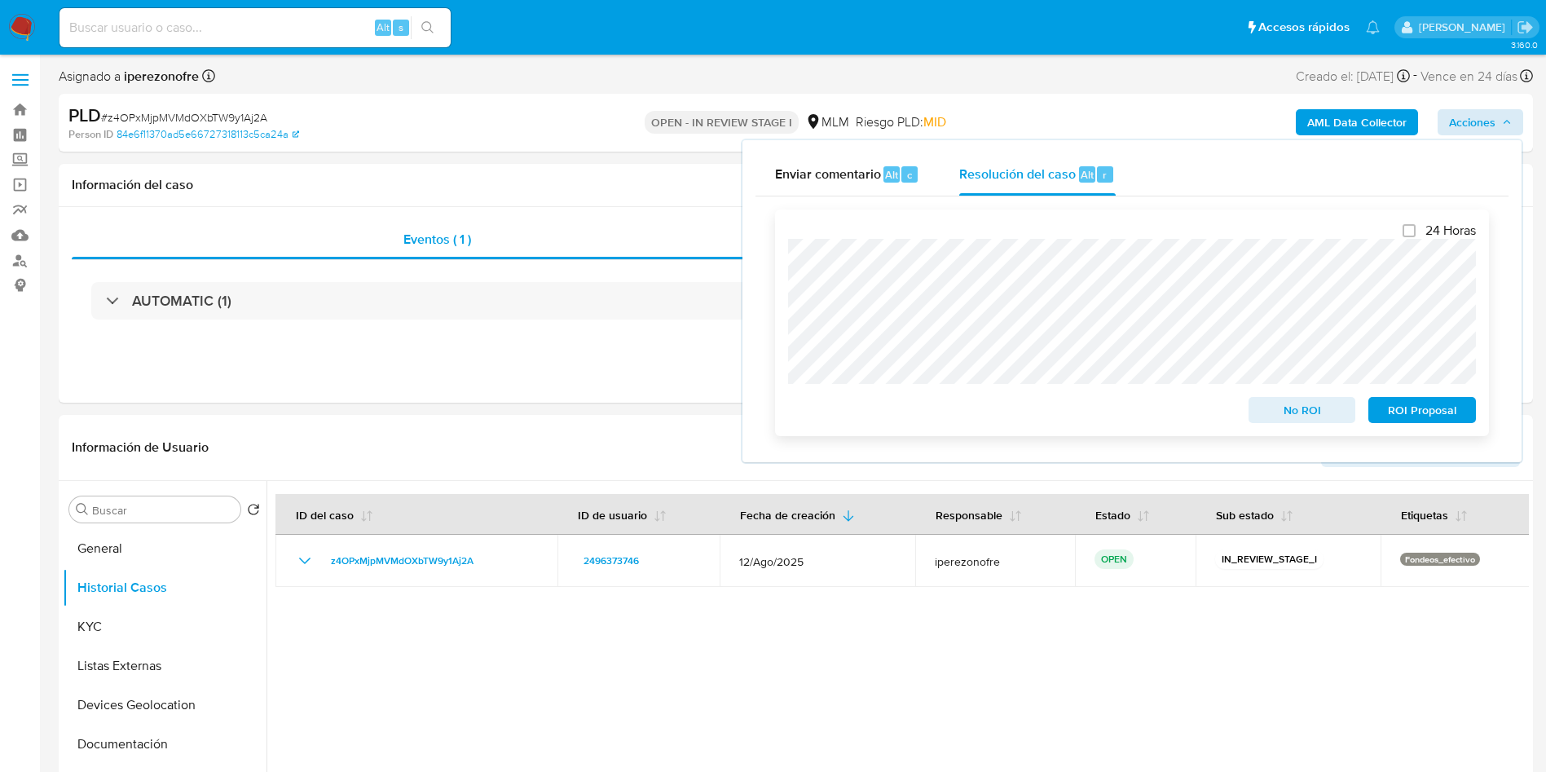
click at [1425, 419] on span "ROI Proposal" at bounding box center [1422, 409] width 85 height 23
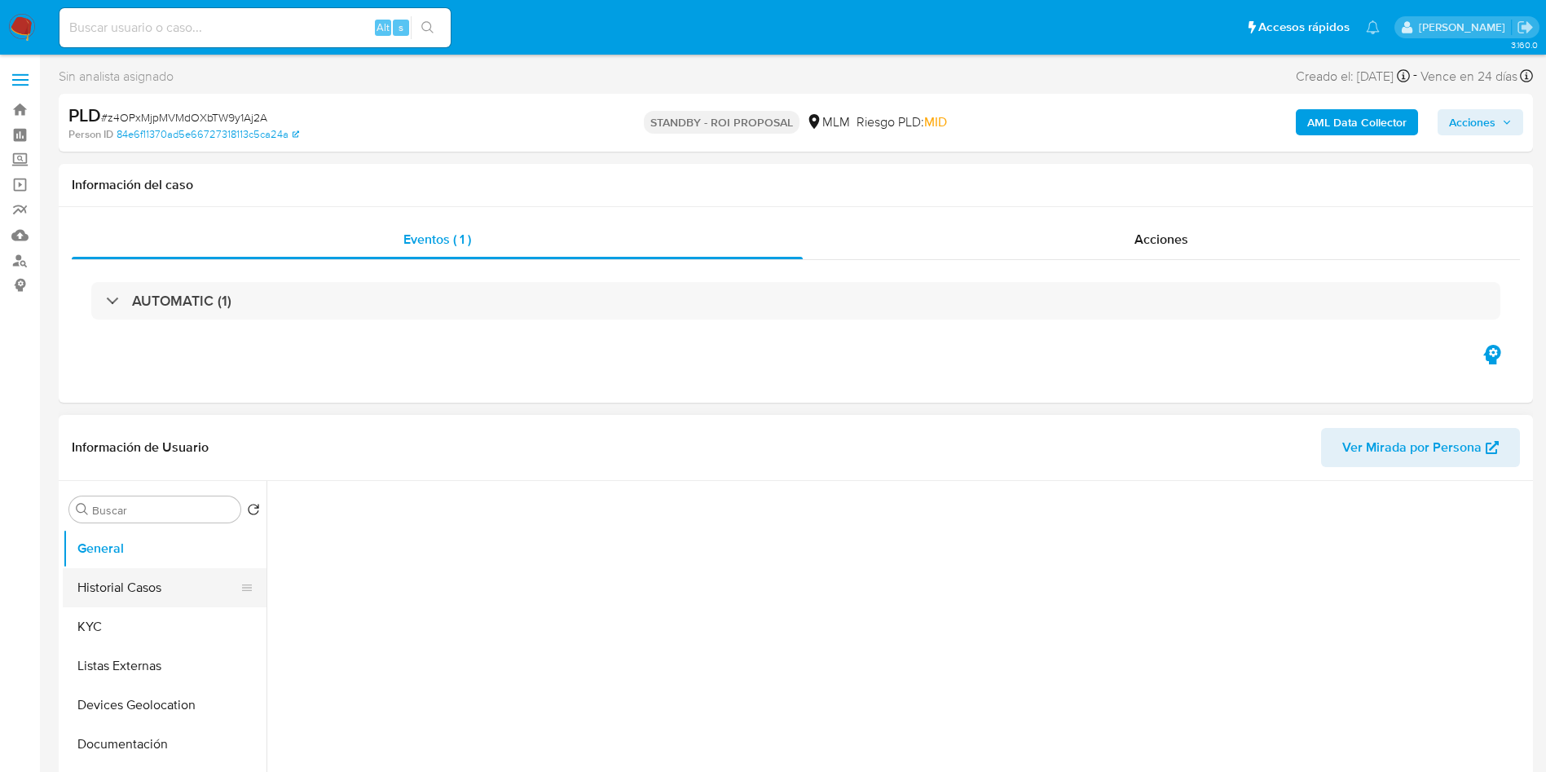
select select "10"
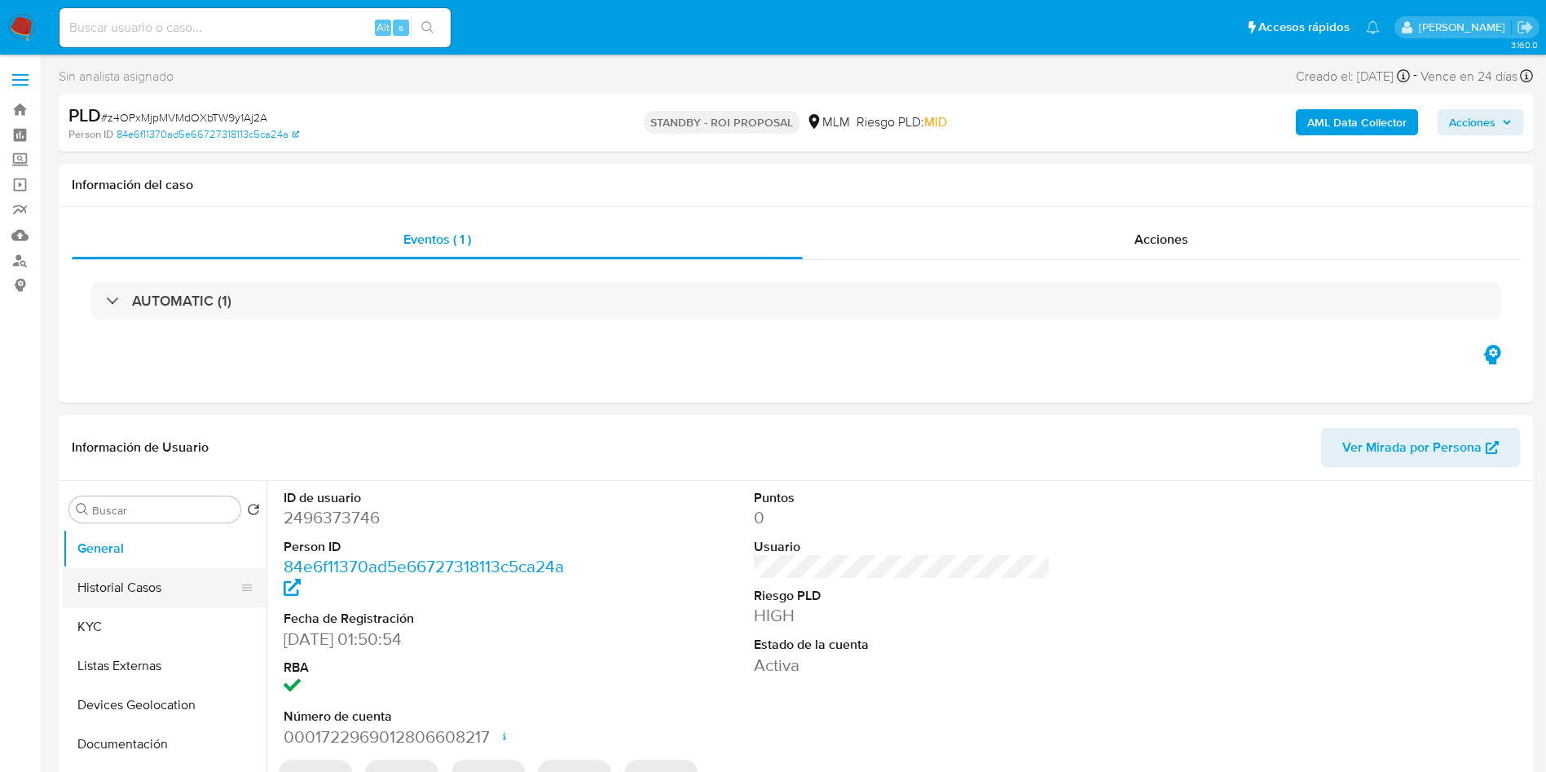
click at [153, 569] on button "Historial Casos" at bounding box center [158, 587] width 191 height 39
